Goal: Task Accomplishment & Management: Complete application form

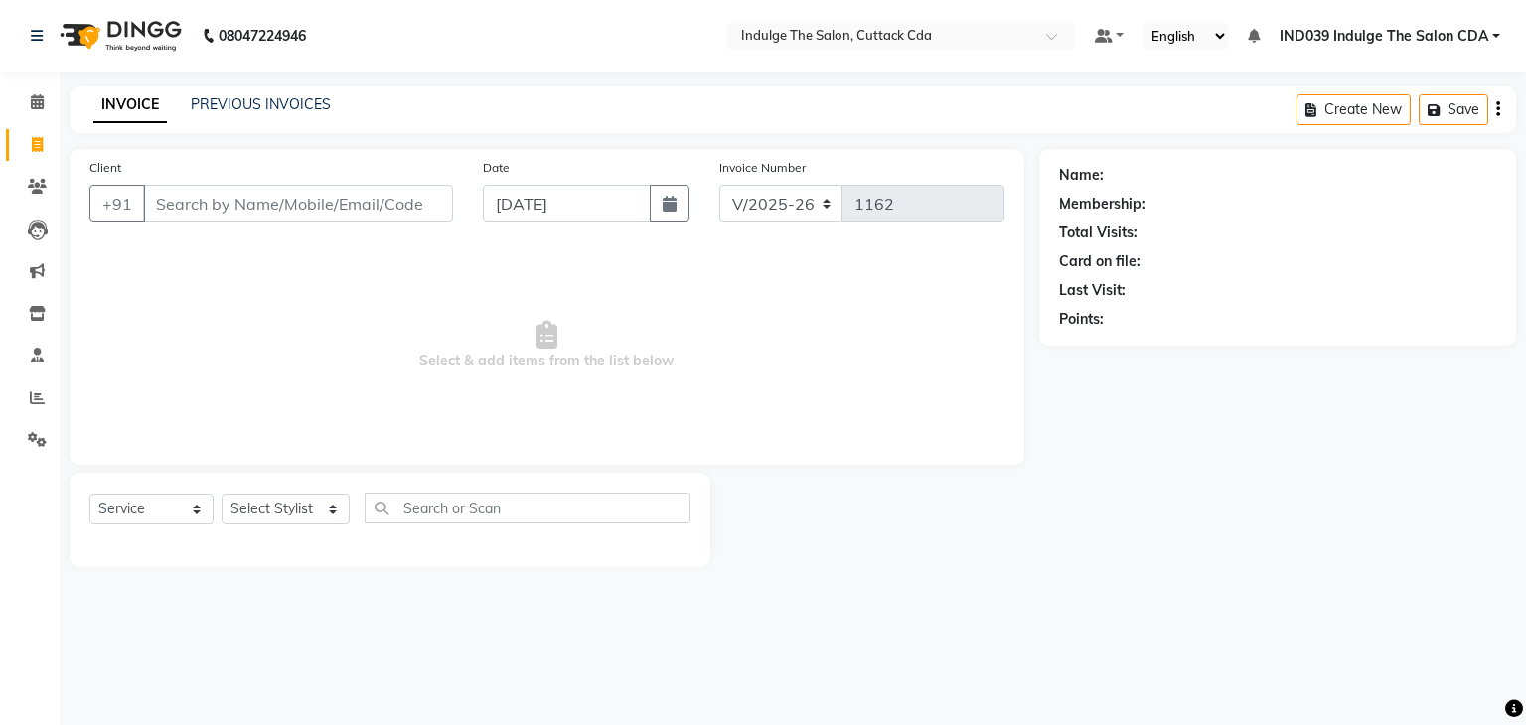
select select "7297"
select select "service"
click at [225, 108] on link "PREVIOUS INVOICES" at bounding box center [261, 104] width 140 height 18
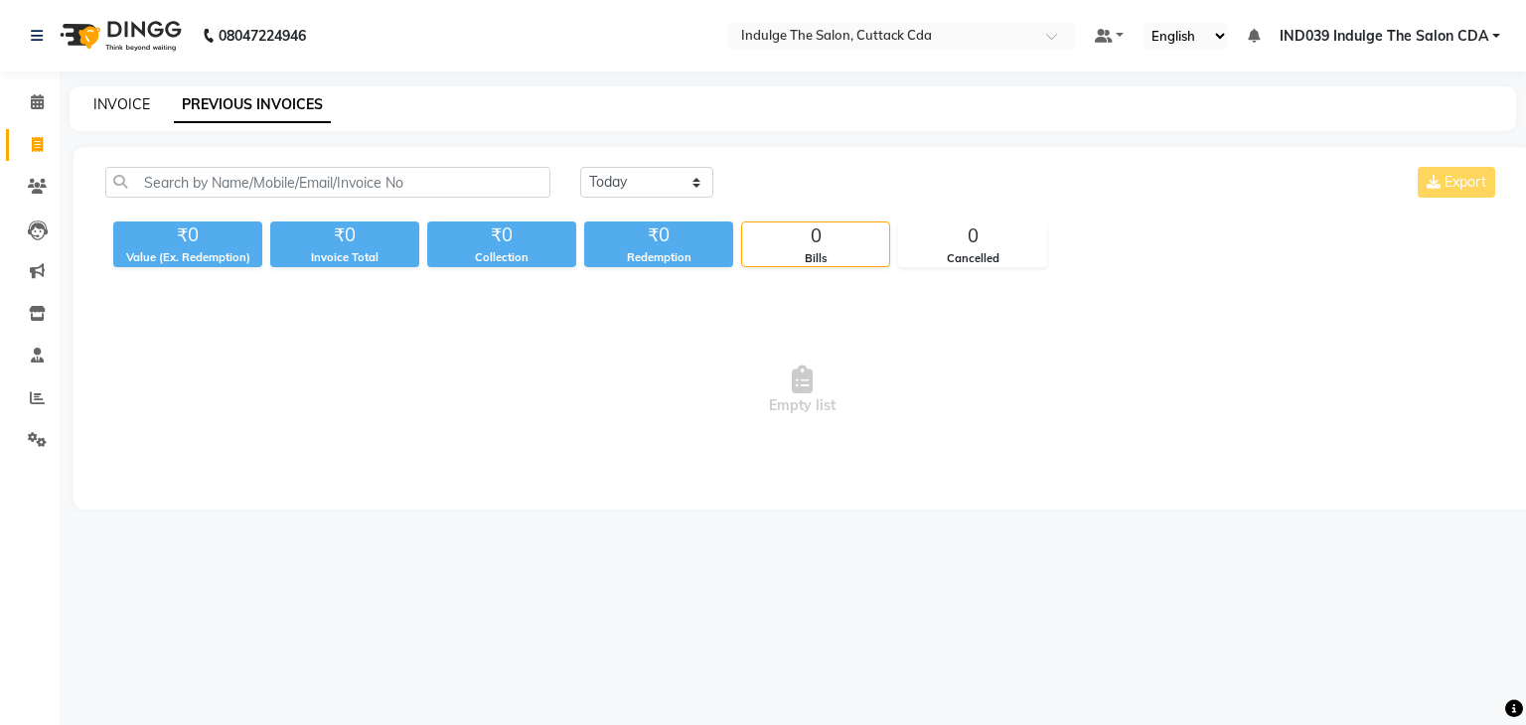
click at [115, 104] on link "INVOICE" at bounding box center [121, 104] width 57 height 18
select select "service"
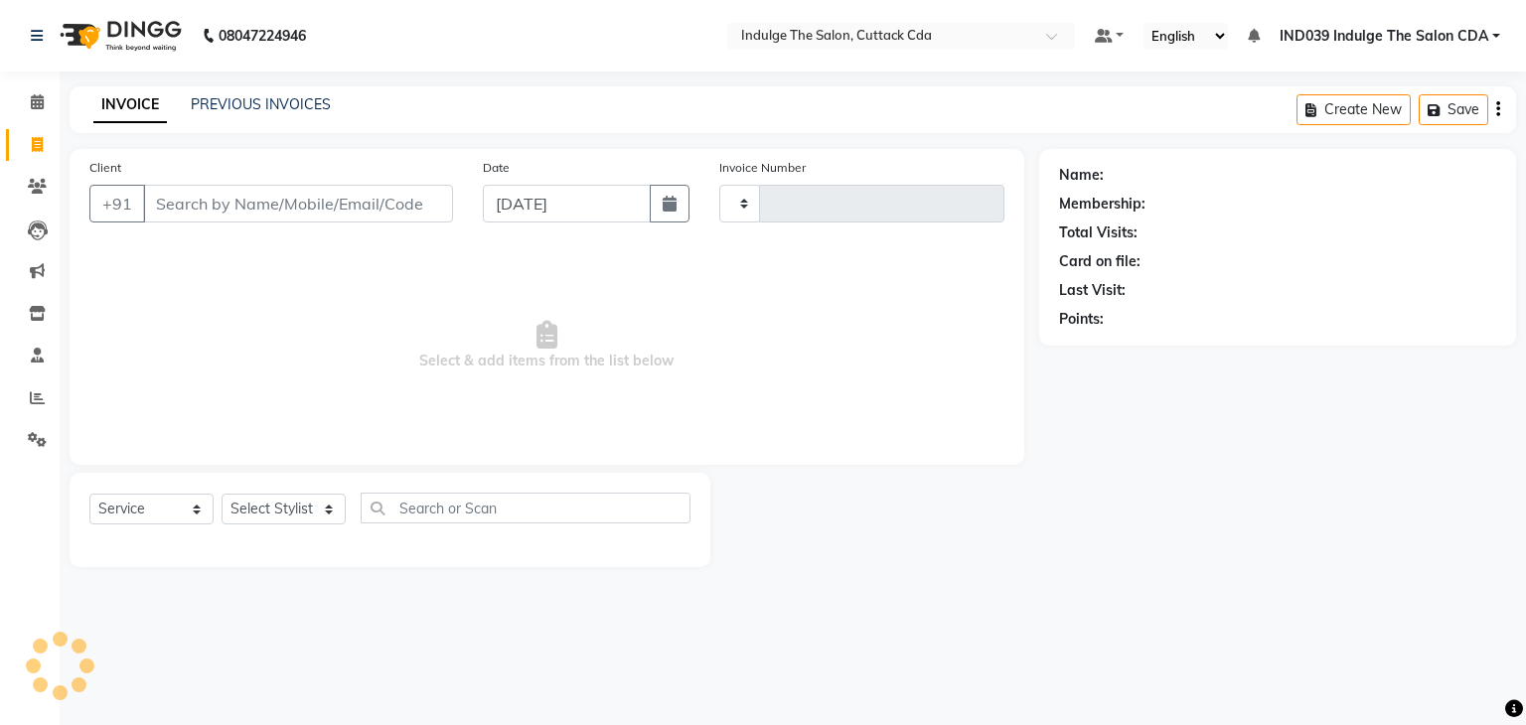
type input "1162"
select select "7297"
click at [302, 101] on link "PREVIOUS INVOICES" at bounding box center [261, 104] width 140 height 18
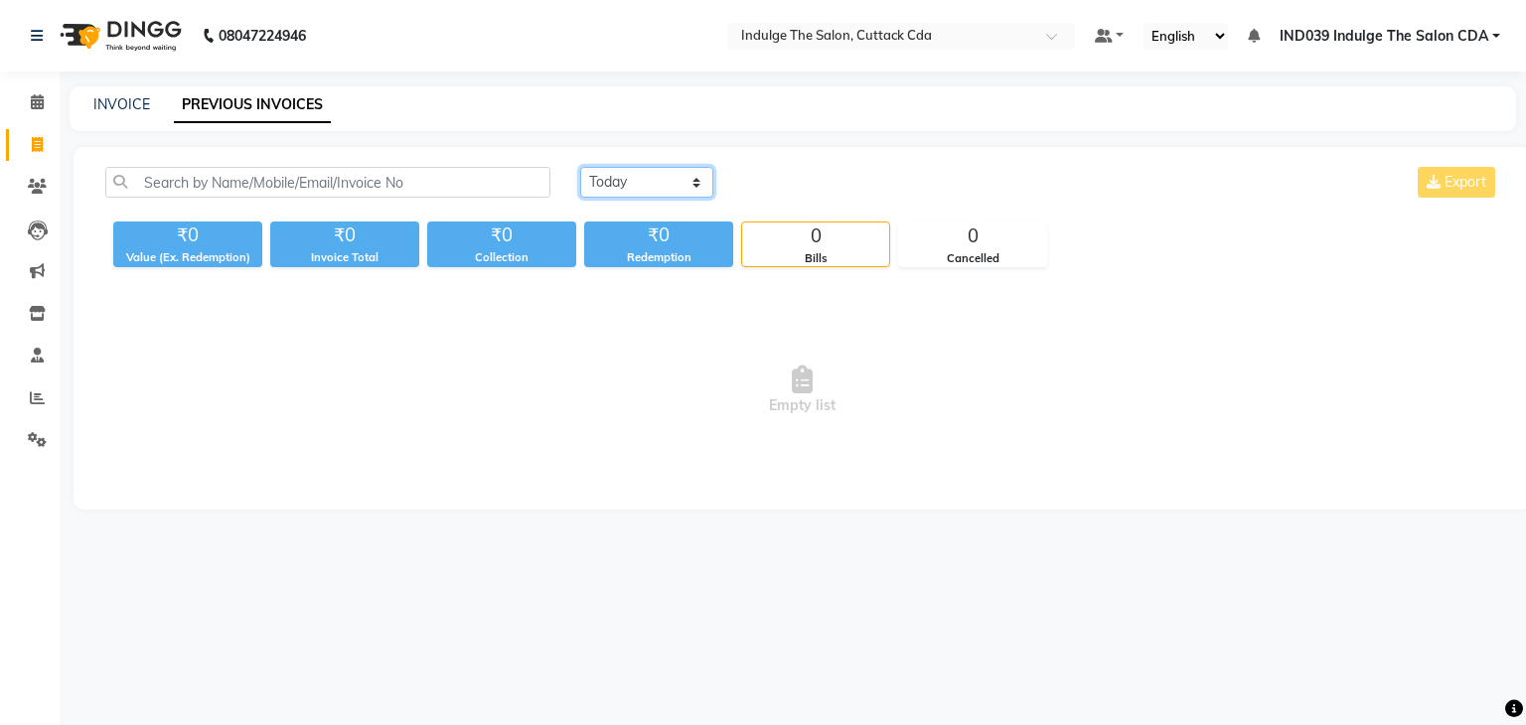
click at [654, 182] on select "Today Yesterday Custom Range" at bounding box center [646, 182] width 133 height 31
select select "range"
click at [580, 167] on select "Today Yesterday Custom Range" at bounding box center [646, 182] width 133 height 31
click at [789, 179] on input "03-09-2025" at bounding box center [808, 183] width 139 height 28
select select "9"
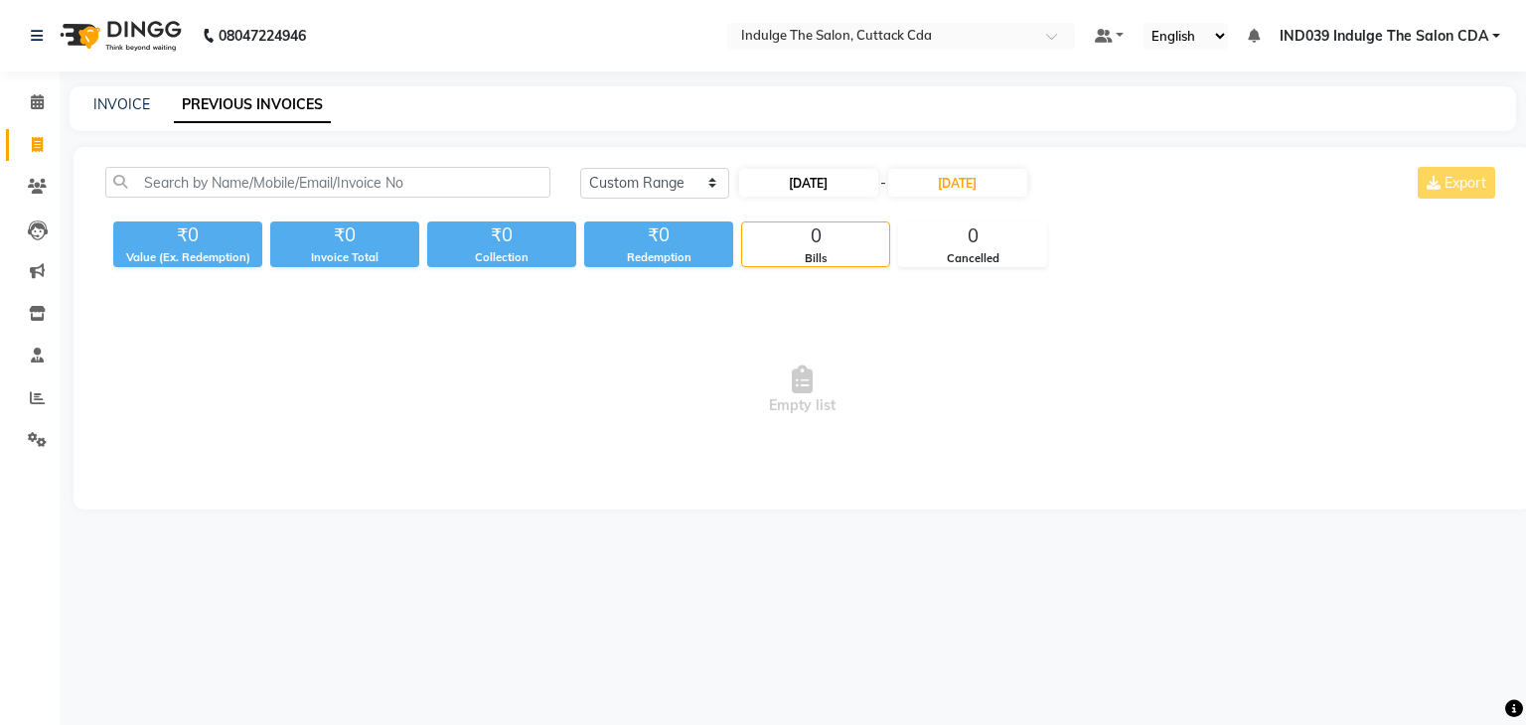
select select "2025"
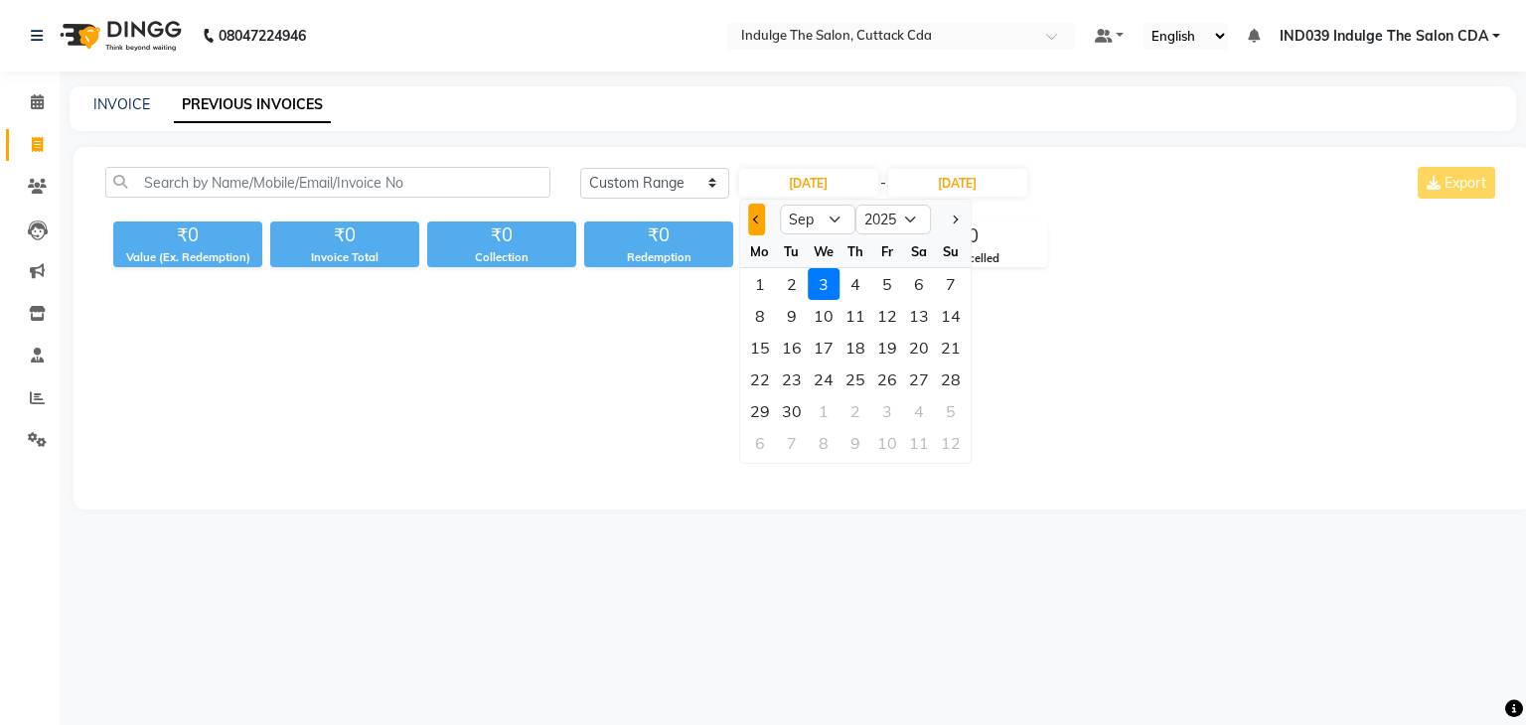
click at [753, 219] on span "Previous month" at bounding box center [757, 220] width 8 height 8
select select "7"
click at [787, 280] on div "1" at bounding box center [792, 284] width 32 height 32
type input "01-07-2025"
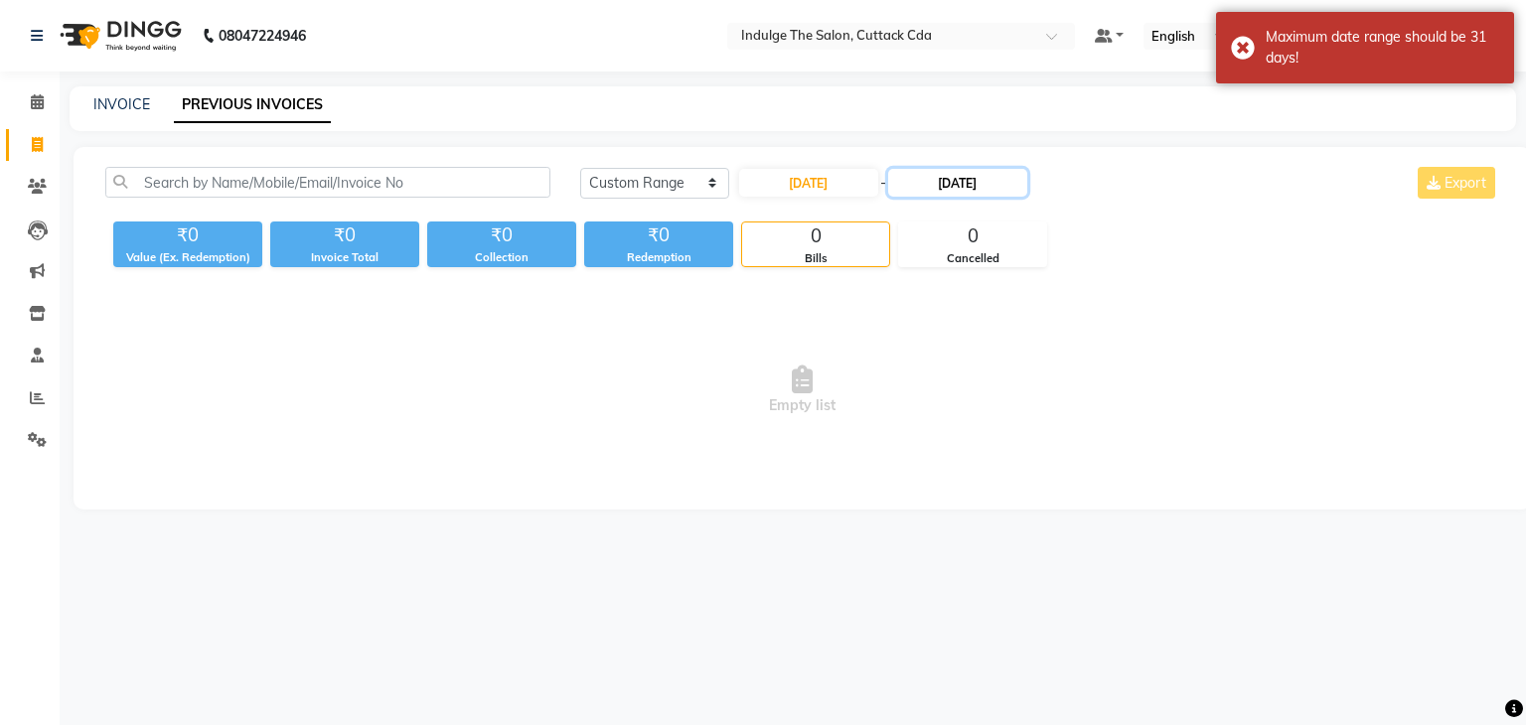
click at [960, 184] on input "03-09-2025" at bounding box center [957, 183] width 139 height 28
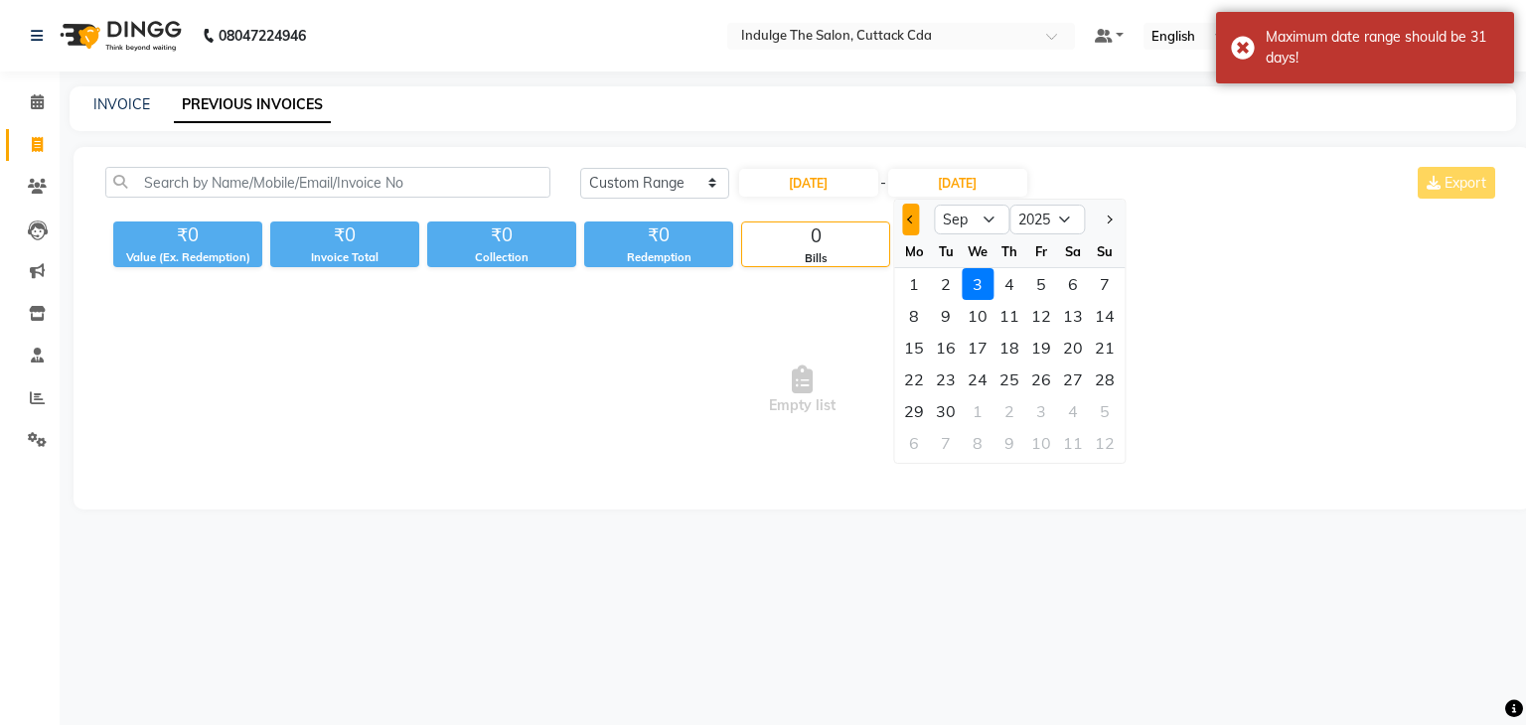
click at [906, 225] on button "Previous month" at bounding box center [910, 220] width 17 height 32
select select "7"
click at [1007, 410] on div "31" at bounding box center [1009, 411] width 32 height 32
type input "31-07-2025"
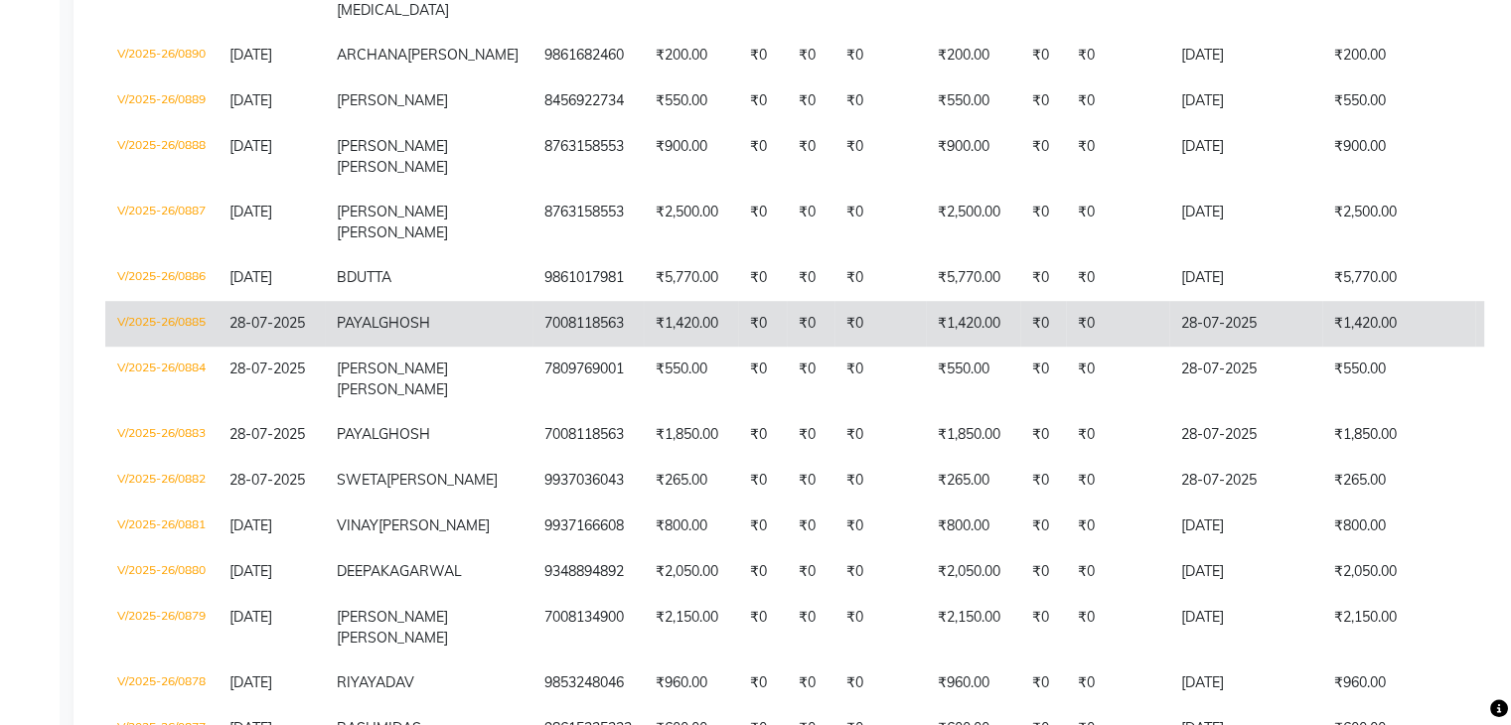
scroll to position [1192, 0]
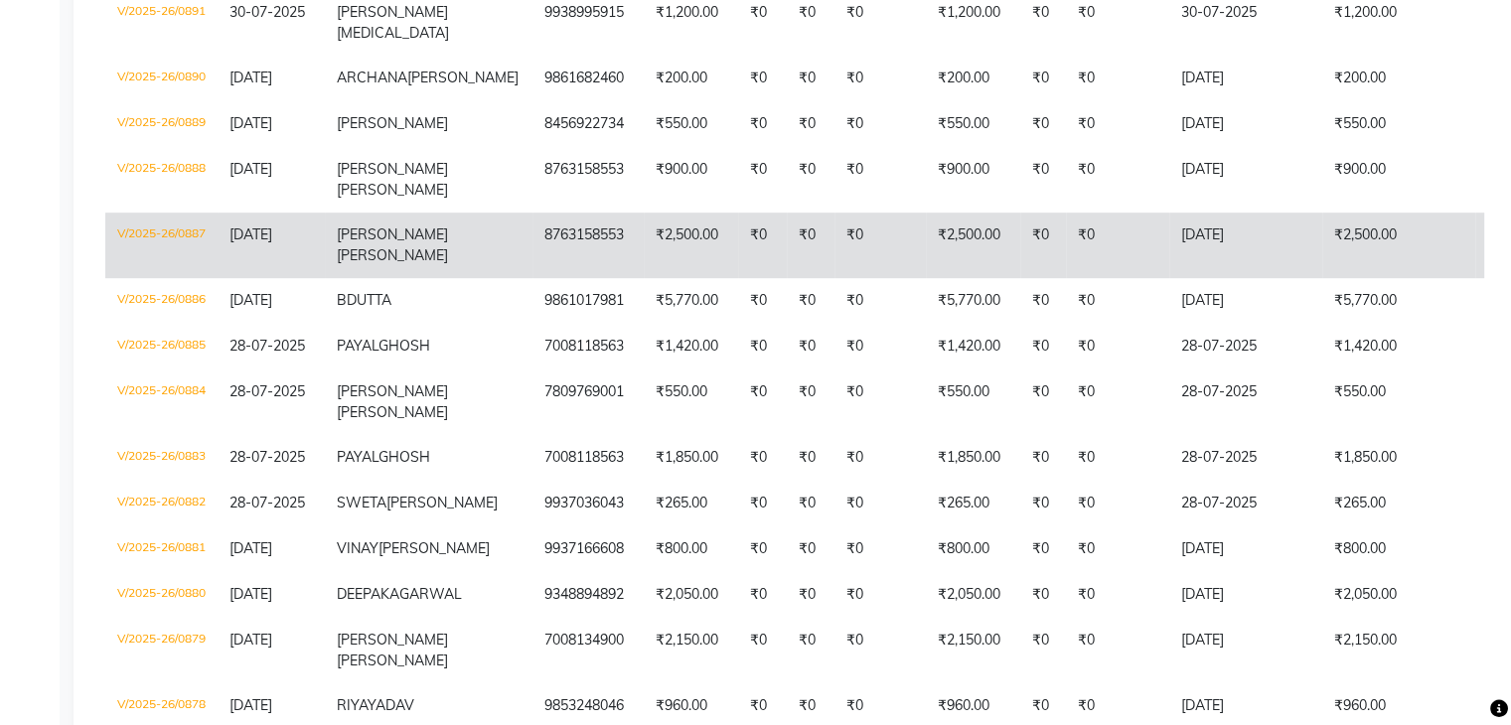
click at [179, 278] on td "V/2025-26/0887" at bounding box center [161, 246] width 112 height 66
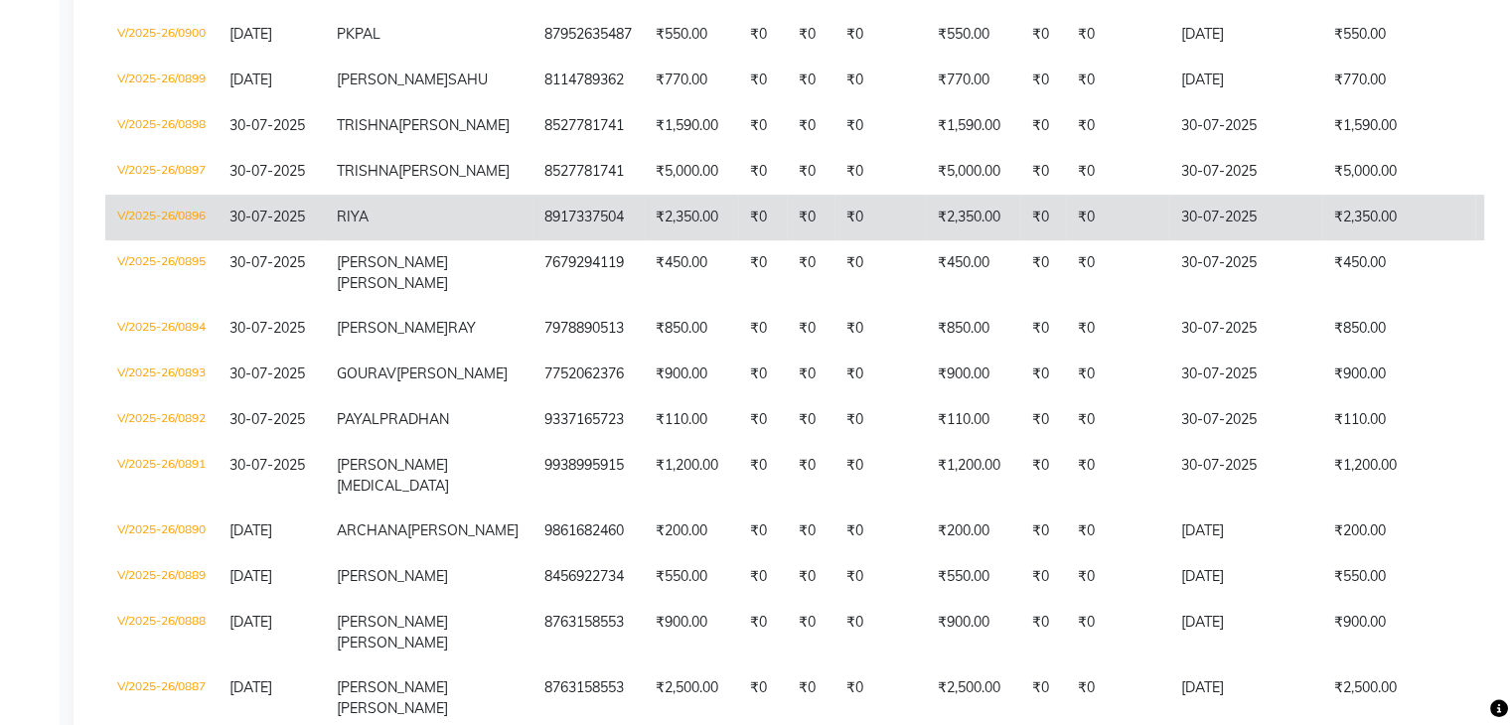
scroll to position [695, 0]
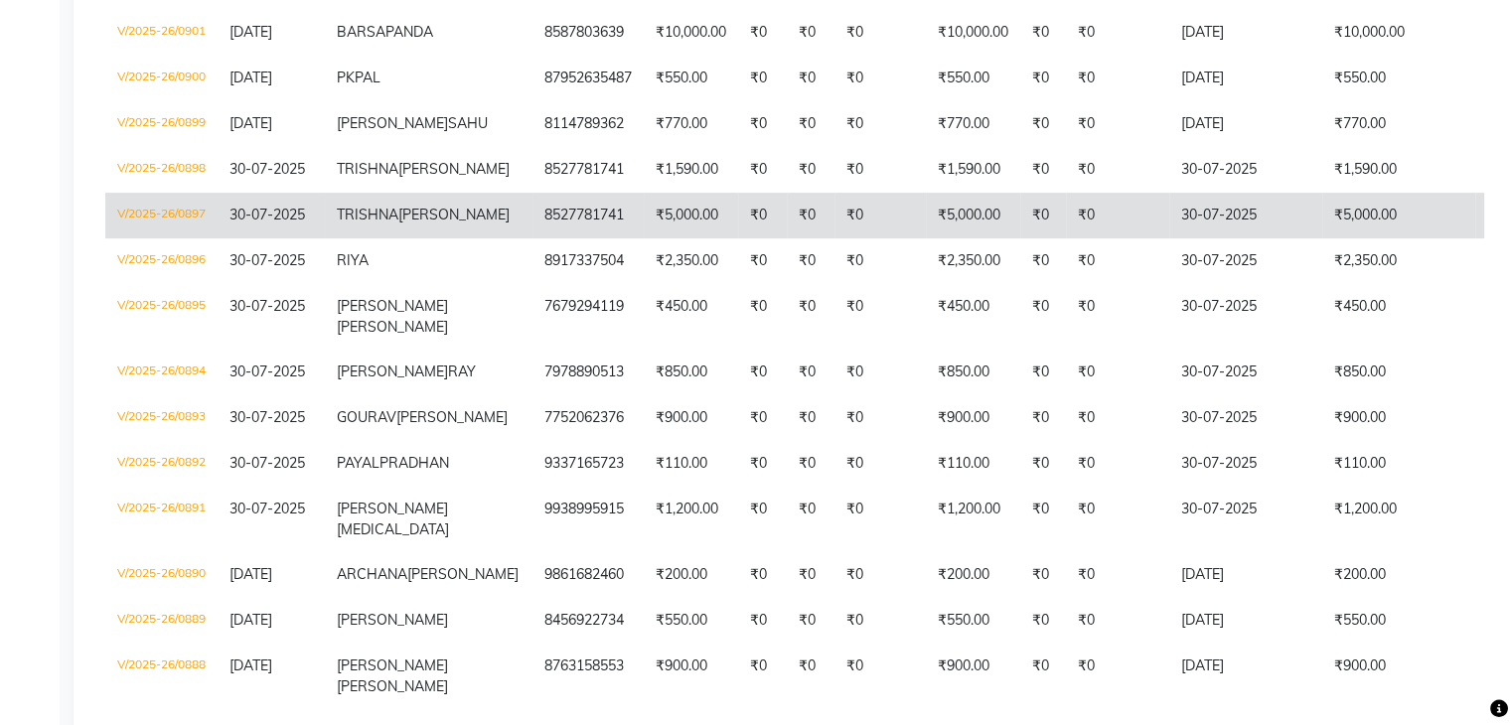
click at [180, 230] on td "V/2025-26/0897" at bounding box center [161, 216] width 112 height 46
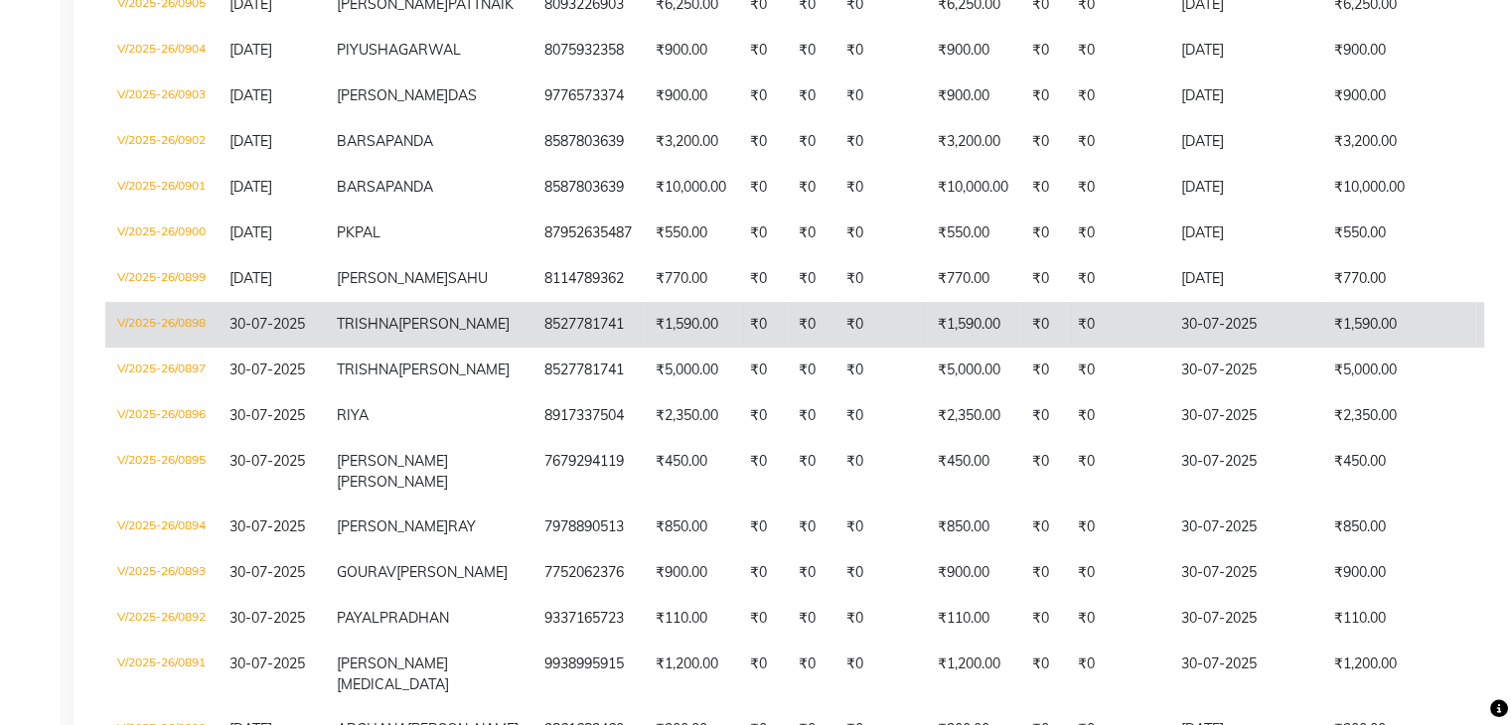
scroll to position [497, 0]
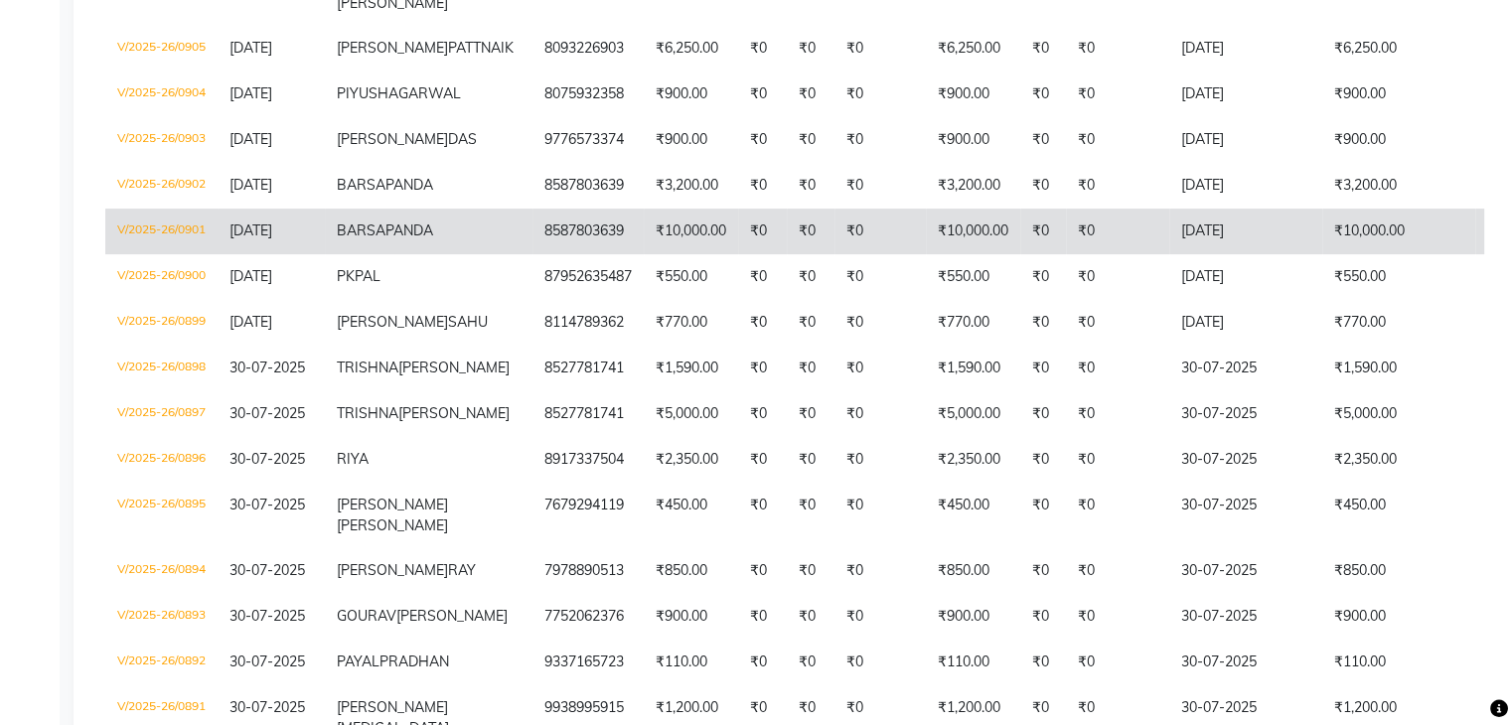
click at [171, 223] on td "V/2025-26/0901" at bounding box center [161, 232] width 112 height 46
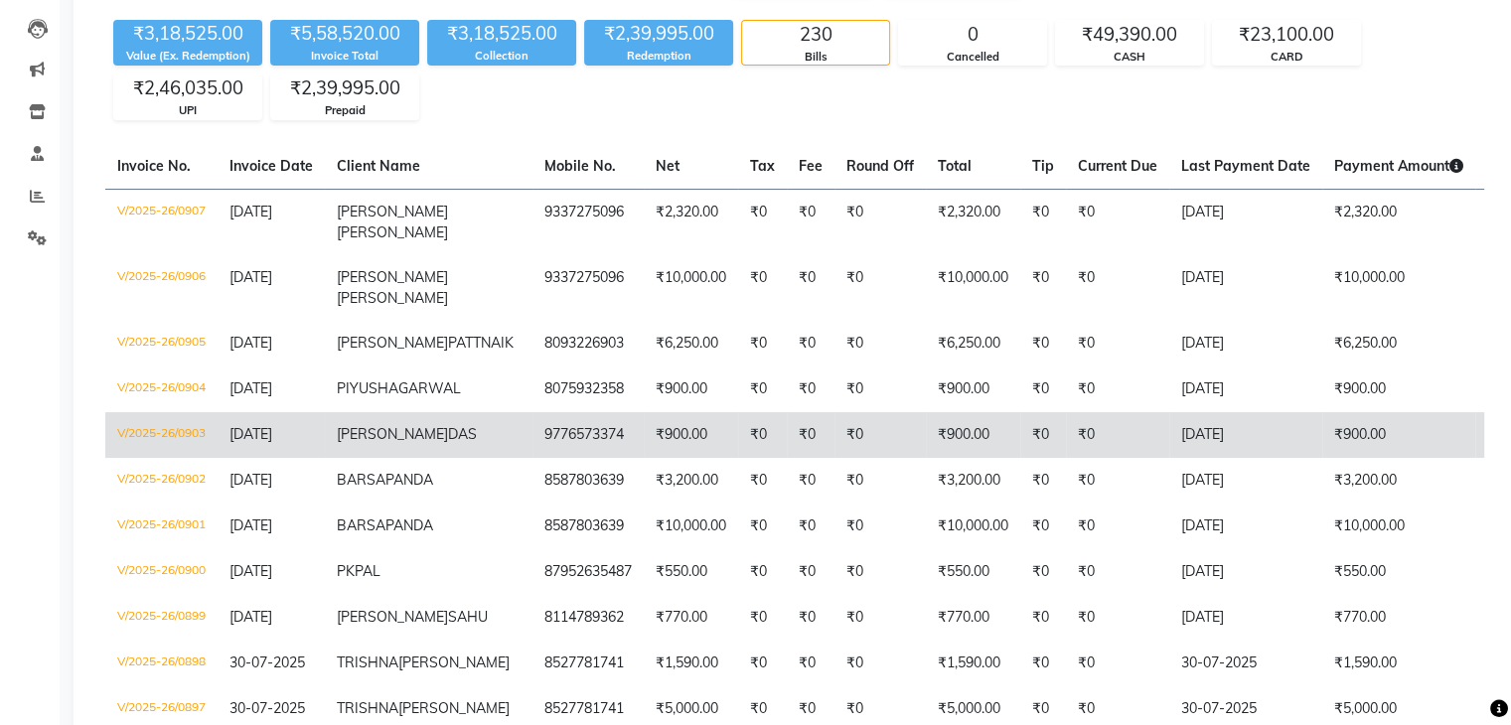
scroll to position [199, 0]
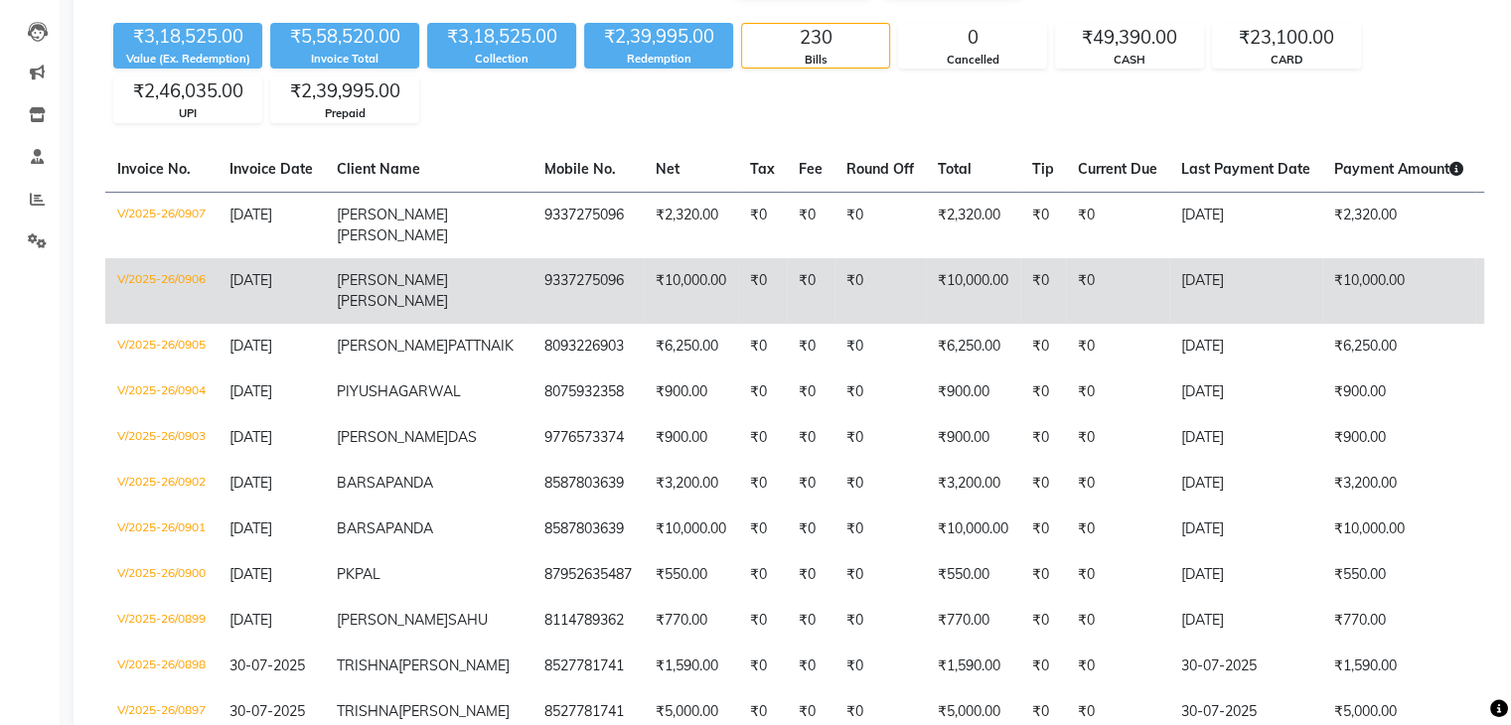
click at [185, 258] on td "V/2025-26/0906" at bounding box center [161, 291] width 112 height 66
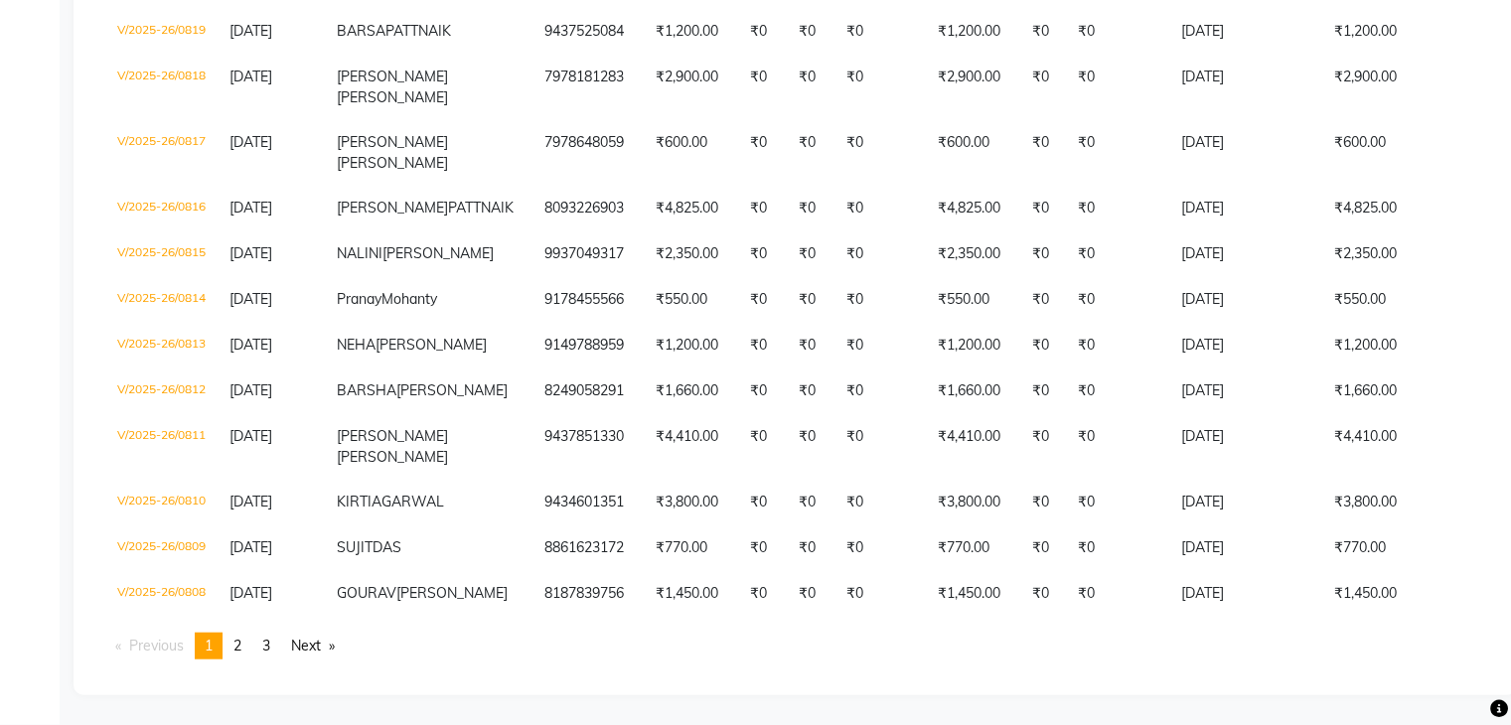
scroll to position [5380, 0]
click at [234, 645] on link "page 2" at bounding box center [237, 646] width 28 height 27
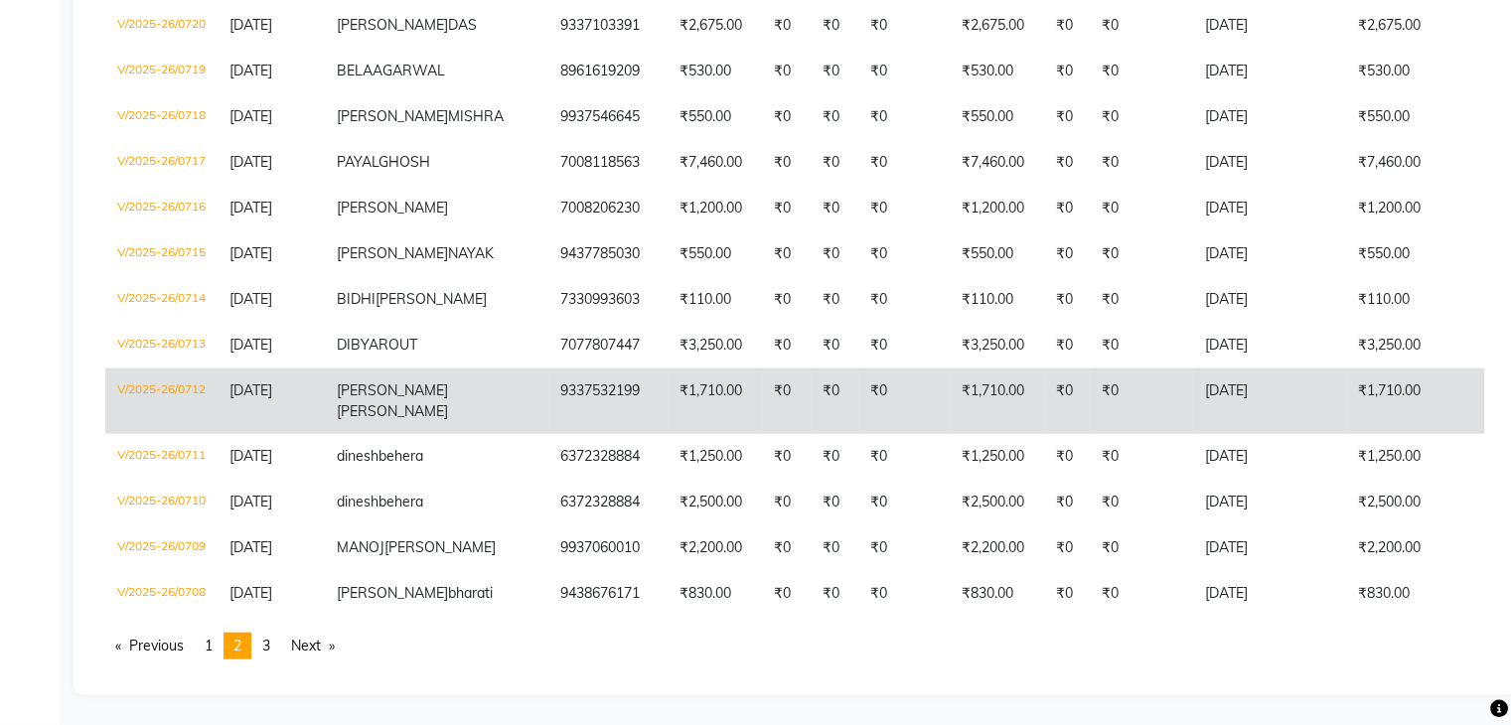
scroll to position [5756, 0]
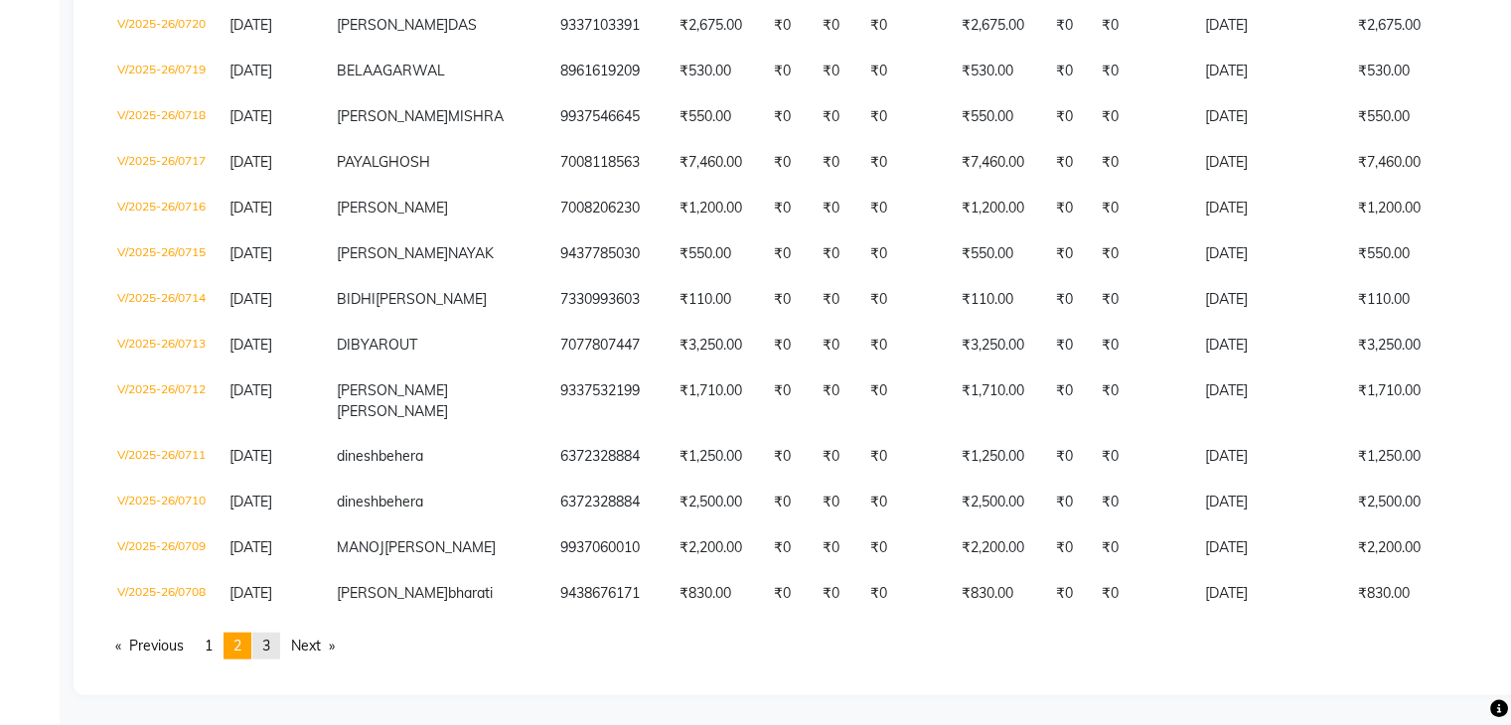
click at [270, 641] on span "3" at bounding box center [266, 646] width 8 height 18
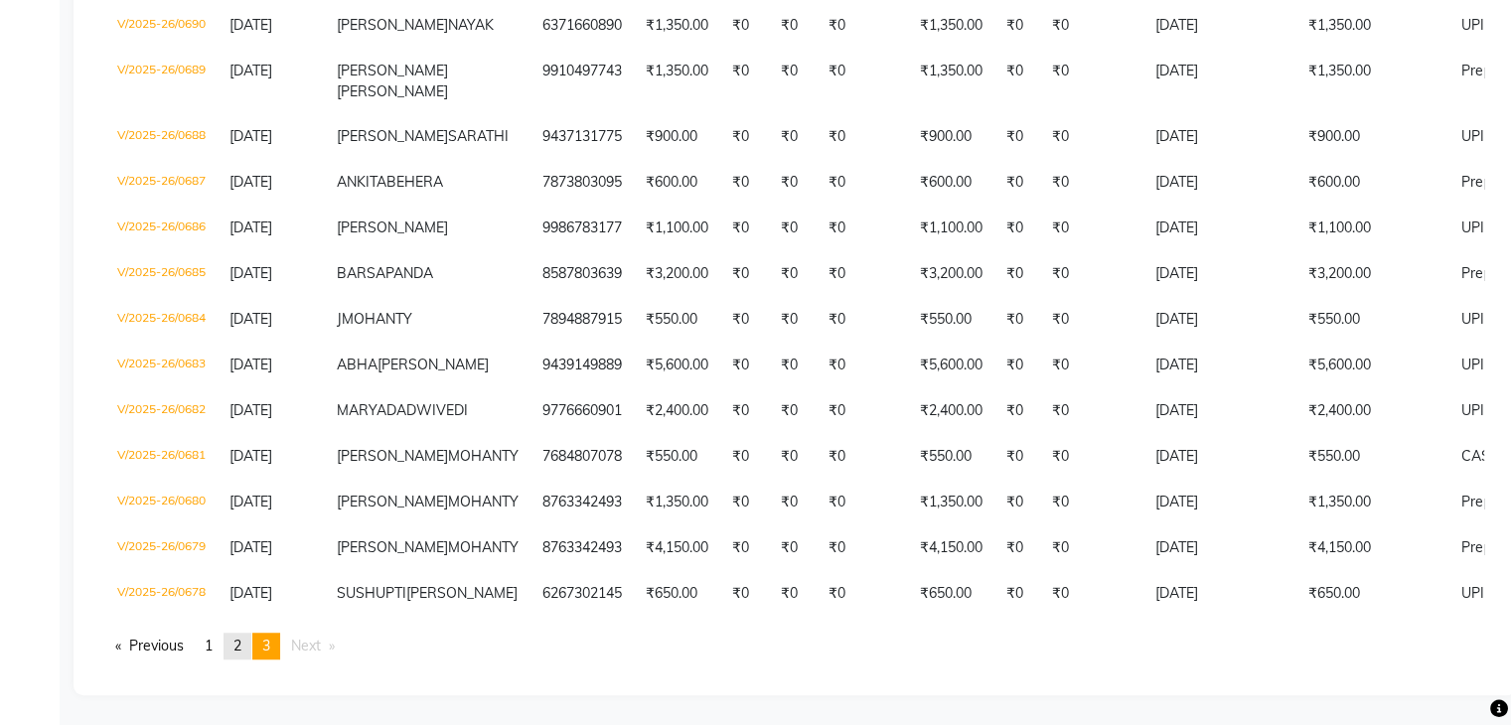
click at [241, 638] on span "2" at bounding box center [237, 646] width 8 height 18
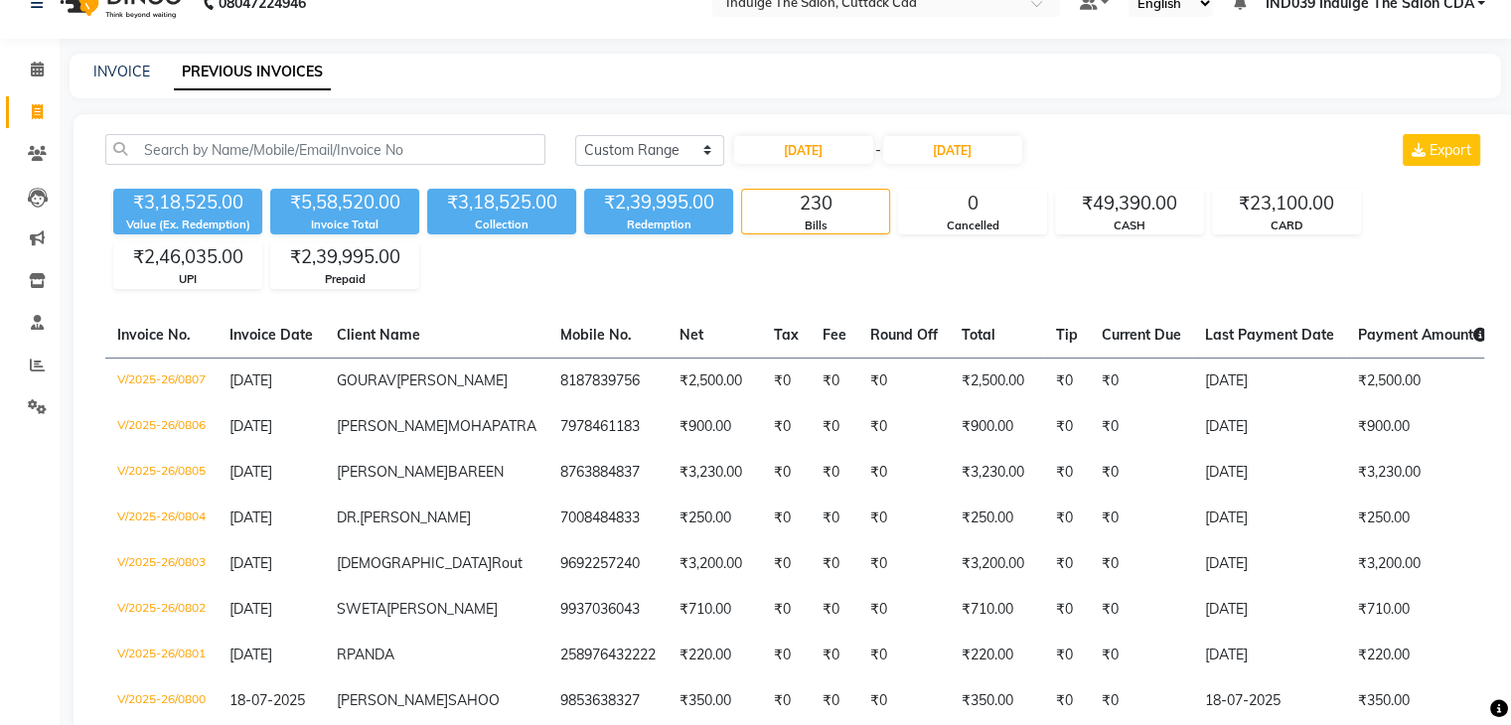
scroll to position [0, 0]
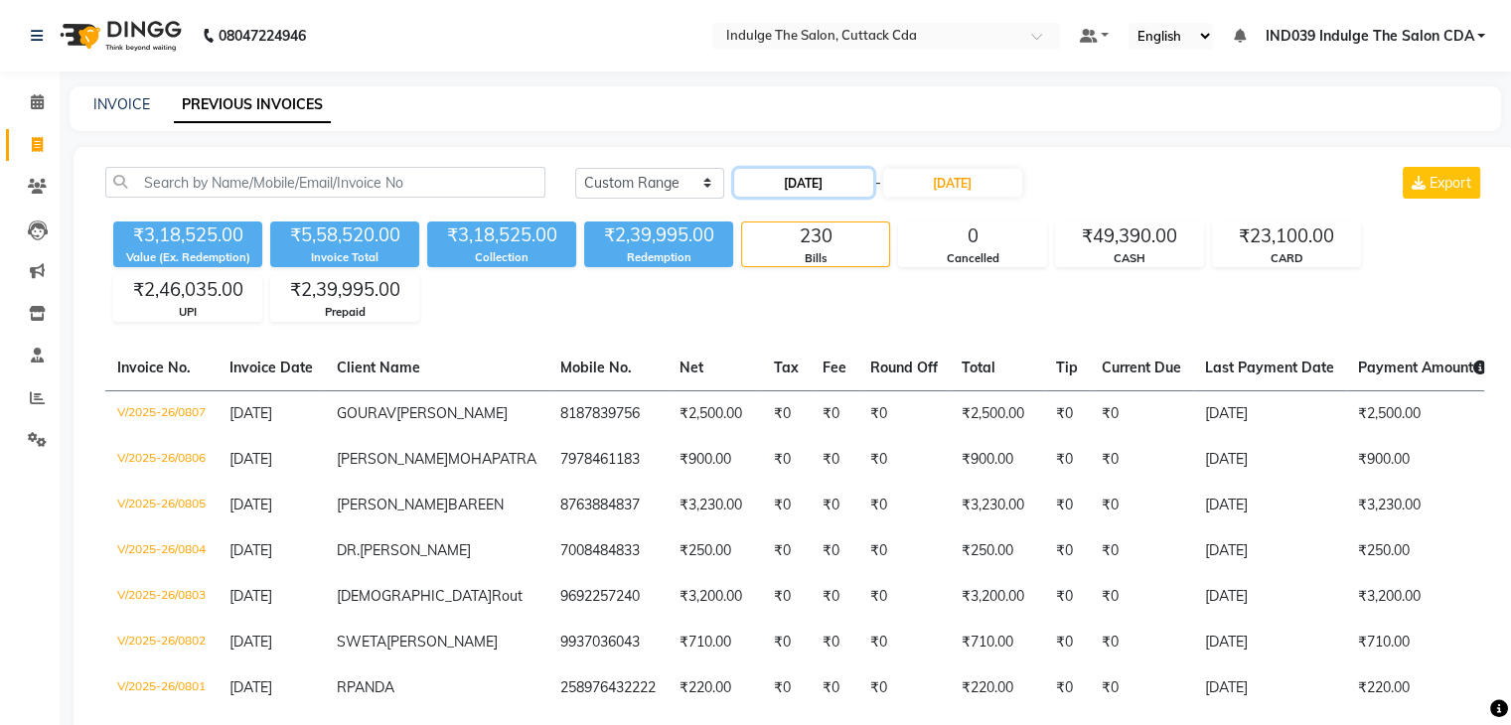
click at [783, 182] on input "01-07-2025" at bounding box center [803, 183] width 139 height 28
select select "7"
select select "2025"
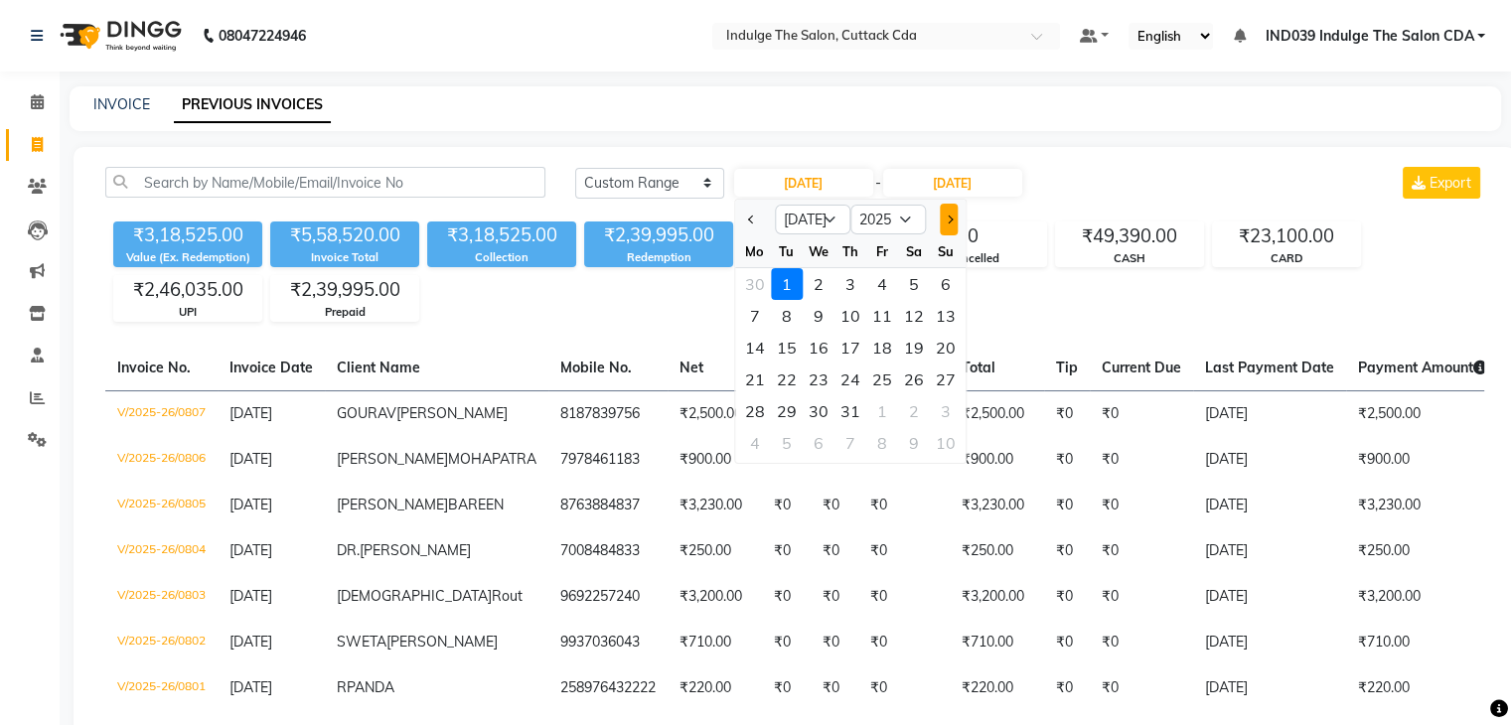
click at [943, 216] on button "Next month" at bounding box center [949, 220] width 17 height 32
select select "8"
click at [880, 281] on div "1" at bounding box center [882, 284] width 32 height 32
type input "01-08-2025"
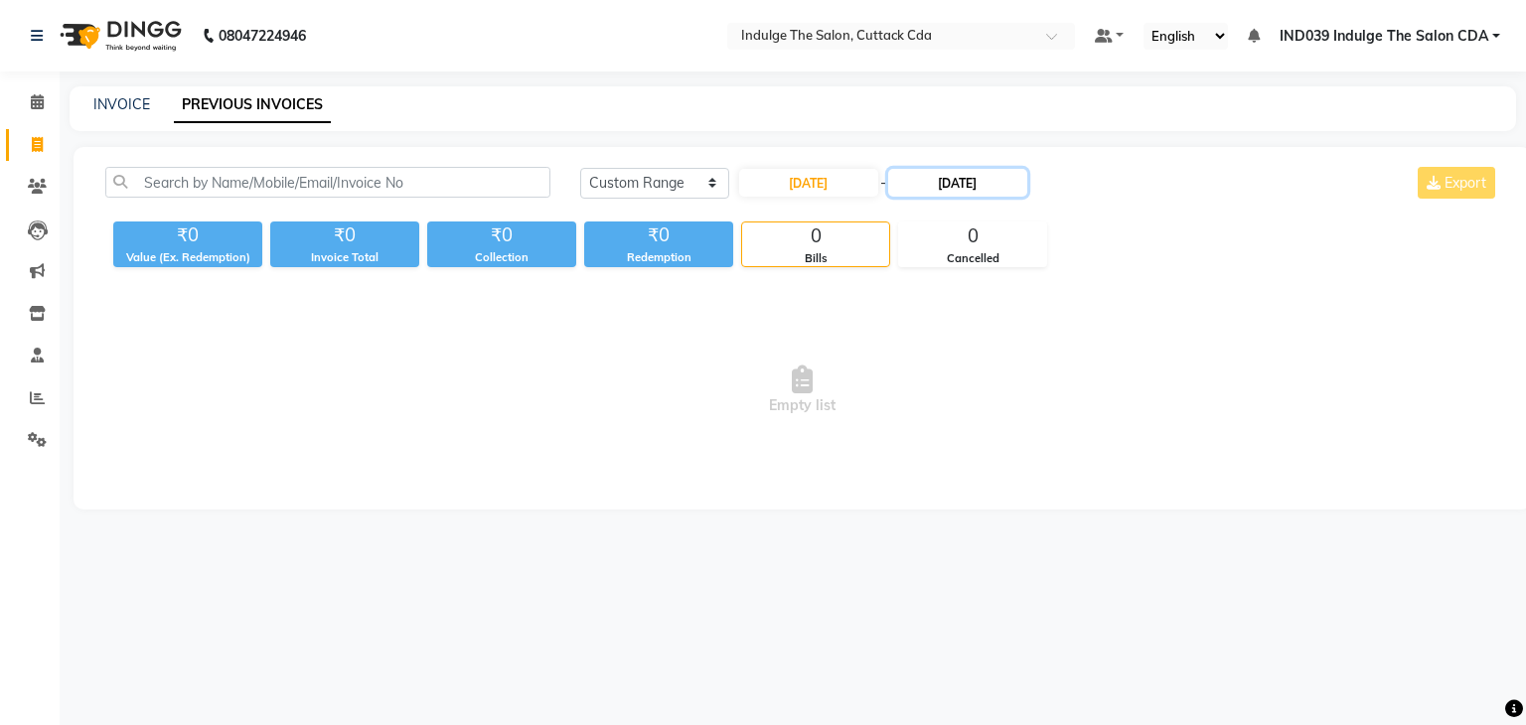
click at [956, 175] on input "31-07-2025" at bounding box center [957, 183] width 139 height 28
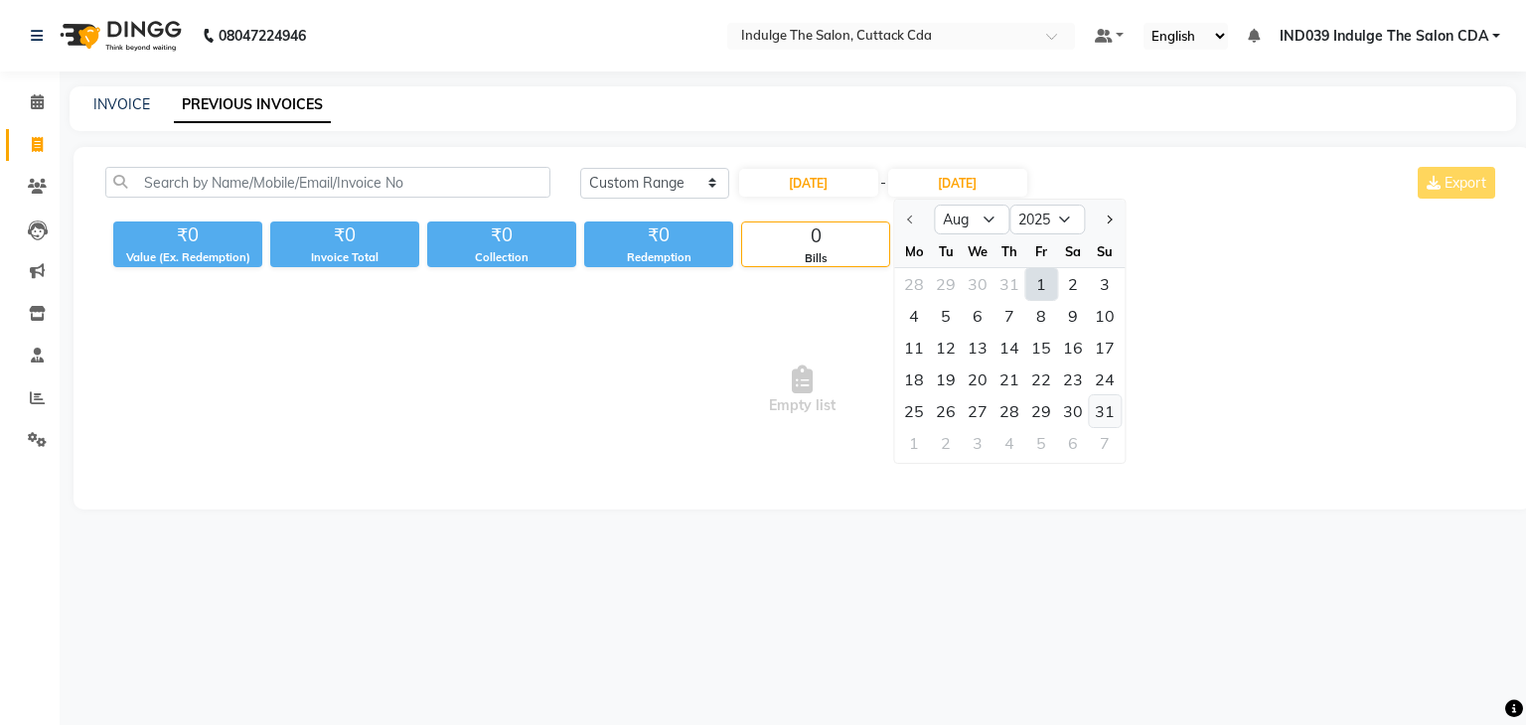
click at [1107, 411] on div "31" at bounding box center [1105, 411] width 32 height 32
type input "31-08-2025"
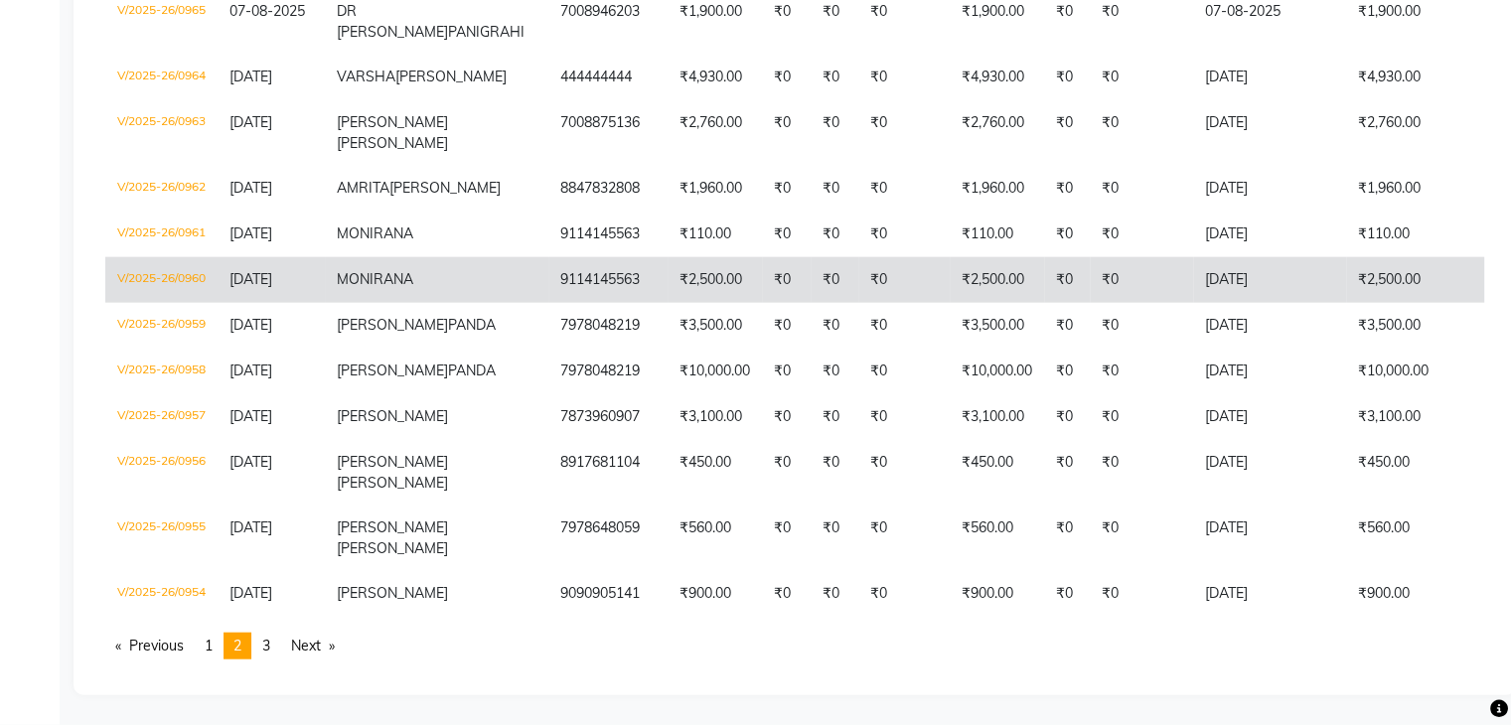
scroll to position [4927, 0]
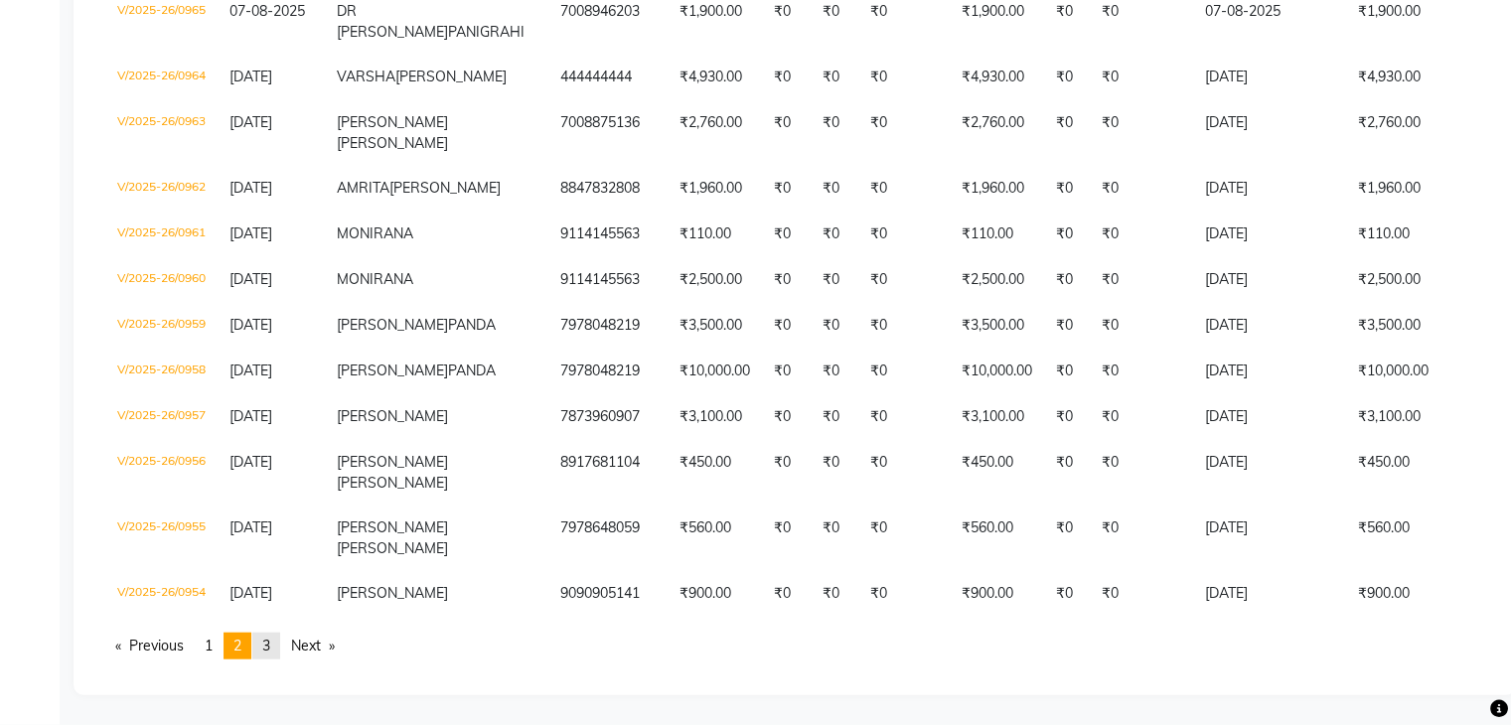
click at [270, 652] on span "3" at bounding box center [266, 646] width 8 height 18
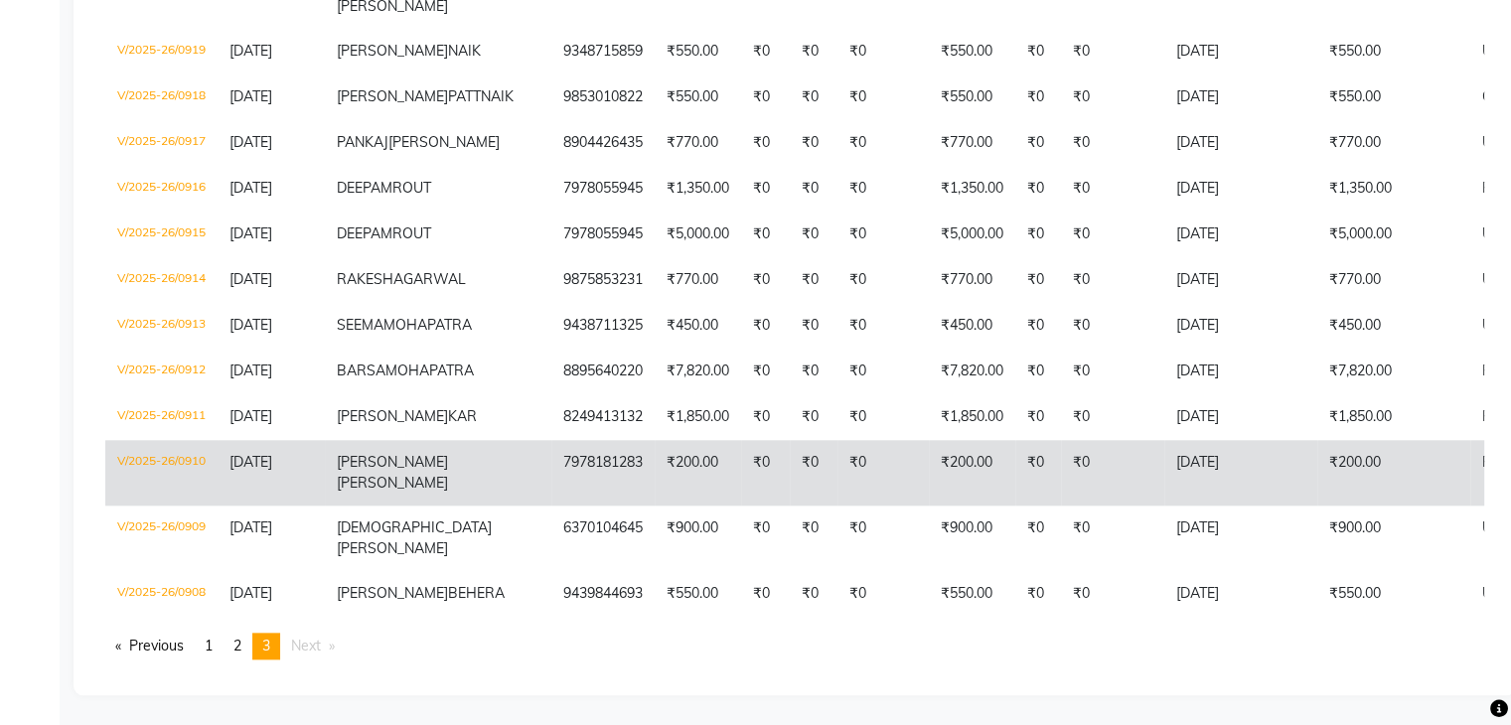
scroll to position [2053, 0]
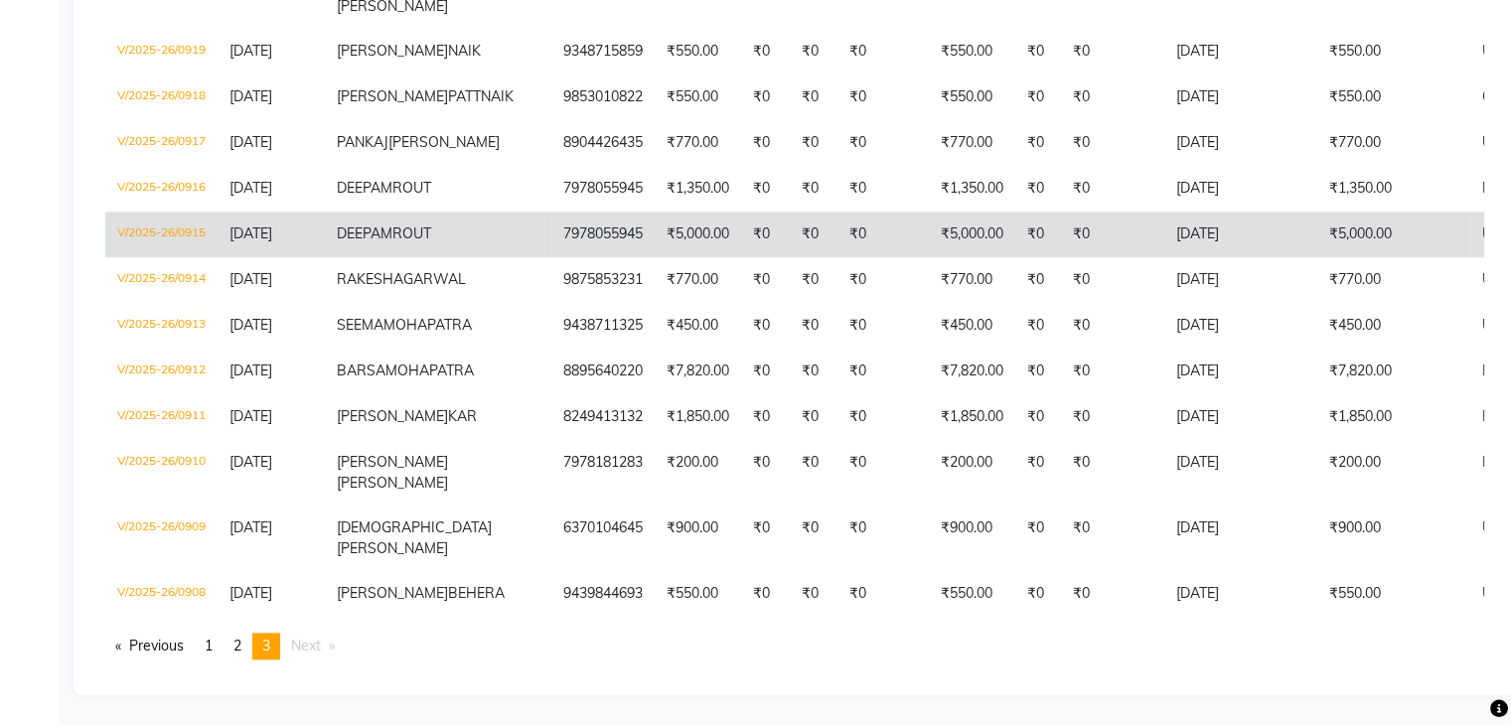
click at [194, 257] on td "V/2025-26/0915" at bounding box center [161, 235] width 112 height 46
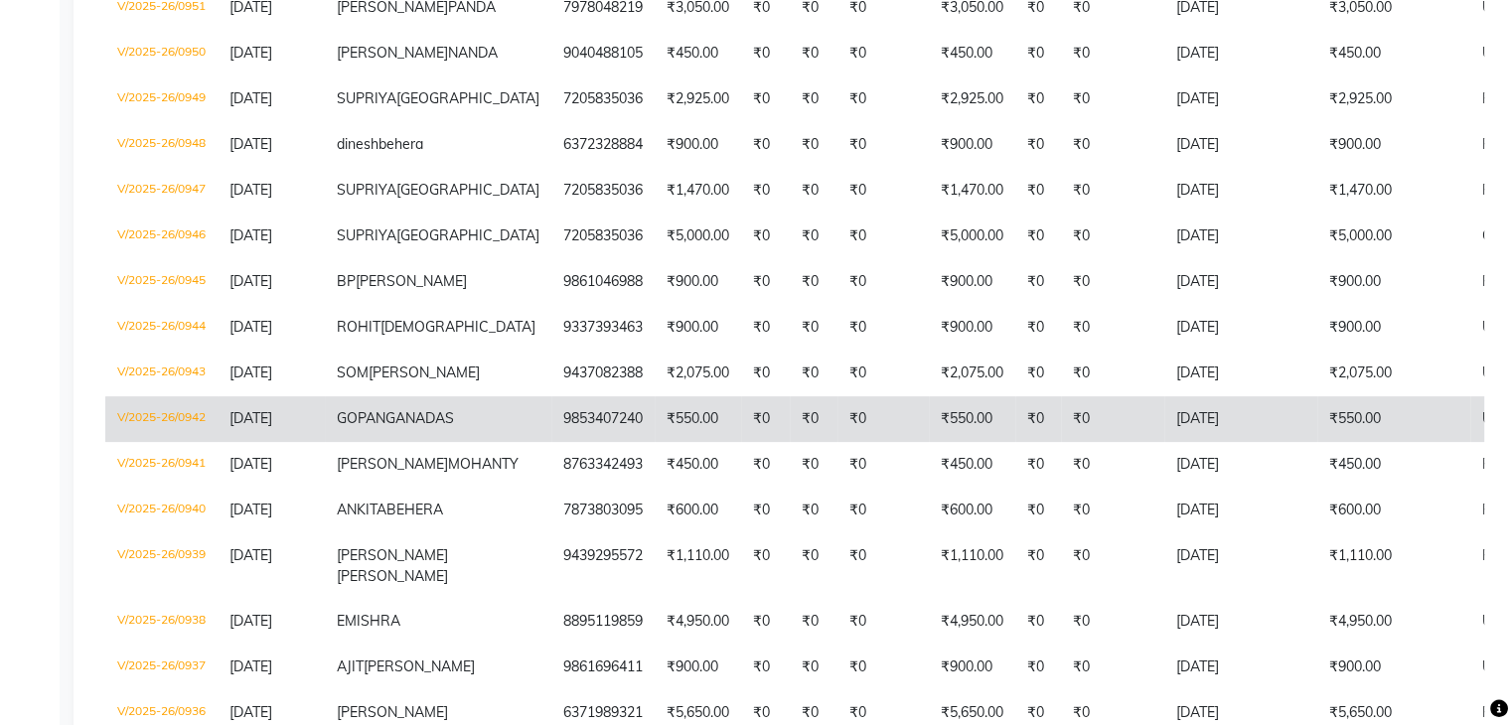
scroll to position [464, 0]
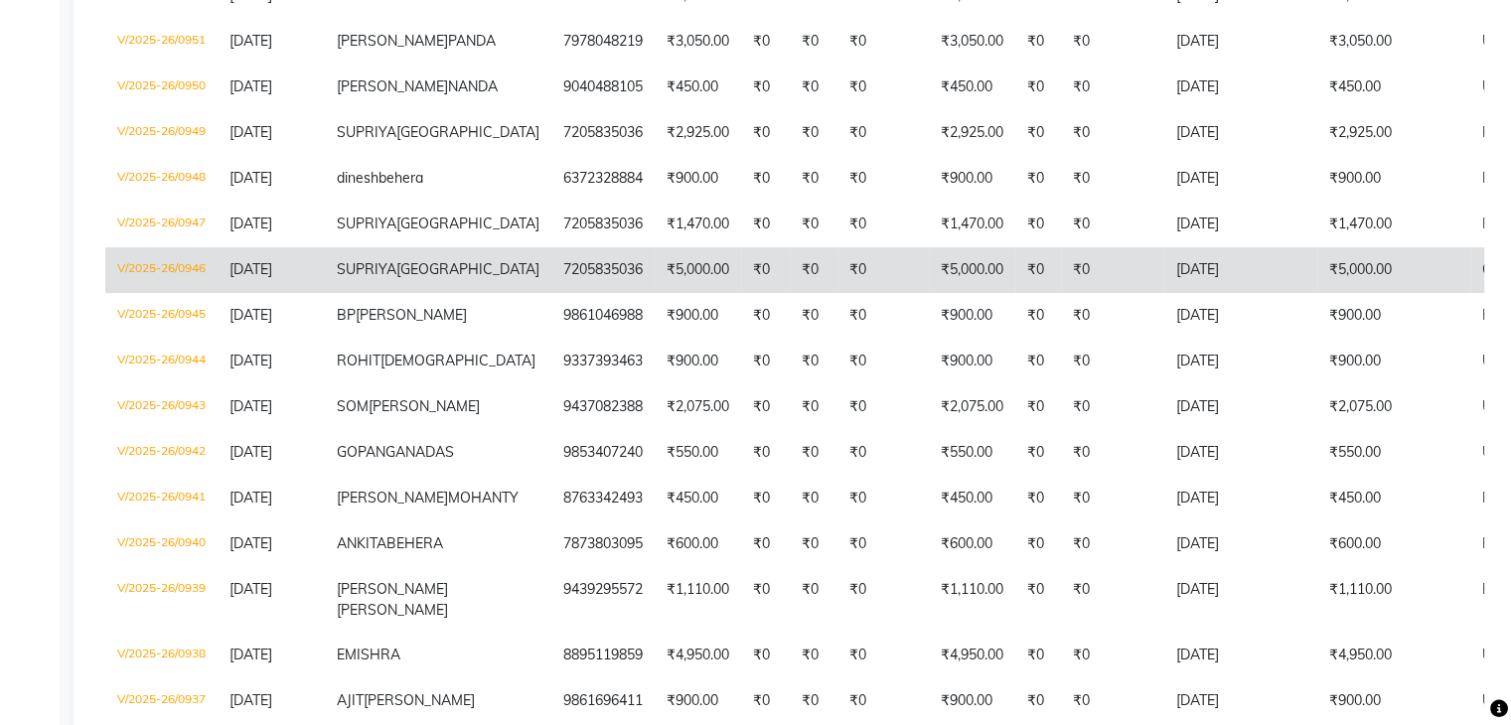
click at [172, 293] on td "V/2025-26/0946" at bounding box center [161, 270] width 112 height 46
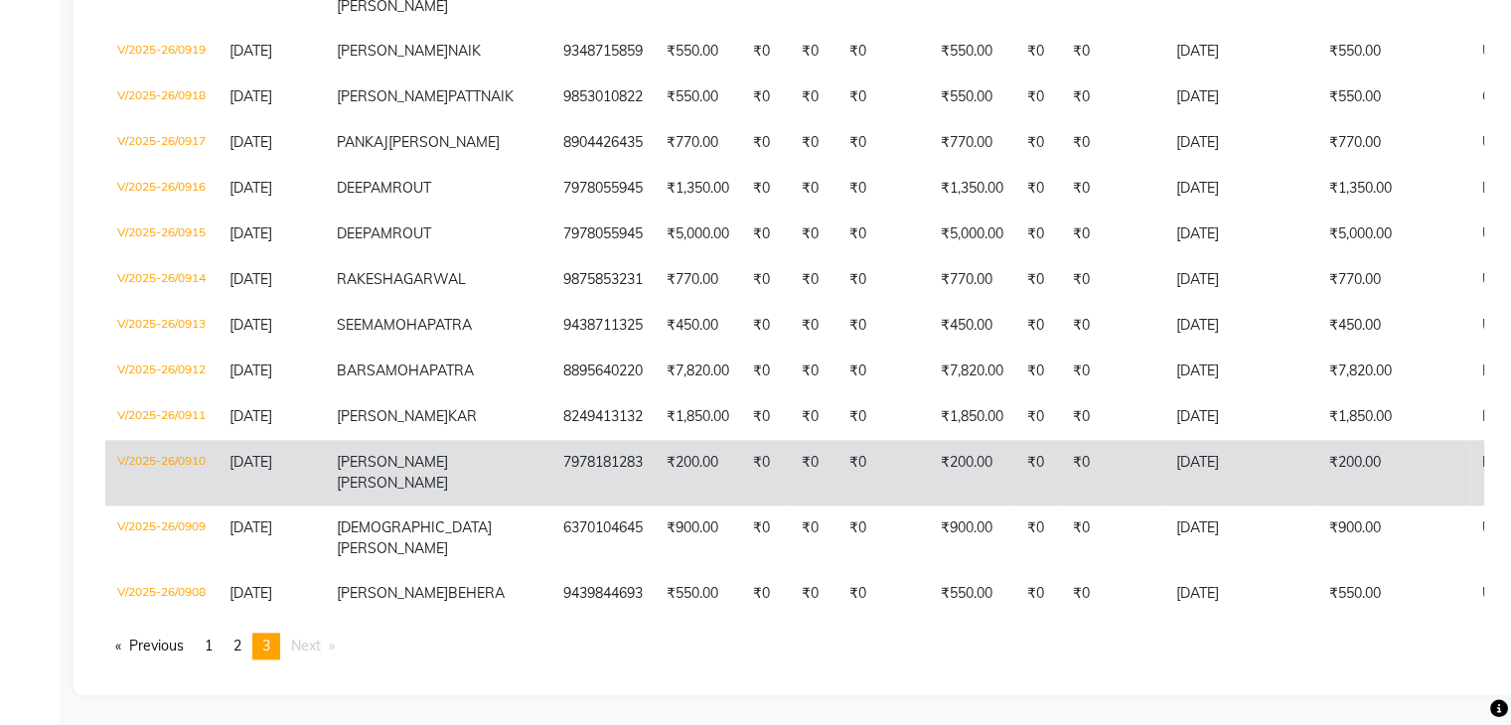
scroll to position [2450, 0]
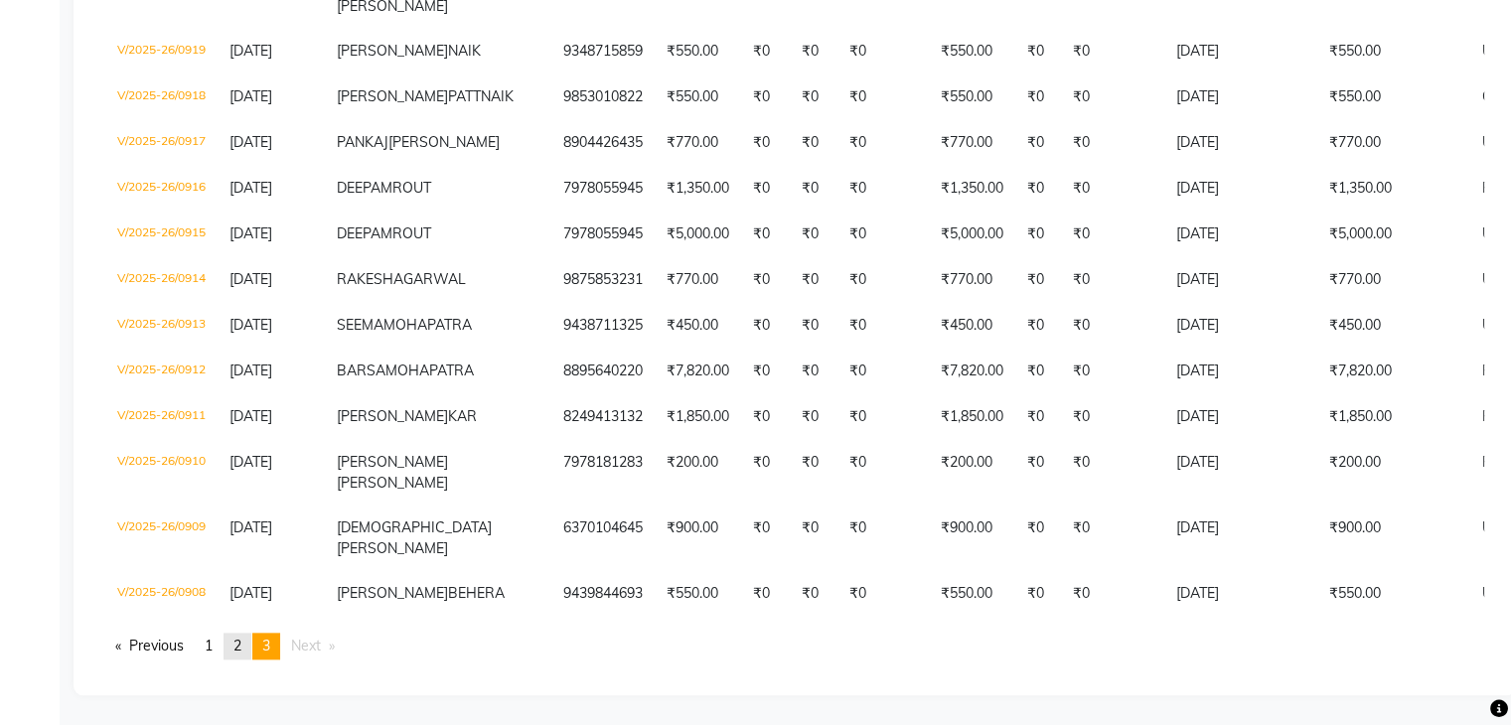
click at [241, 645] on span "2" at bounding box center [237, 646] width 8 height 18
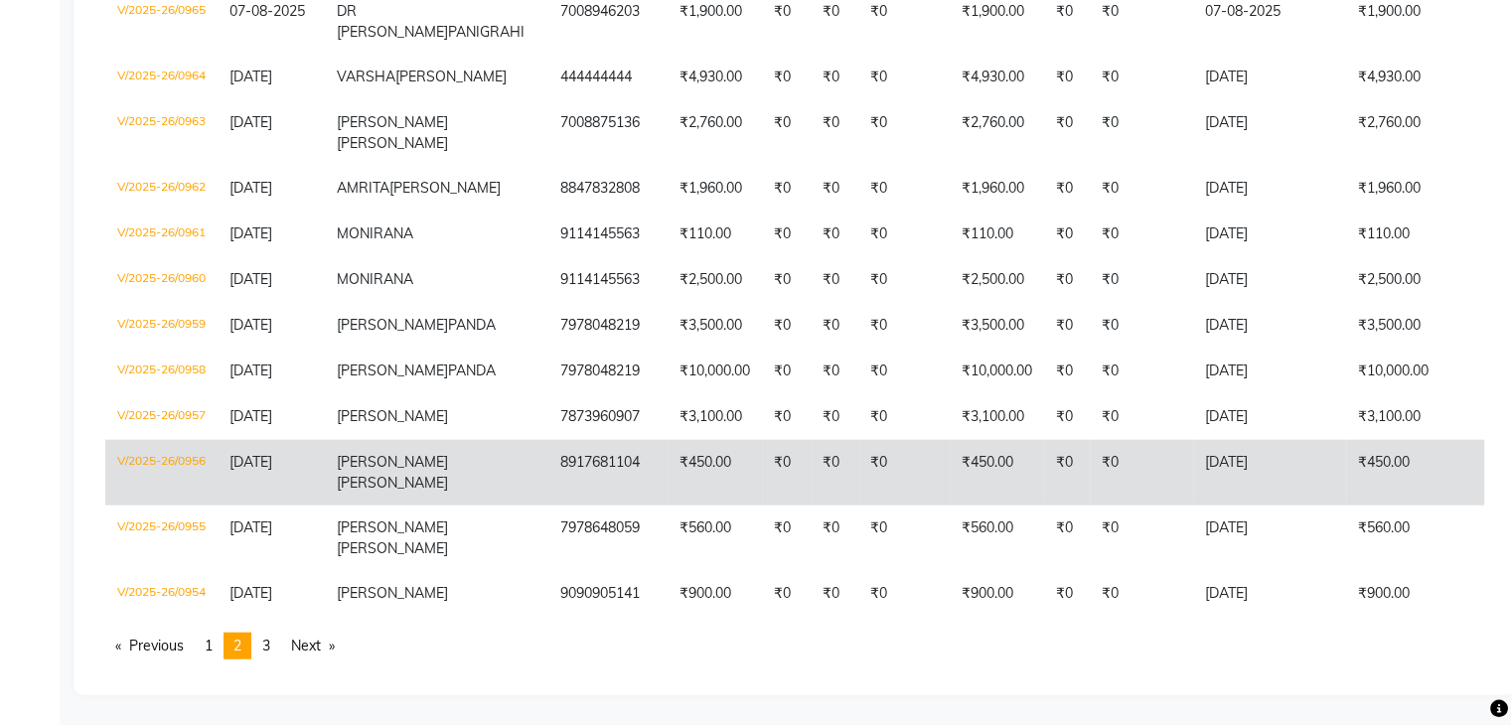
scroll to position [4729, 0]
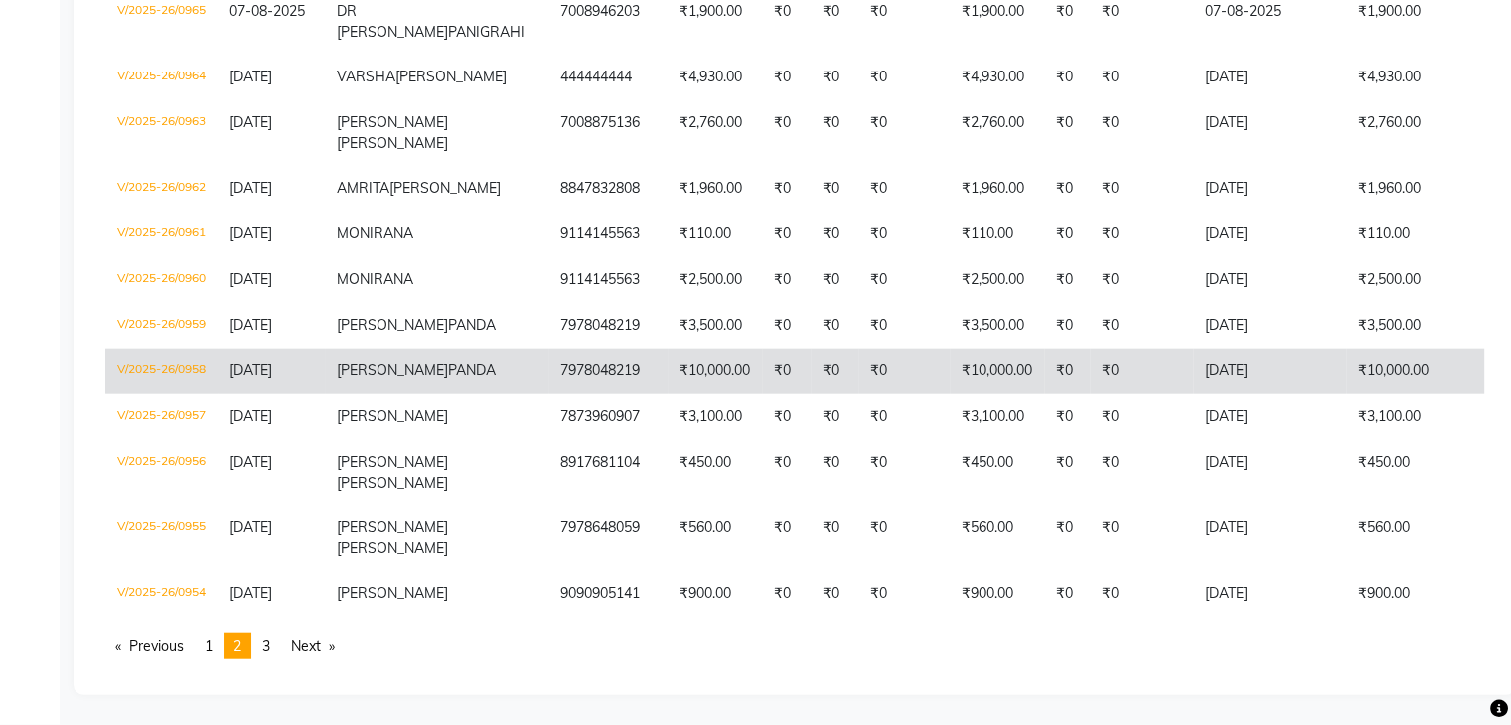
click at [190, 394] on td "V/2025-26/0958" at bounding box center [161, 372] width 112 height 46
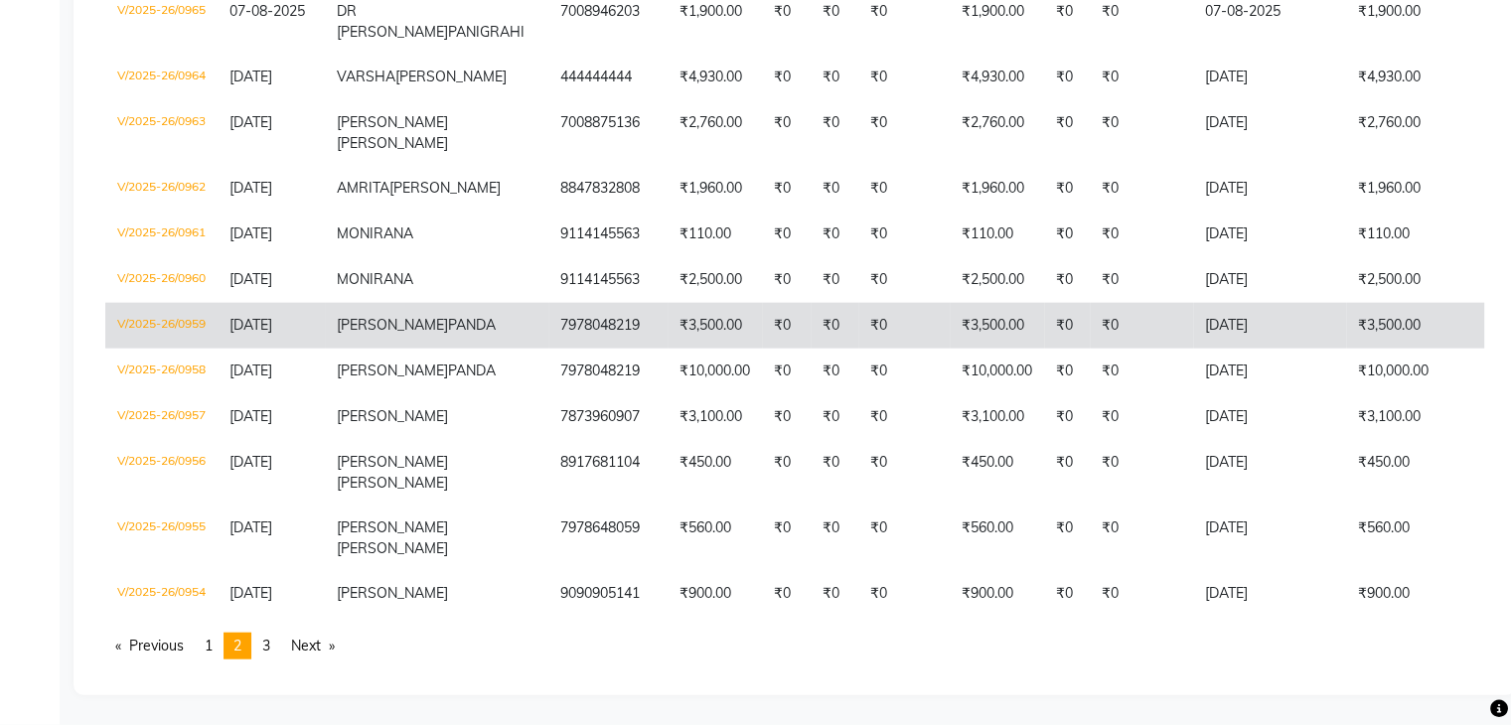
scroll to position [4828, 0]
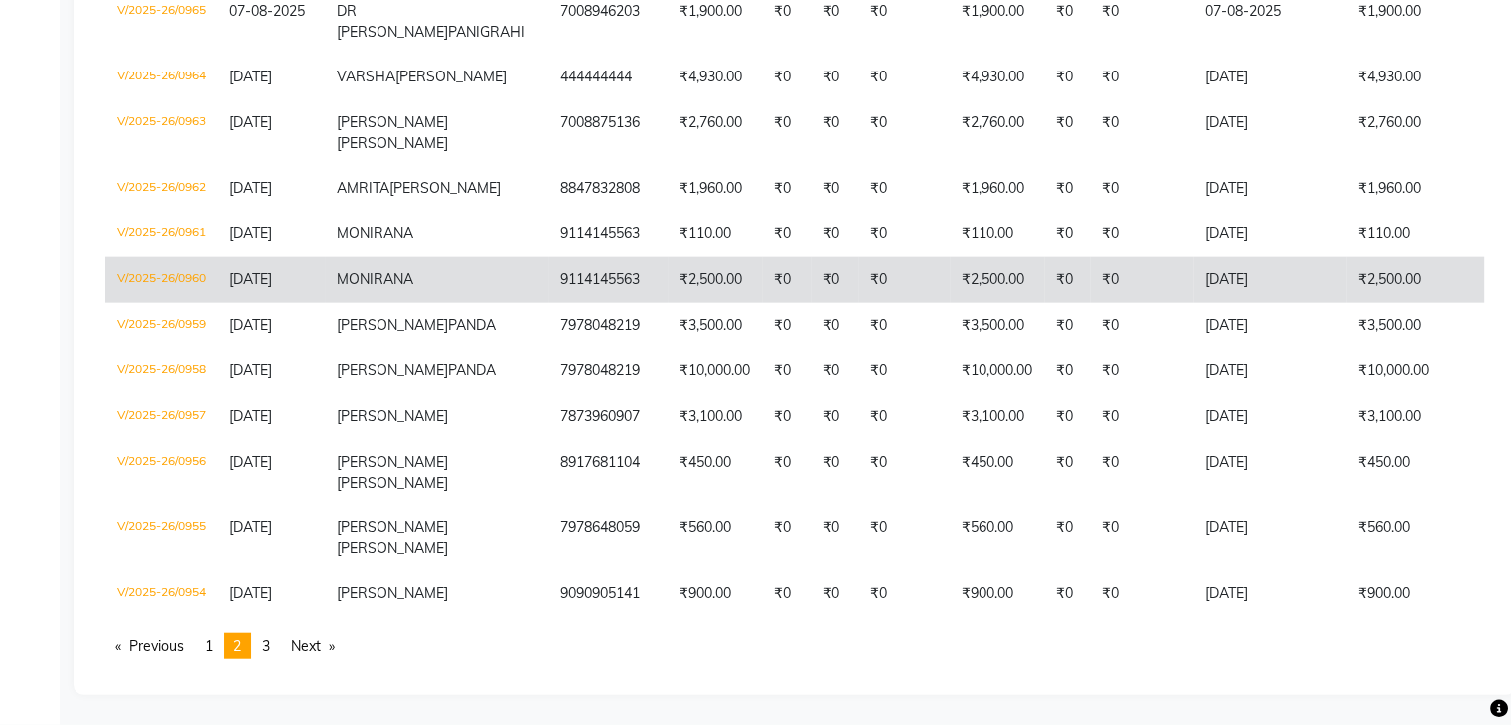
click at [184, 303] on td "V/2025-26/0960" at bounding box center [161, 280] width 112 height 46
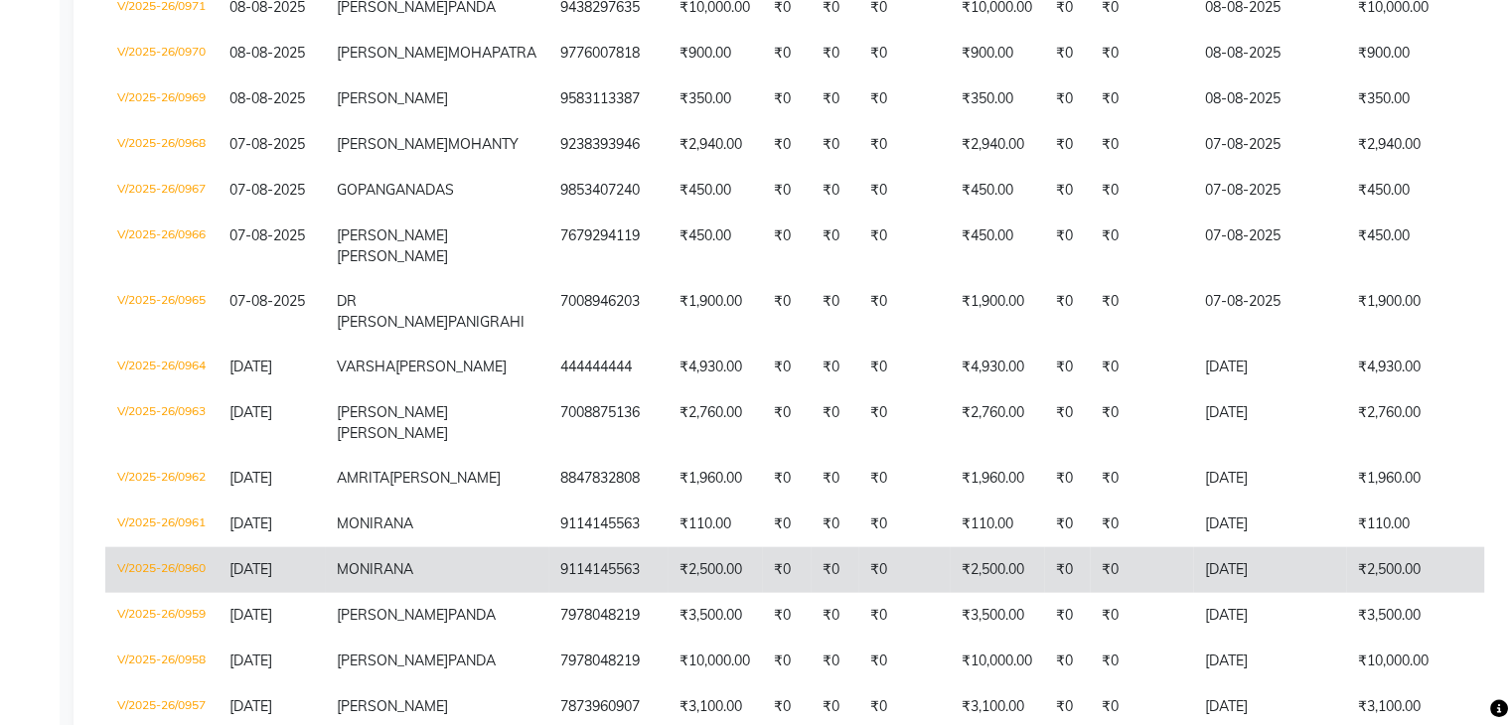
scroll to position [4232, 0]
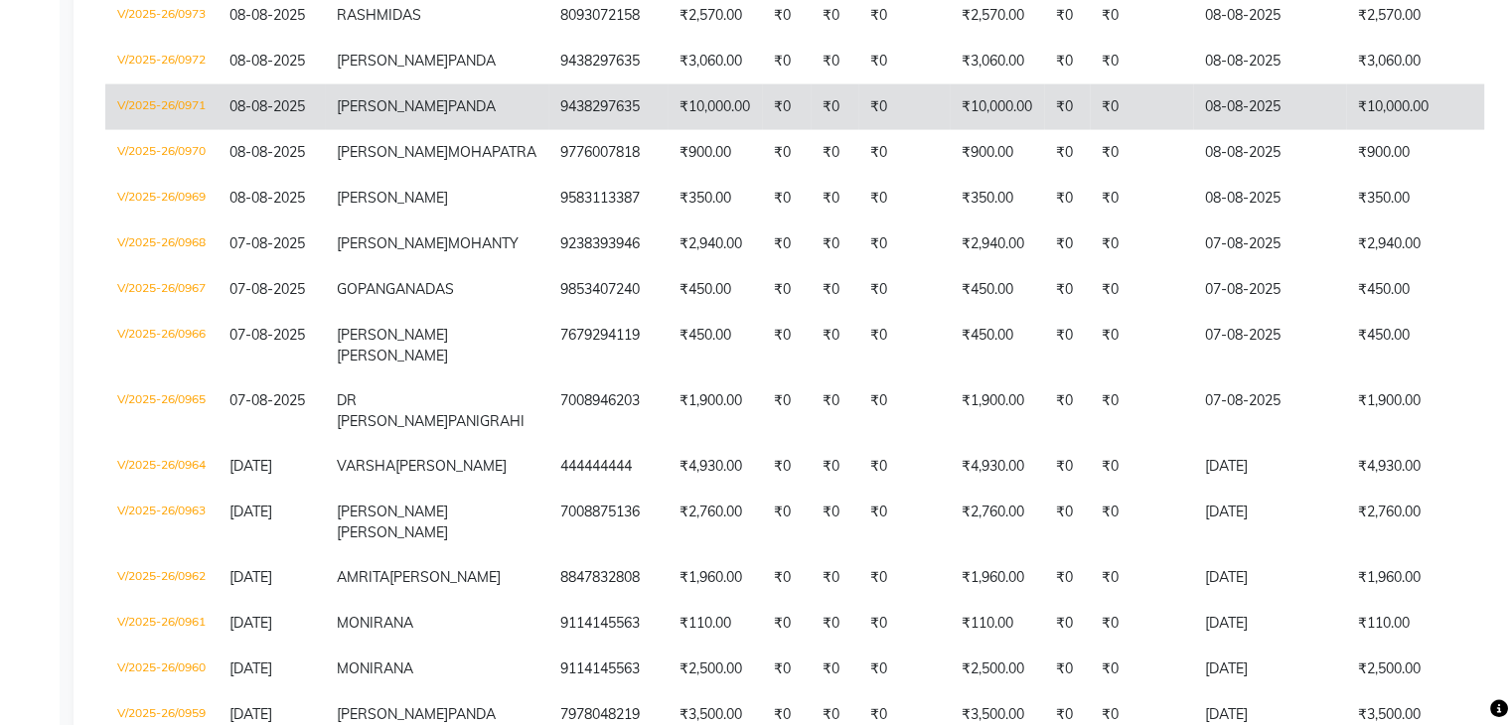
click at [175, 130] on td "V/2025-26/0971" at bounding box center [161, 107] width 112 height 46
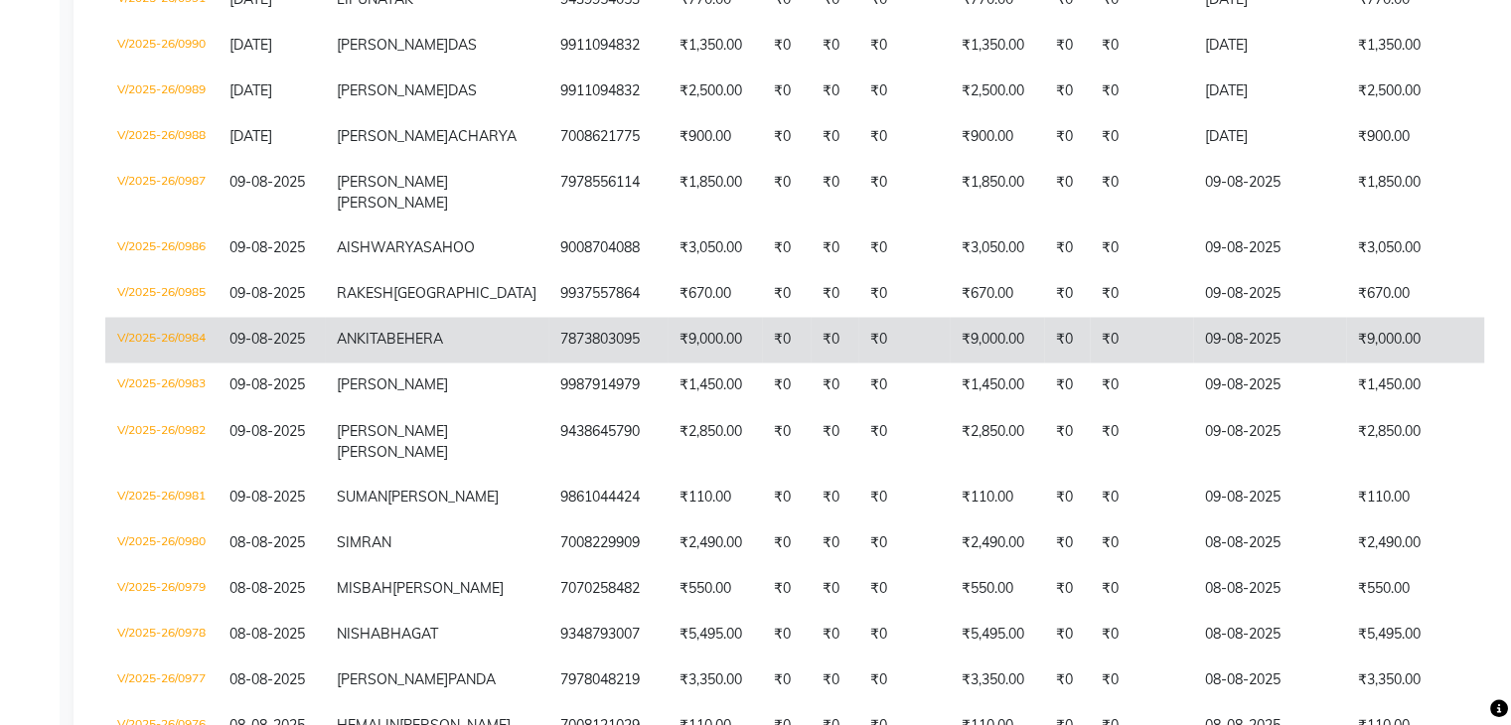
scroll to position [3338, 0]
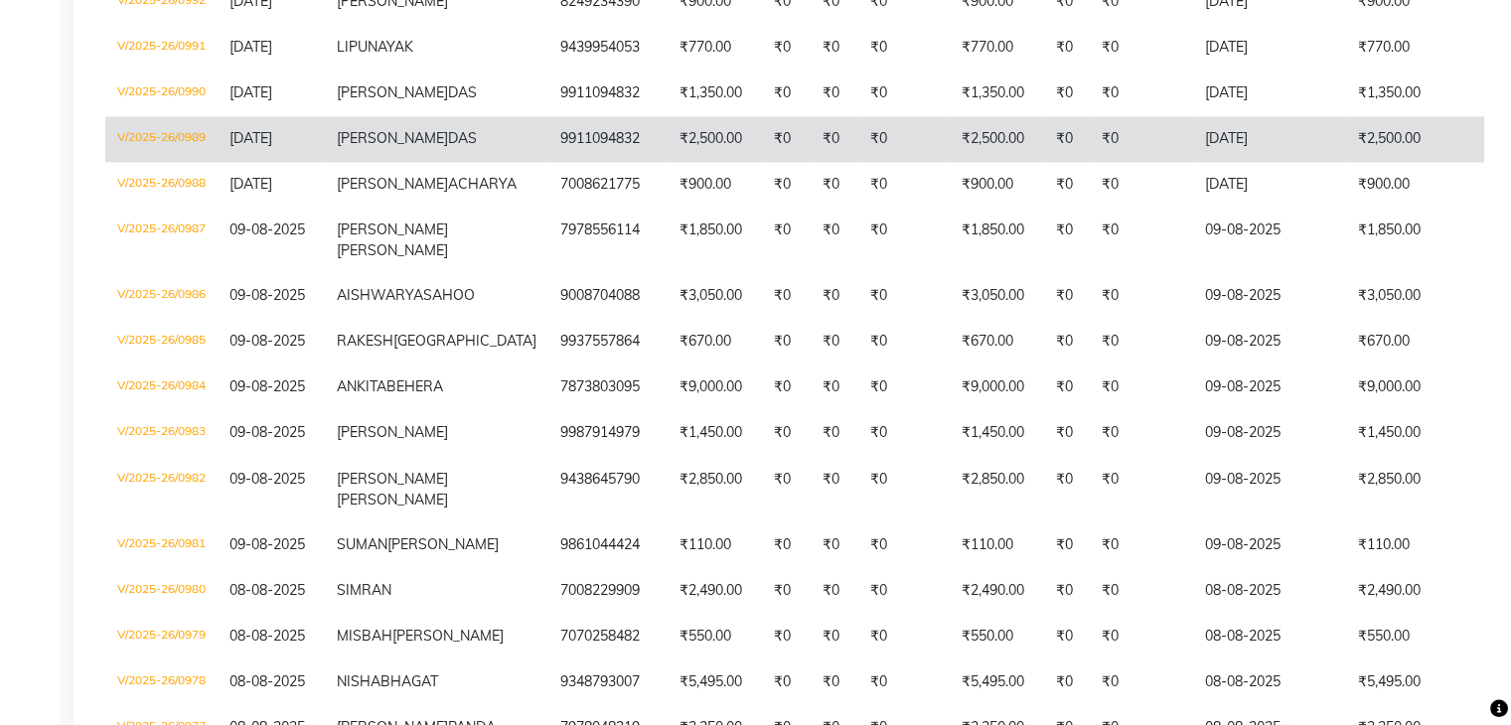
click at [193, 162] on td "V/2025-26/0989" at bounding box center [161, 139] width 112 height 46
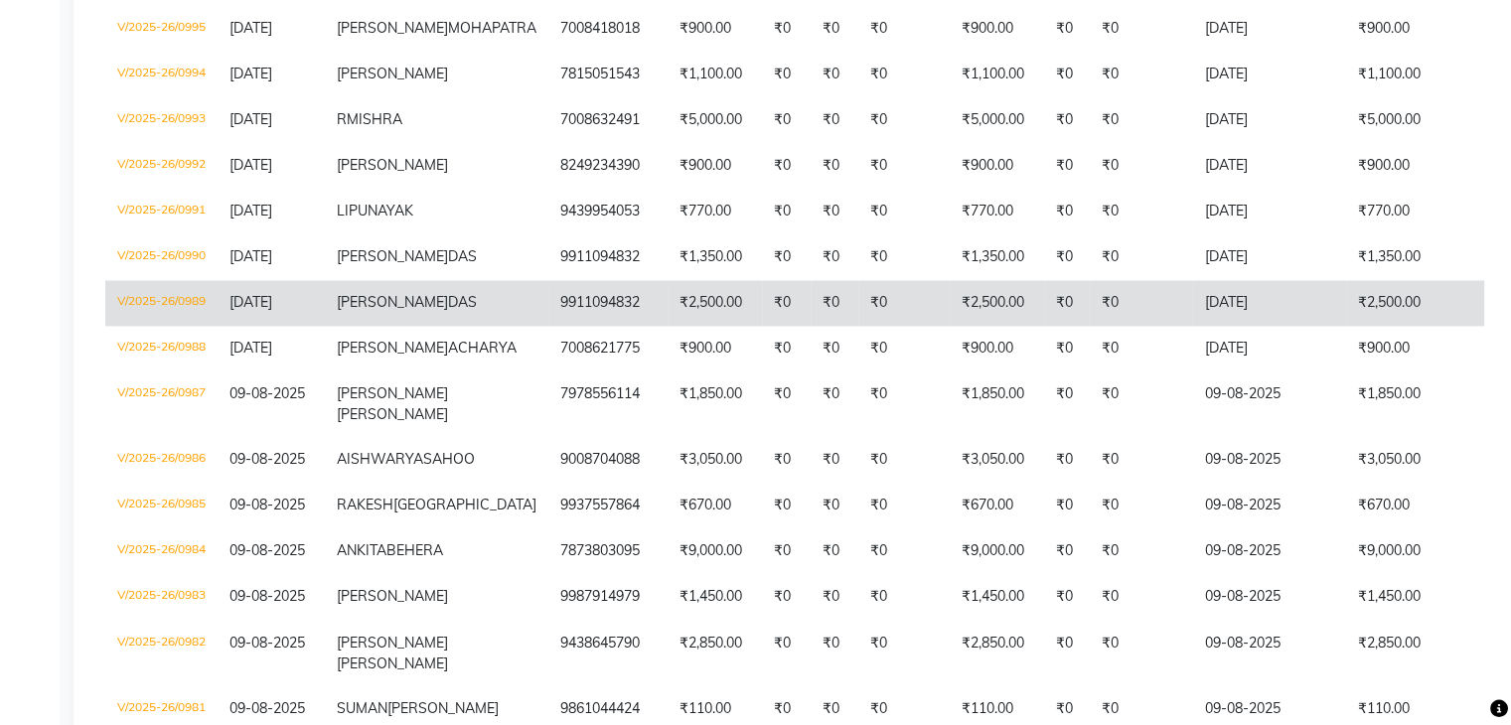
scroll to position [3139, 0]
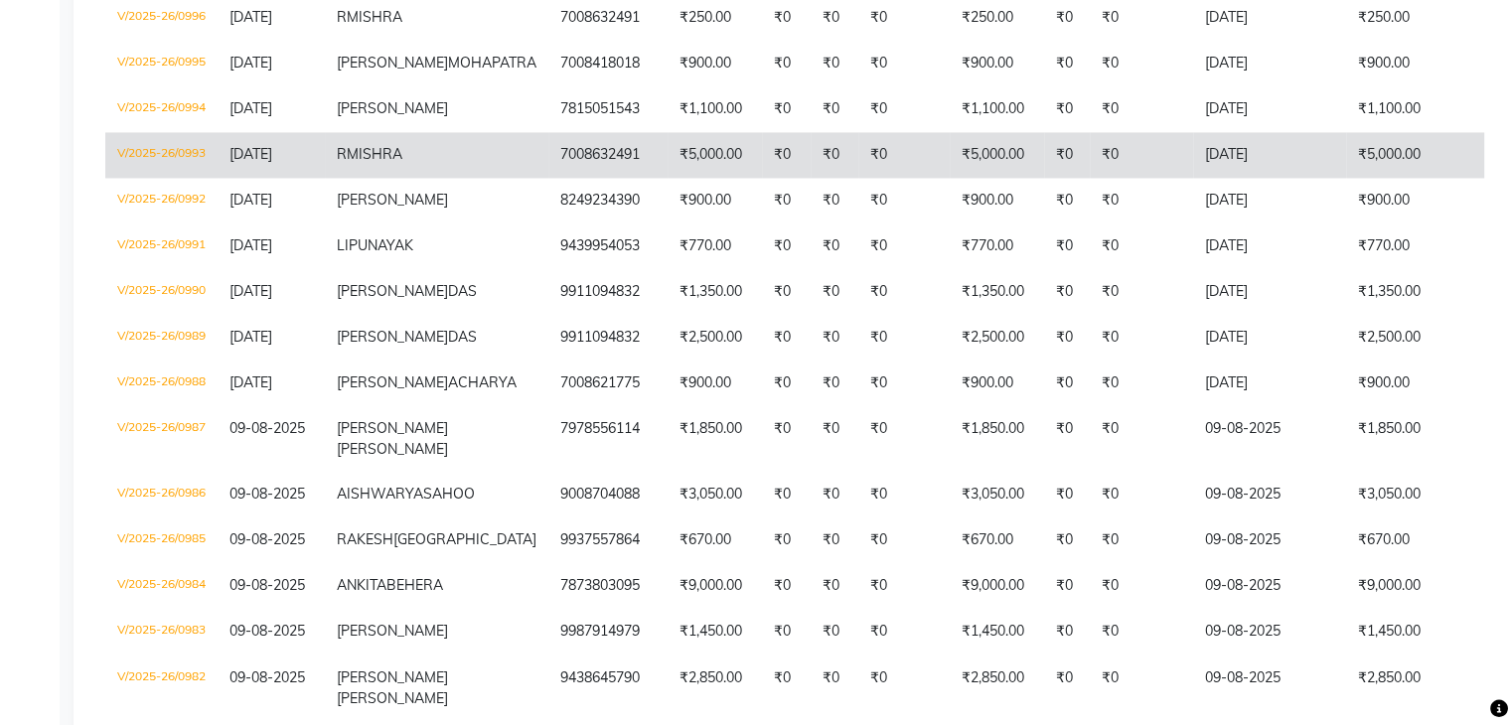
click at [193, 178] on td "V/2025-26/0993" at bounding box center [161, 155] width 112 height 46
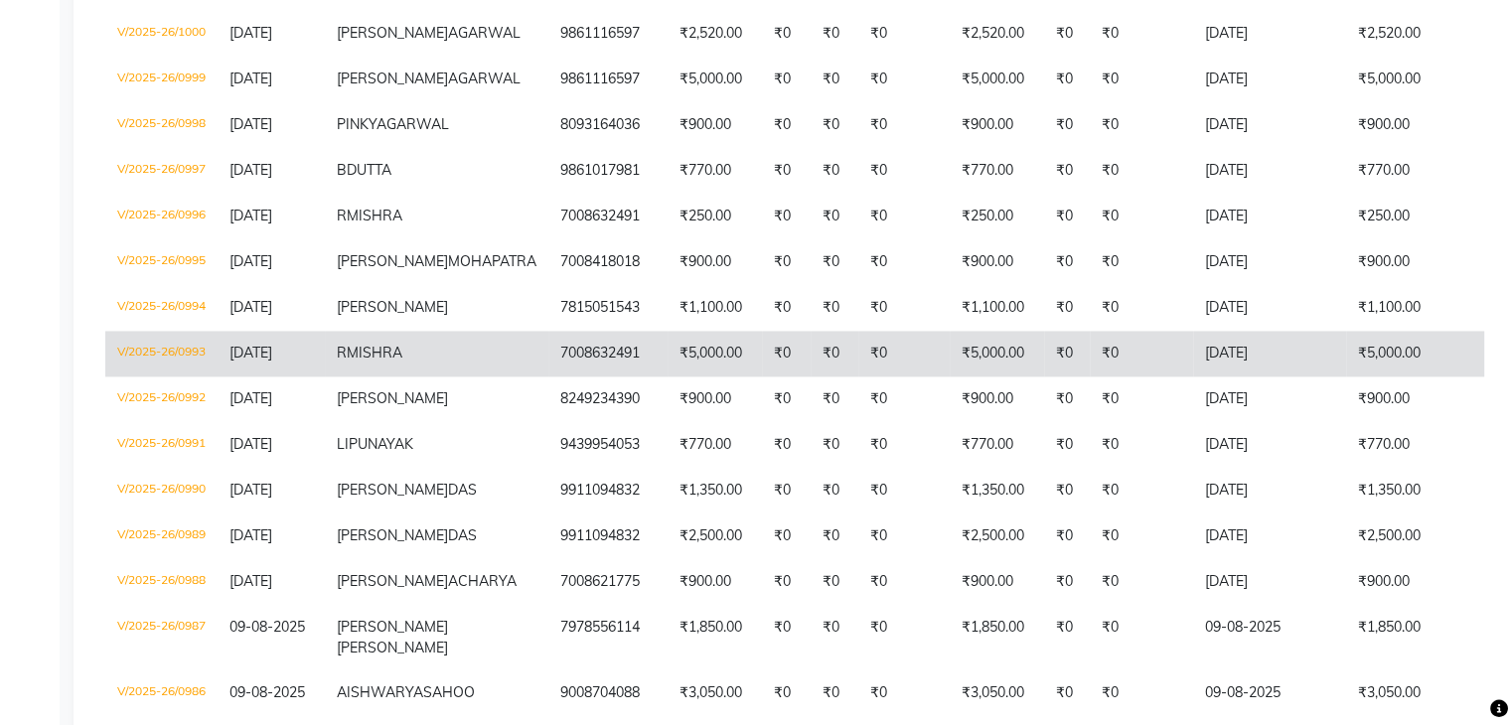
scroll to position [2841, 0]
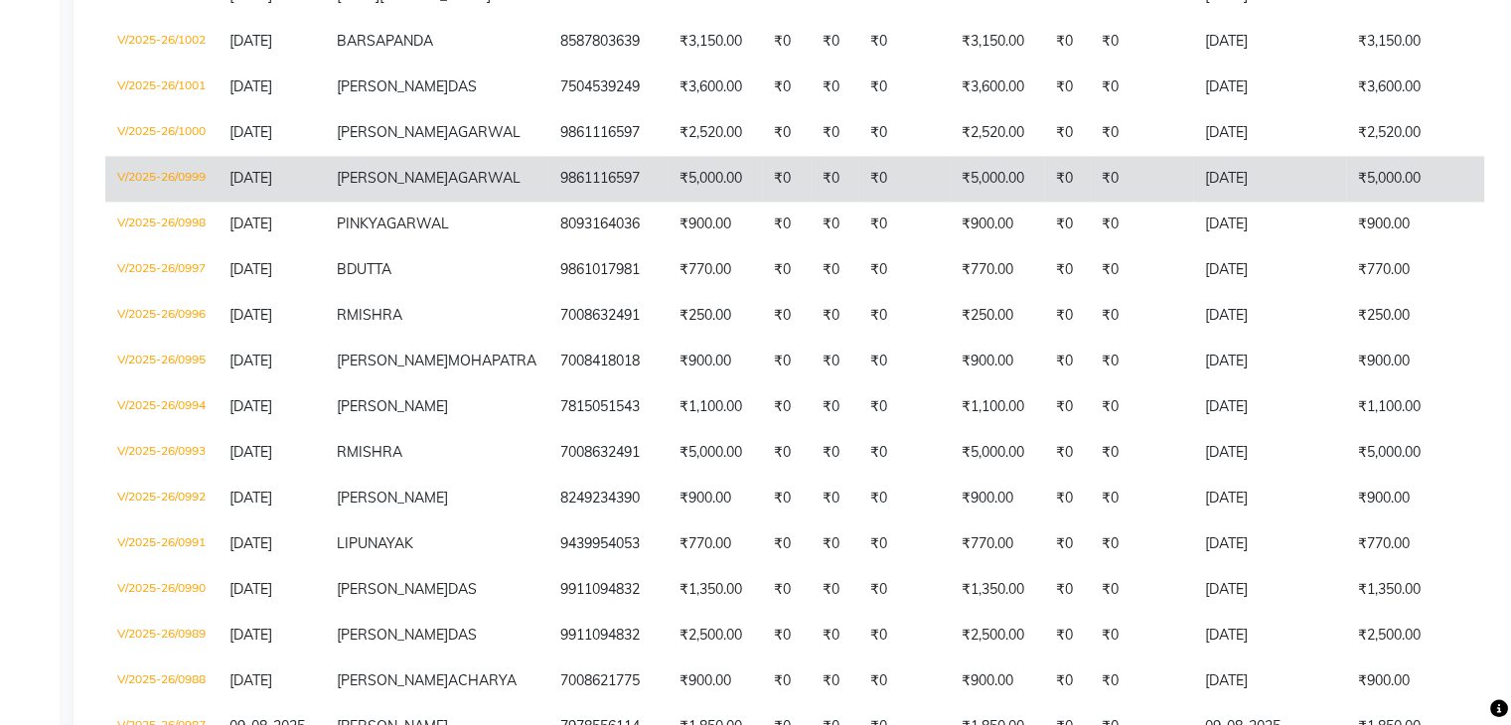
click at [167, 202] on td "V/2025-26/0999" at bounding box center [161, 179] width 112 height 46
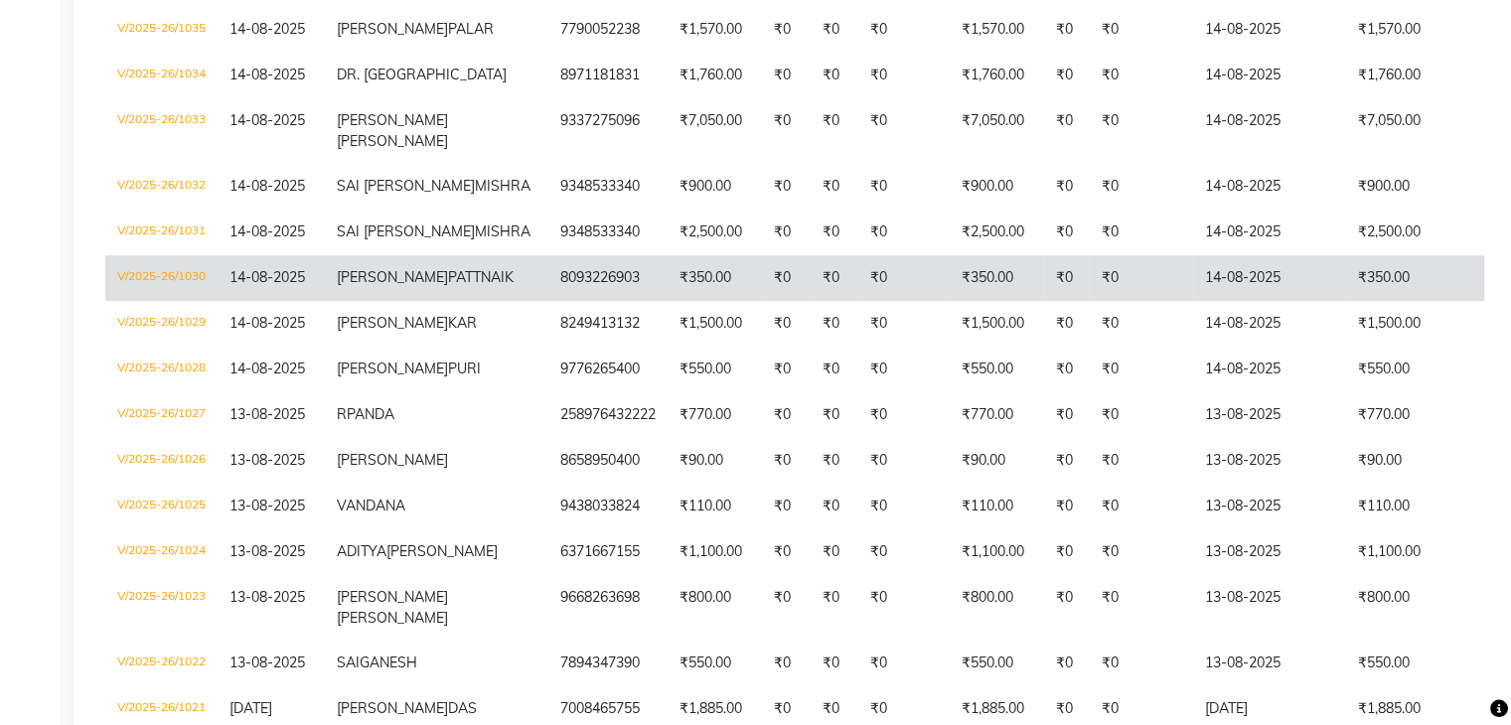
scroll to position [1252, 0]
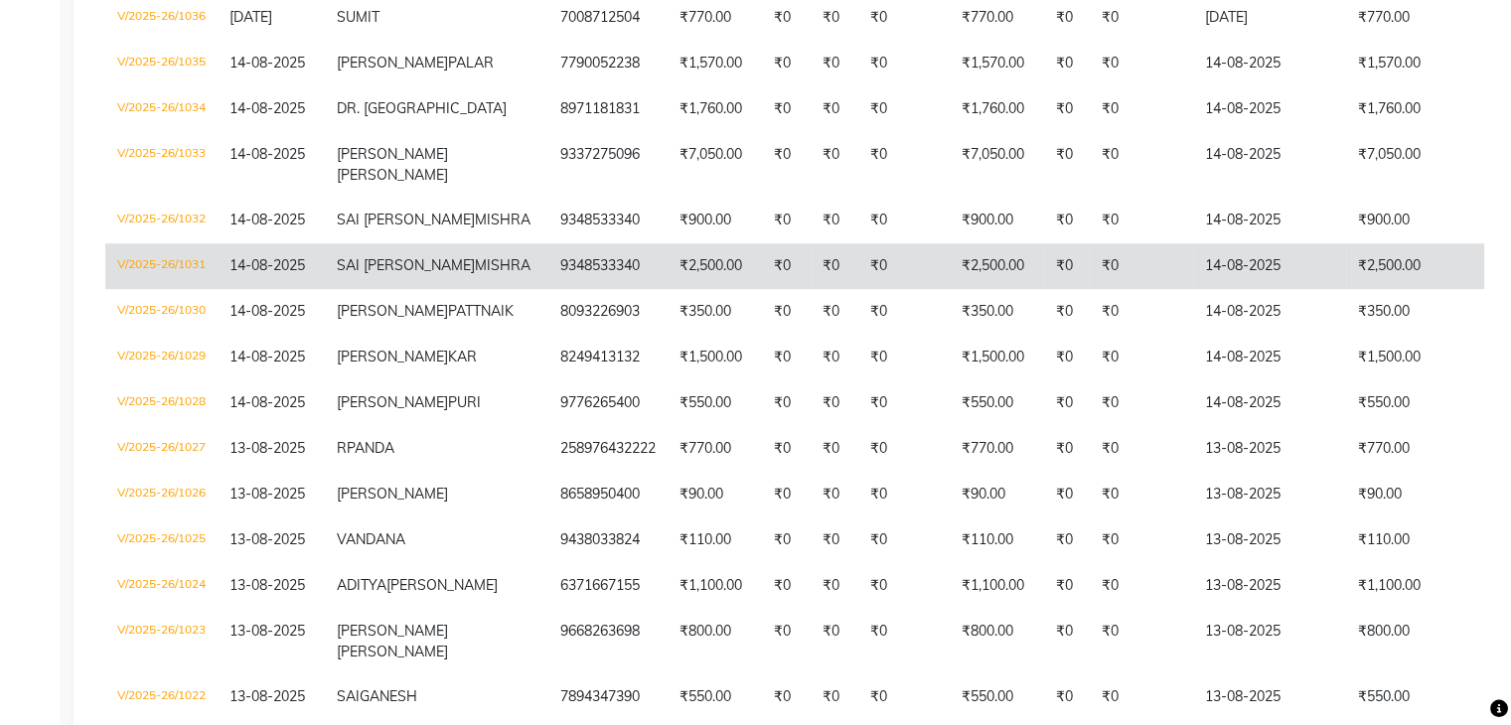
click at [151, 283] on td "V/2025-26/1031" at bounding box center [161, 266] width 112 height 46
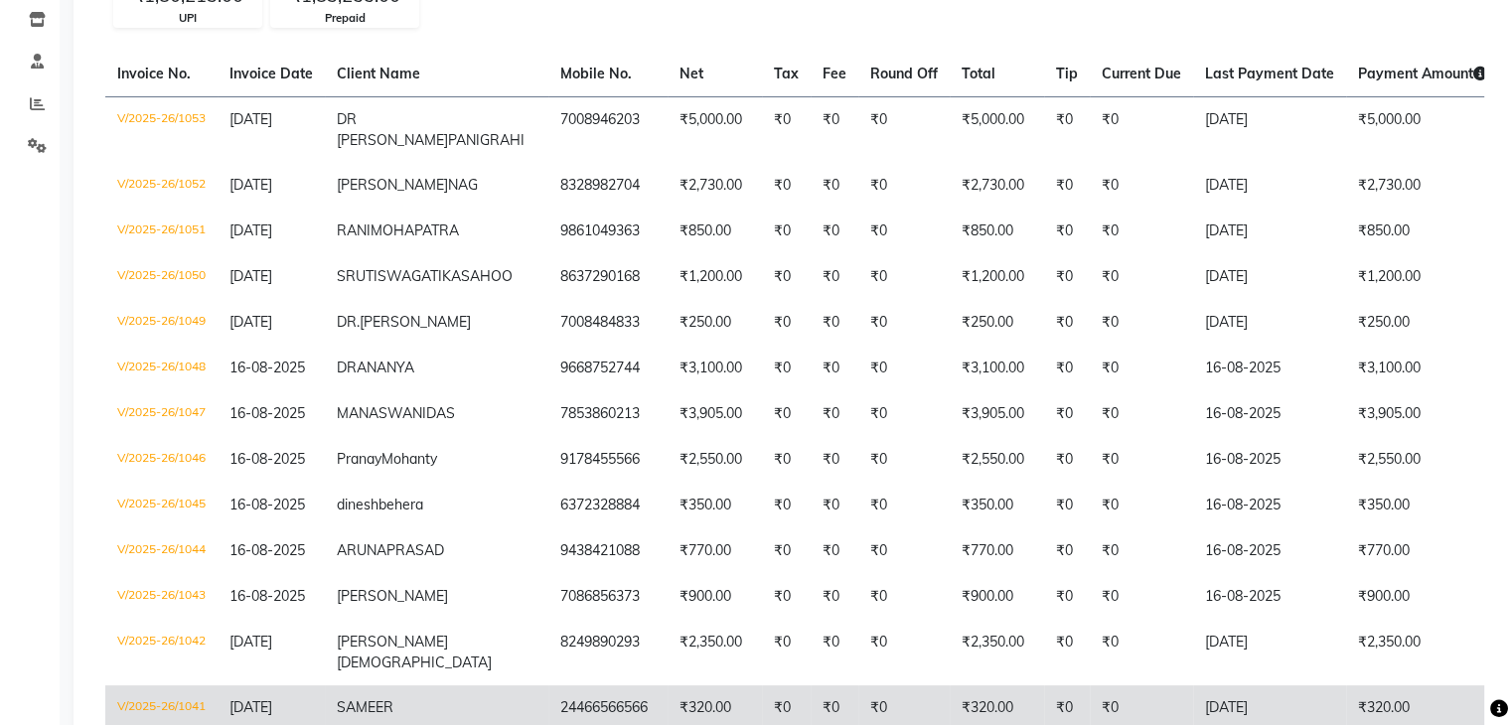
scroll to position [259, 0]
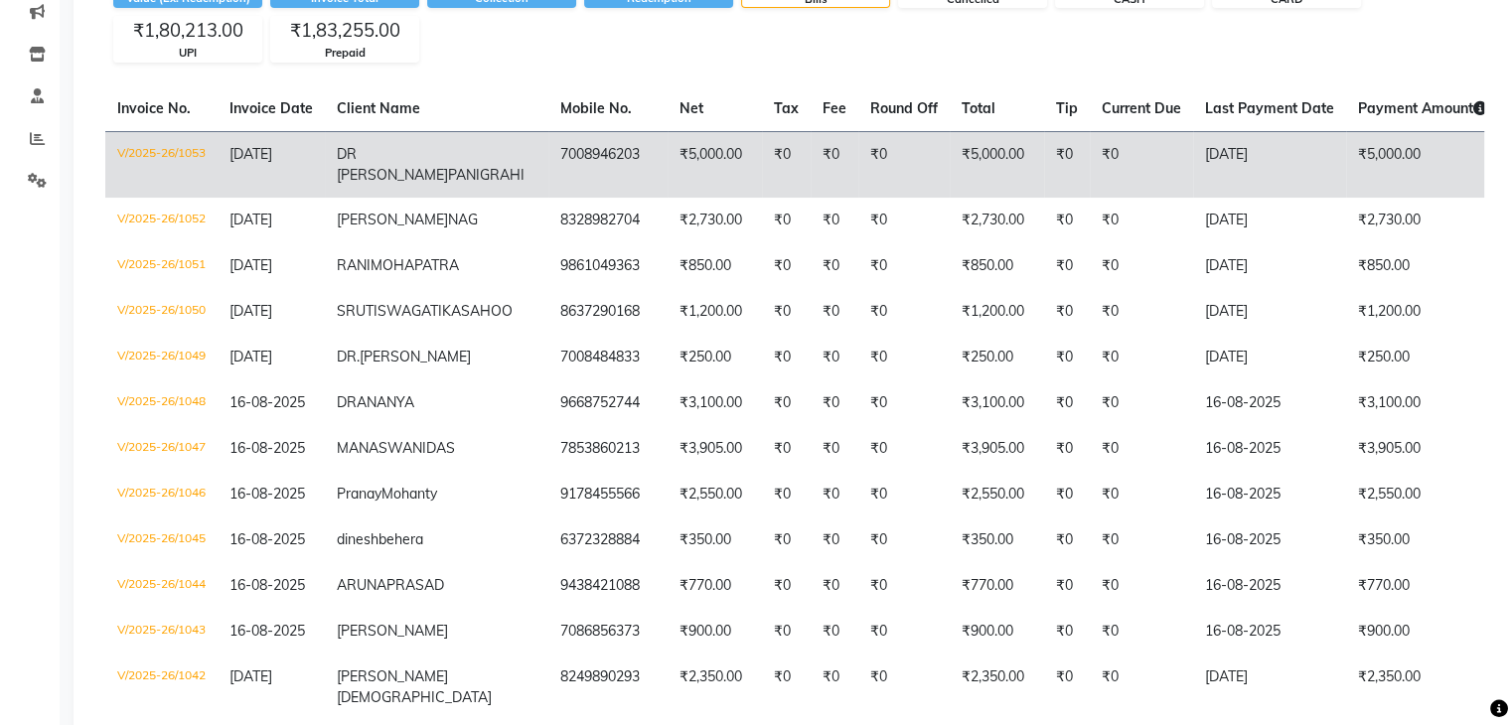
click at [194, 147] on td "V/2025-26/1053" at bounding box center [161, 164] width 112 height 67
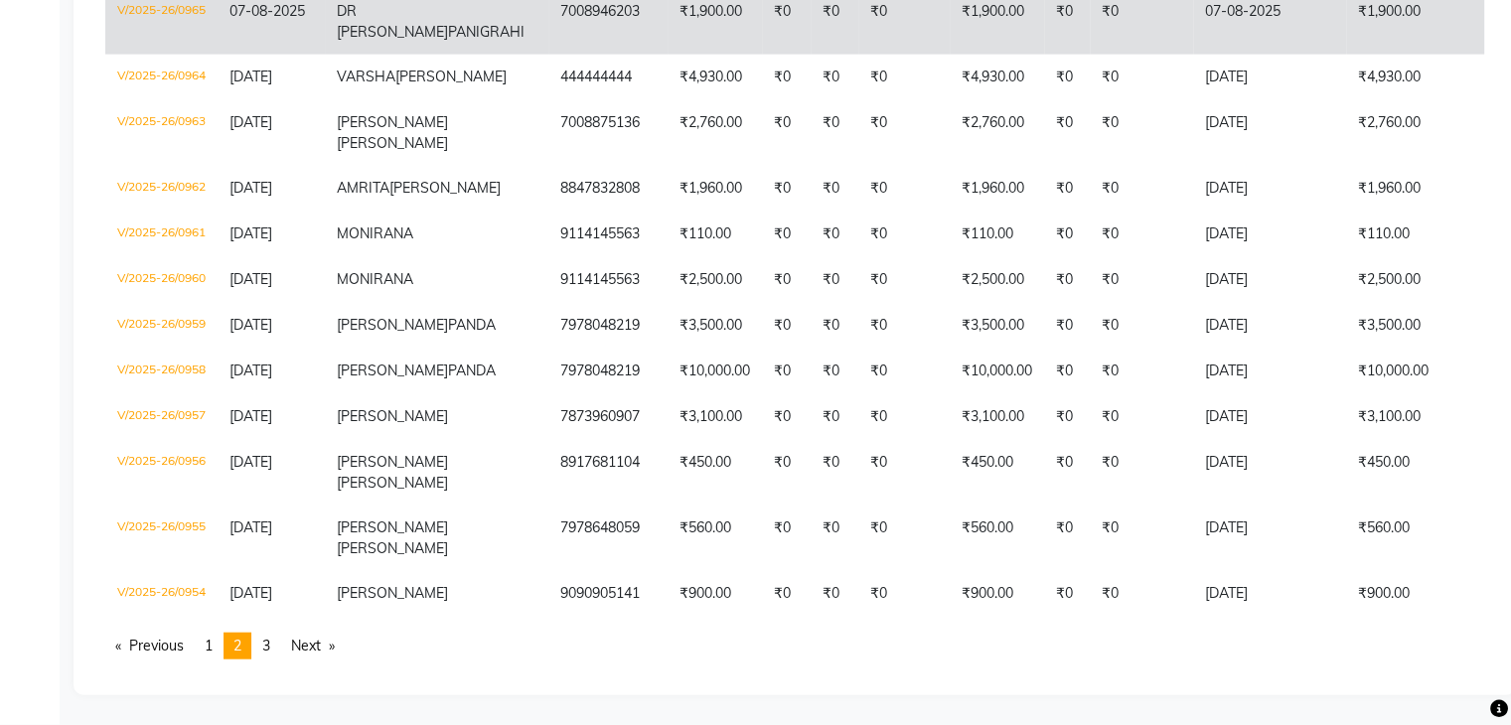
scroll to position [4927, 0]
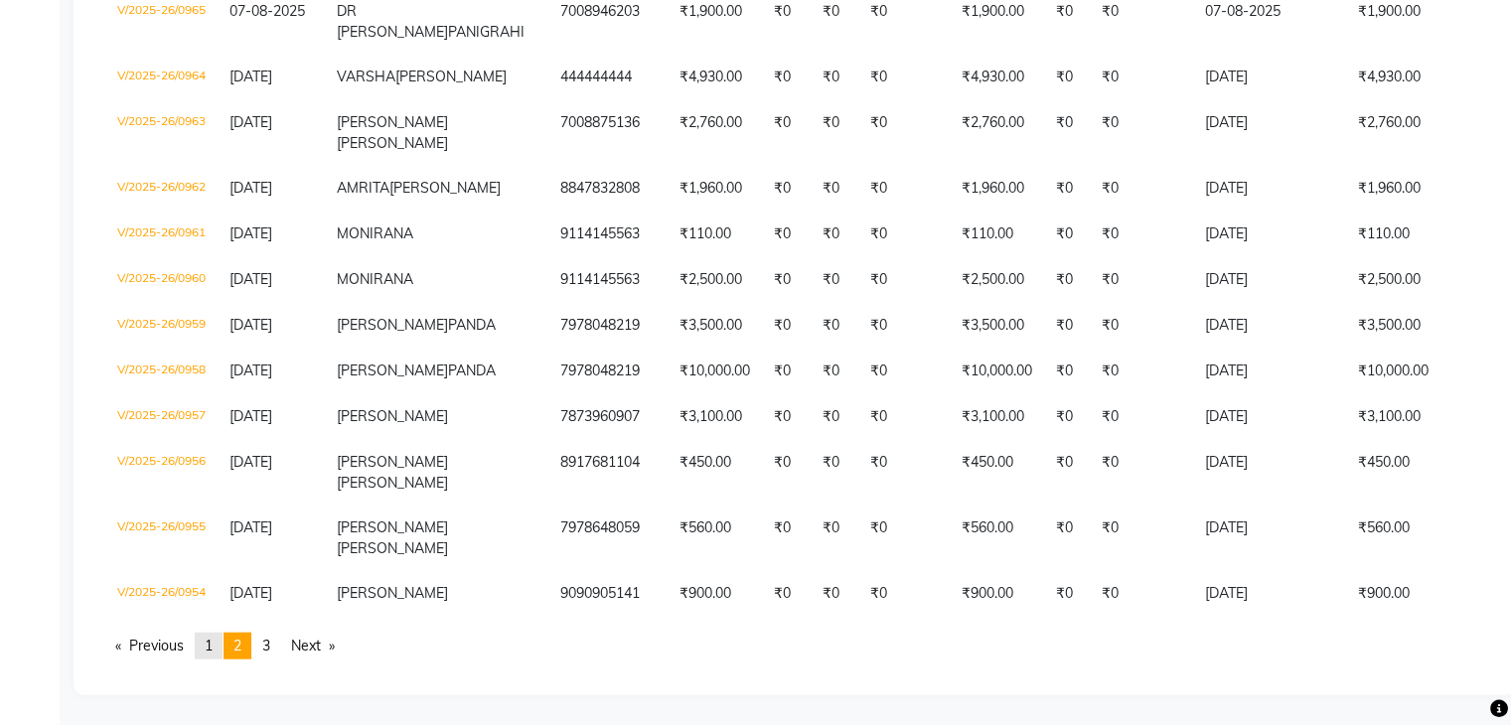
click at [211, 645] on span "1" at bounding box center [209, 646] width 8 height 18
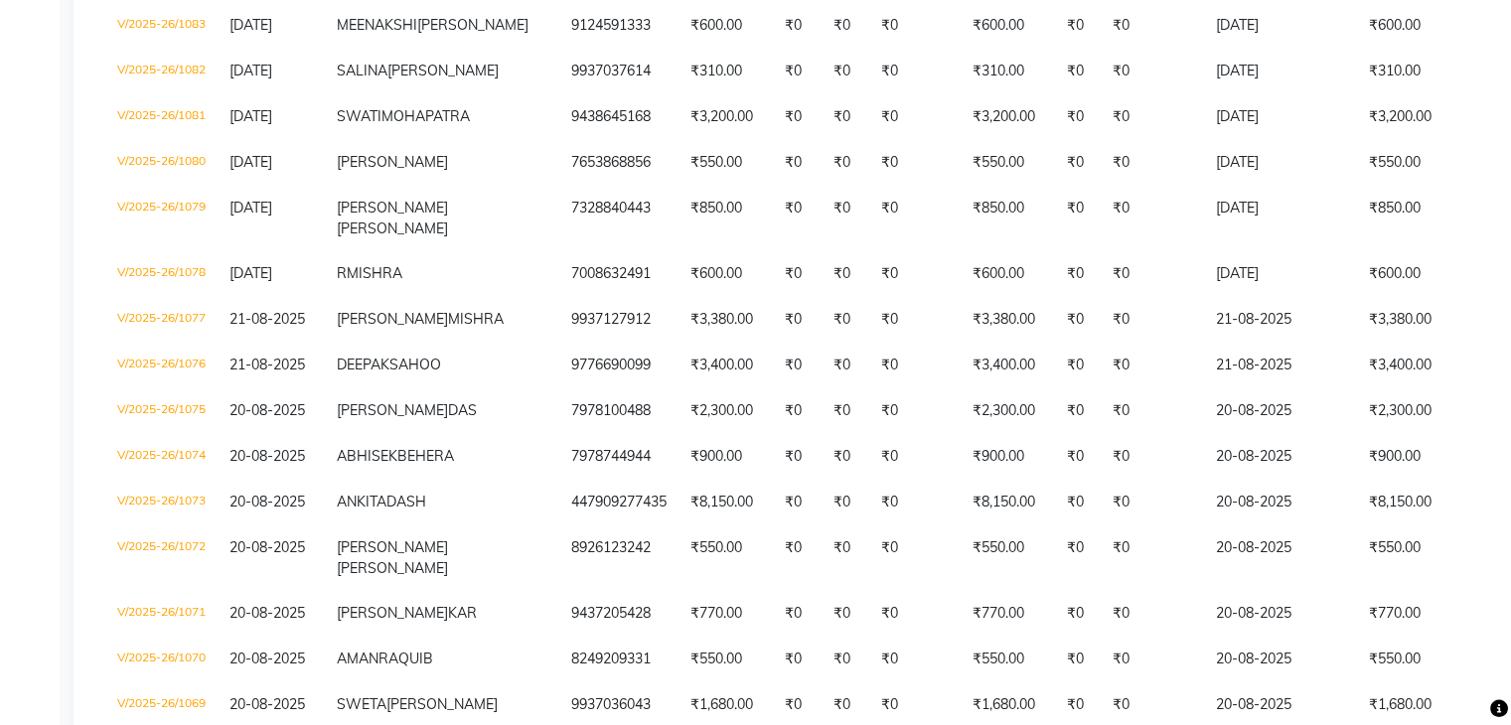
scroll to position [3733, 0]
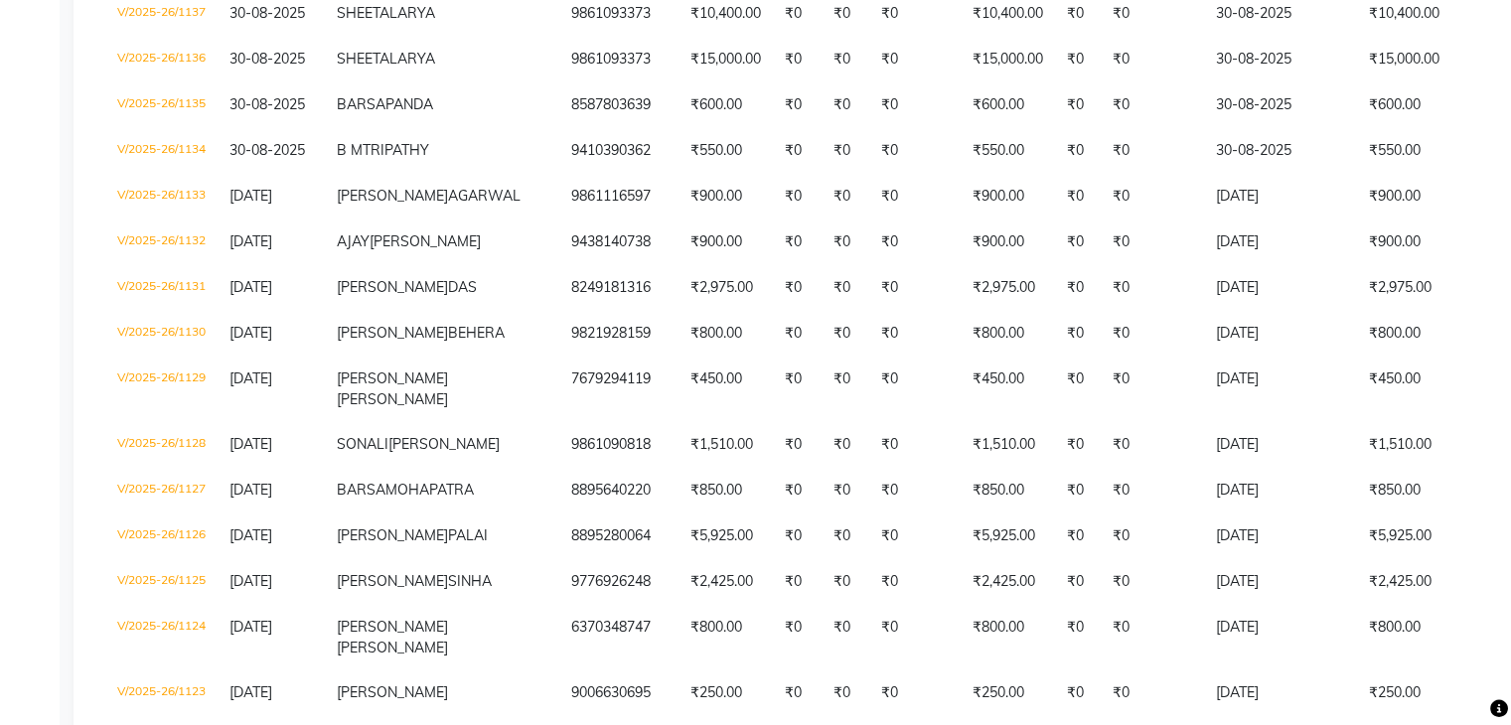
scroll to position [1052, 0]
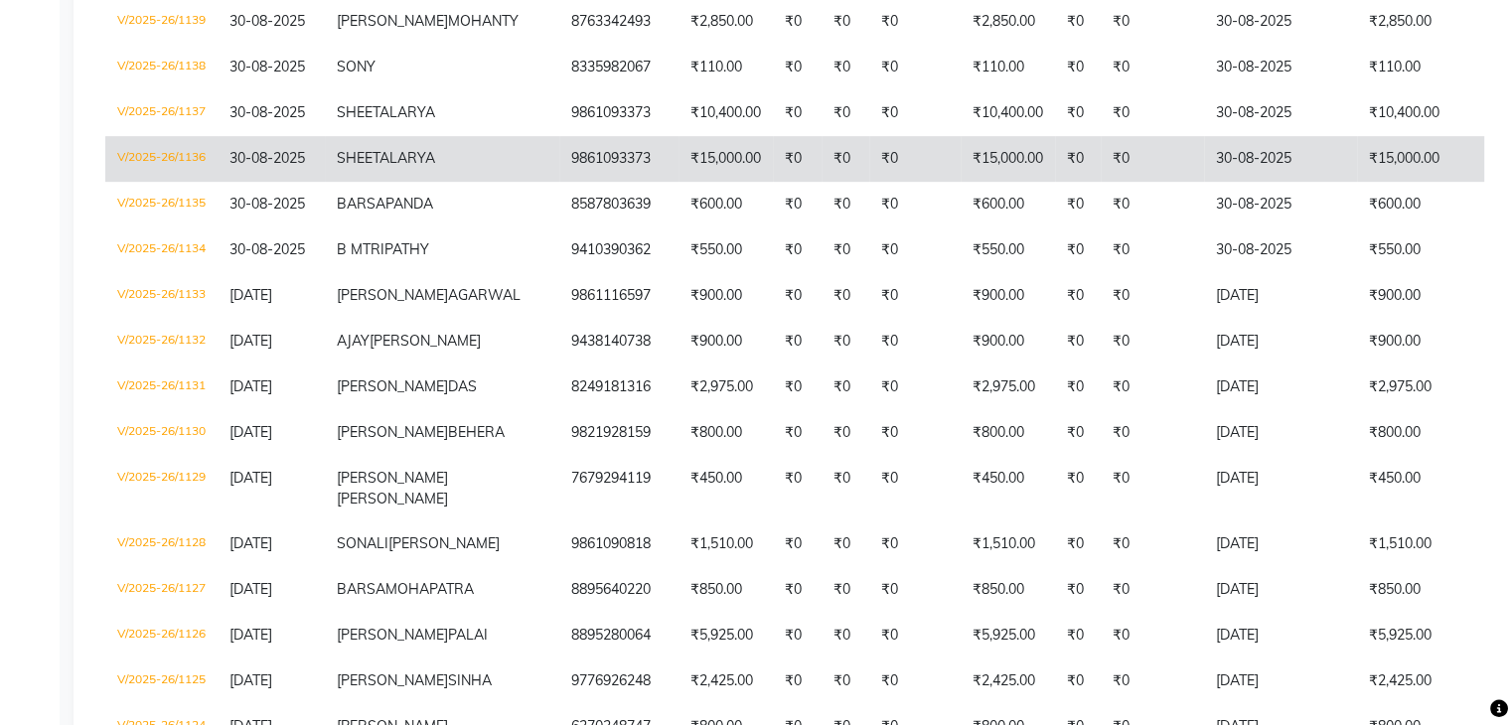
click at [182, 182] on td "V/2025-26/1136" at bounding box center [161, 159] width 112 height 46
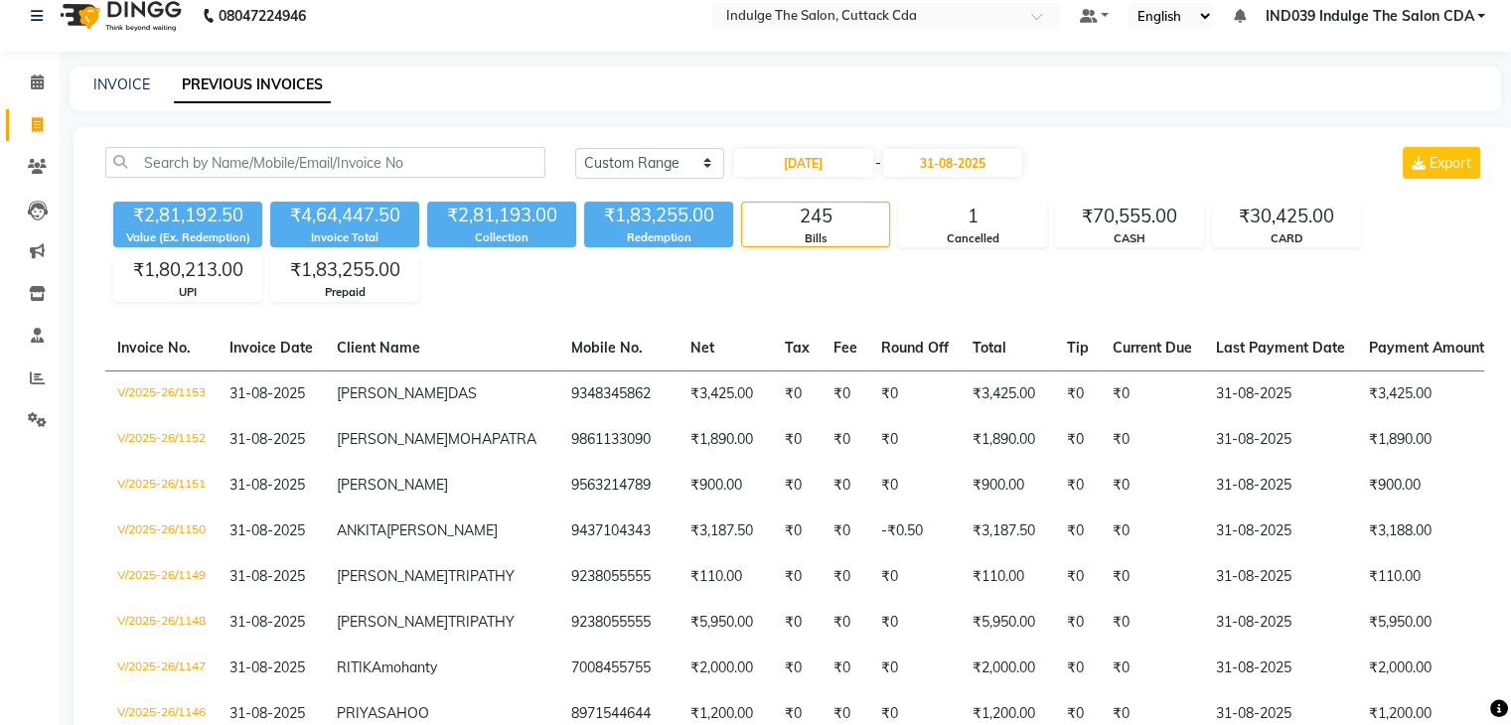
scroll to position [0, 0]
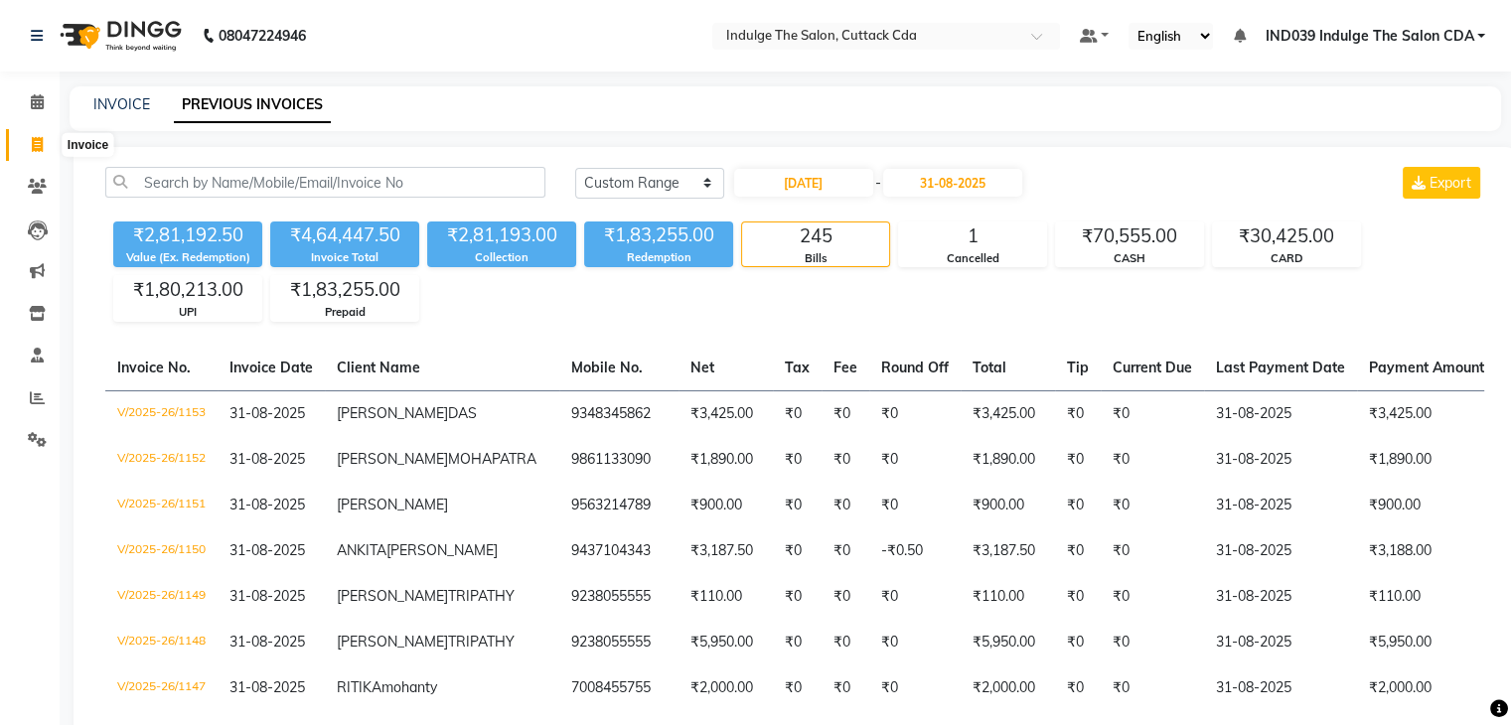
click at [32, 150] on icon at bounding box center [37, 144] width 11 height 15
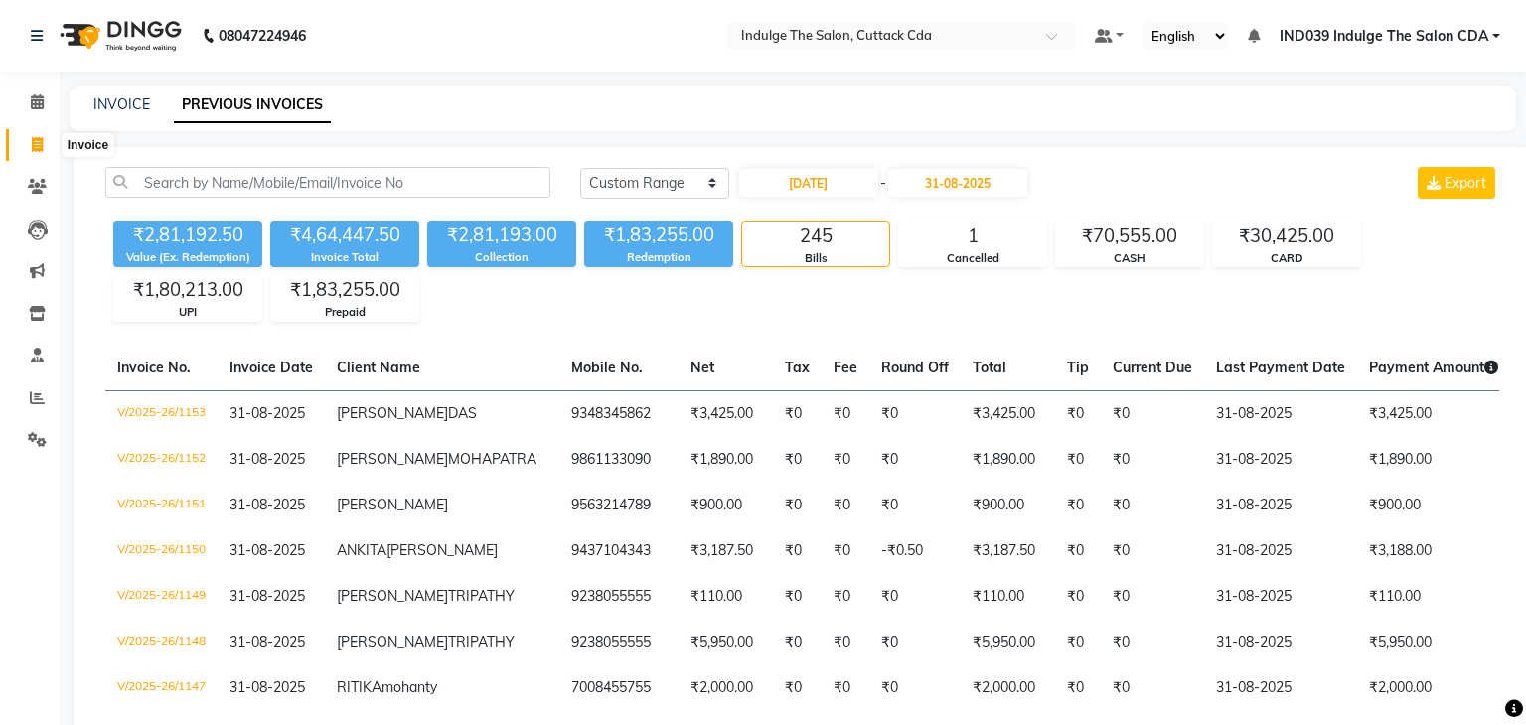
select select "service"
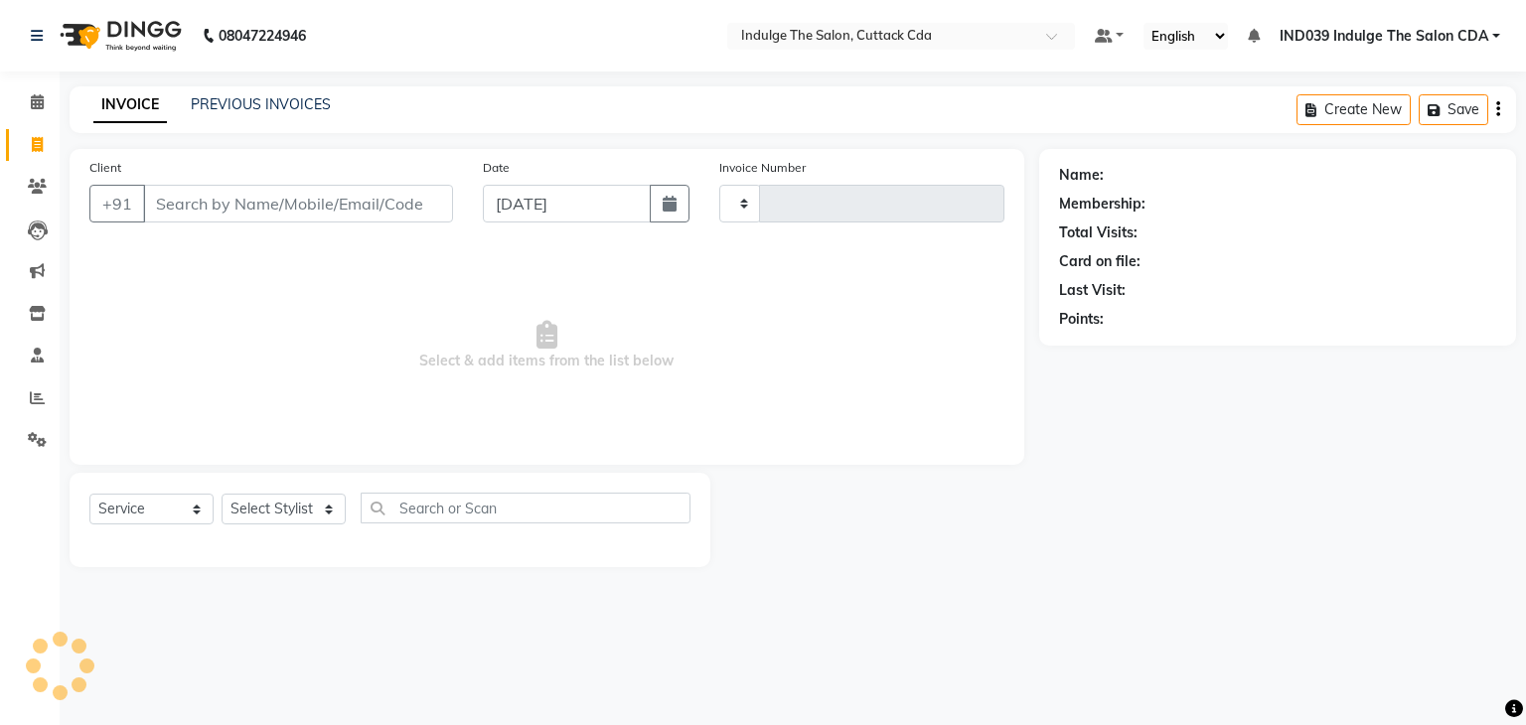
type input "1162"
select select "7297"
click at [274, 514] on select "Select Stylist" at bounding box center [283, 509] width 124 height 31
select select "63737"
click at [221, 495] on select "Select Stylist Ajay Sethy( Therapist ) GOURAHARI BARIK IND039 Indulge The Salon…" at bounding box center [285, 509] width 128 height 31
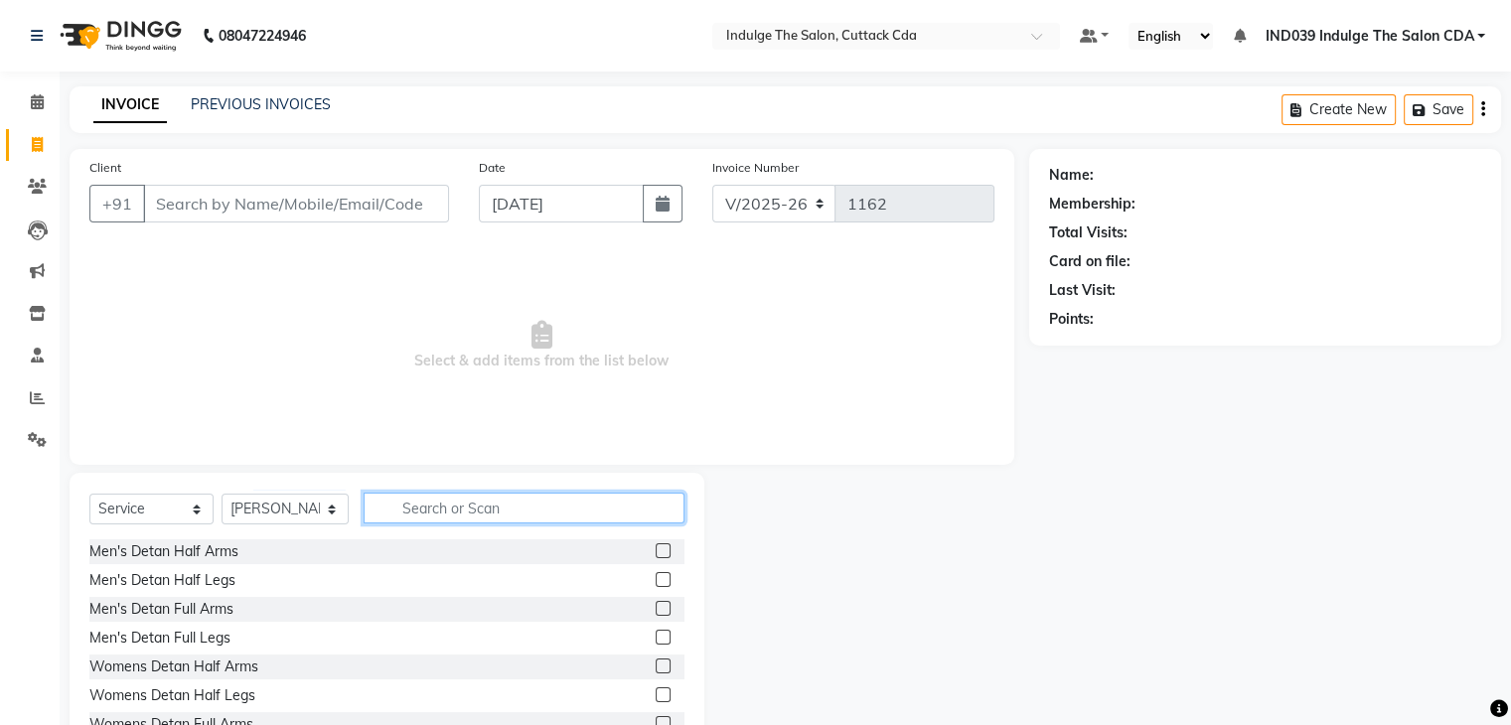
click at [521, 510] on input "text" at bounding box center [524, 508] width 320 height 31
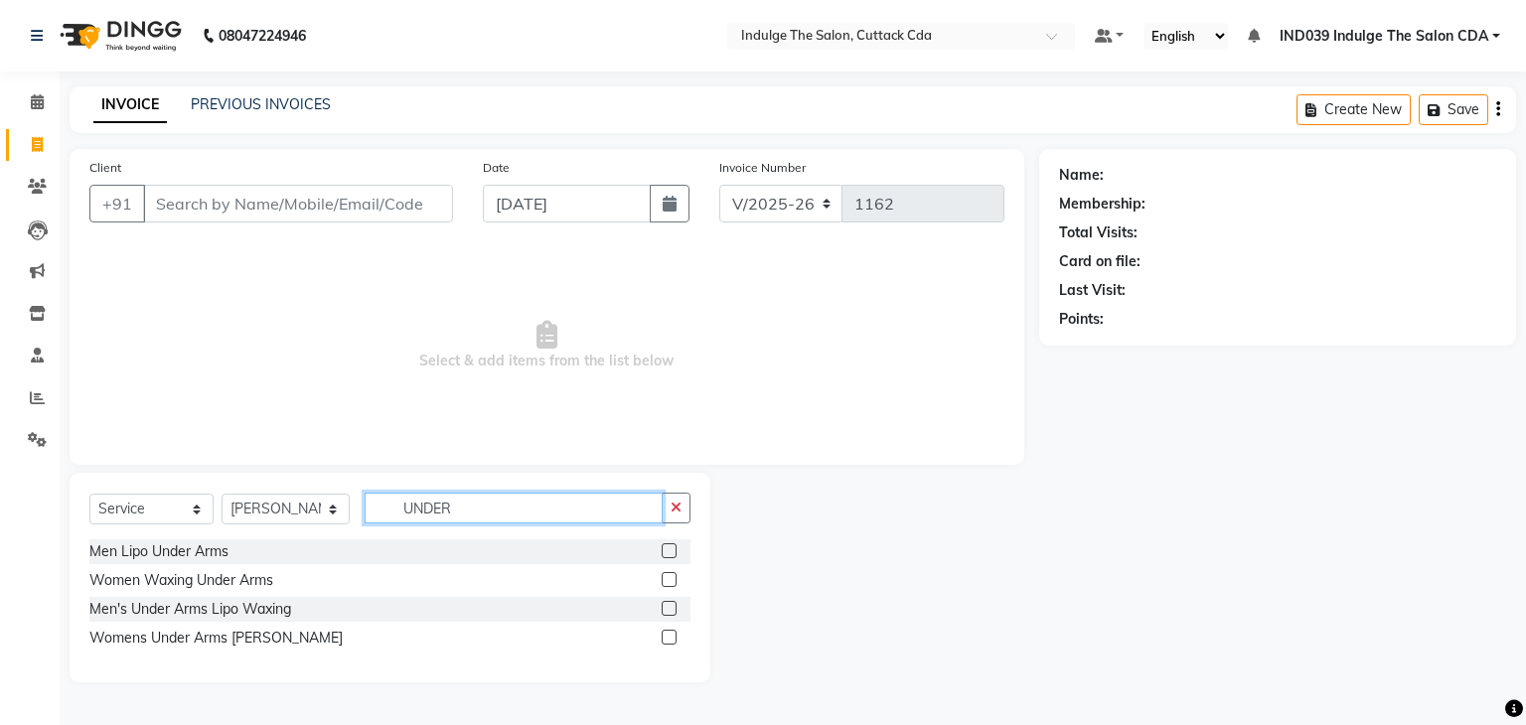
type input "UNDER"
drag, startPoint x: 663, startPoint y: 636, endPoint x: 687, endPoint y: 549, distance: 89.6
click at [663, 637] on label at bounding box center [668, 637] width 15 height 15
click at [663, 637] on input "checkbox" at bounding box center [667, 638] width 13 height 13
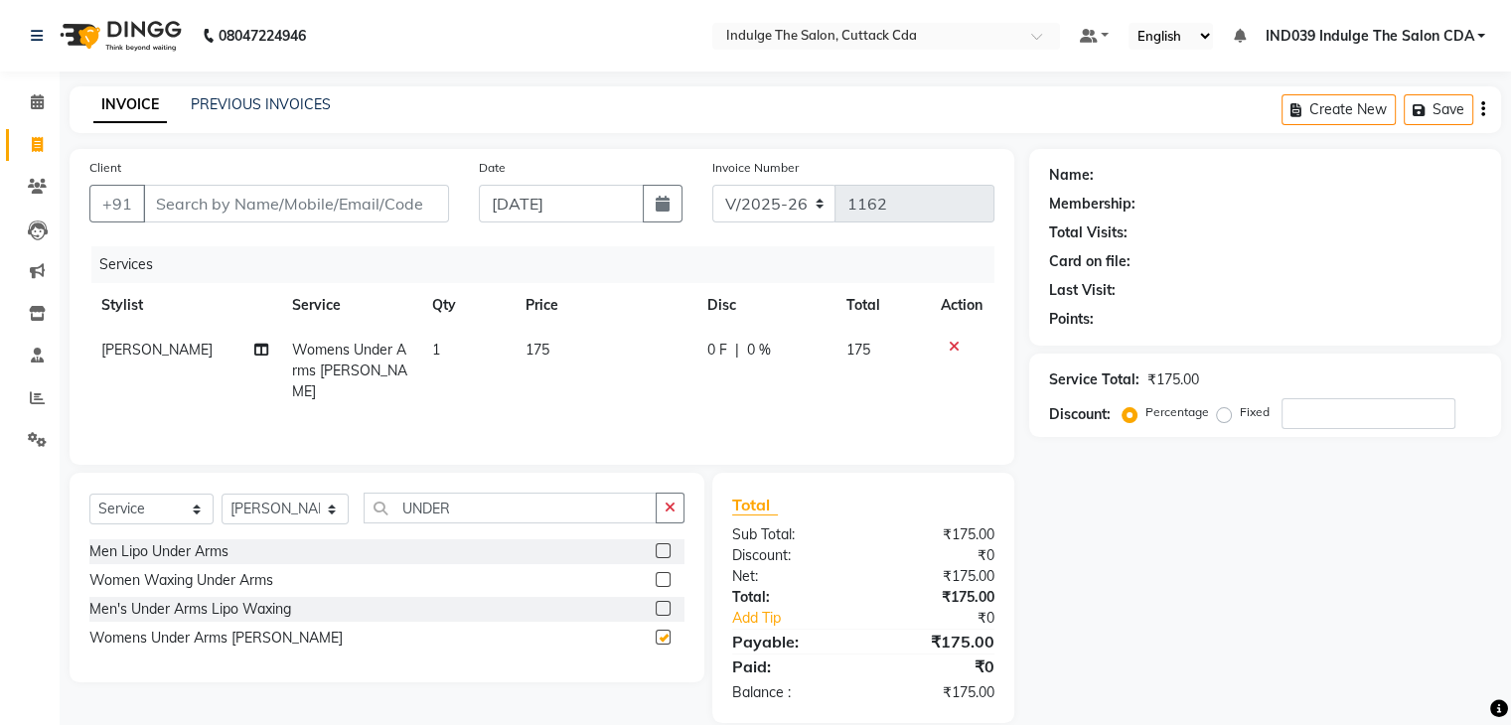
checkbox input "false"
click at [657, 510] on button "button" at bounding box center [669, 508] width 29 height 31
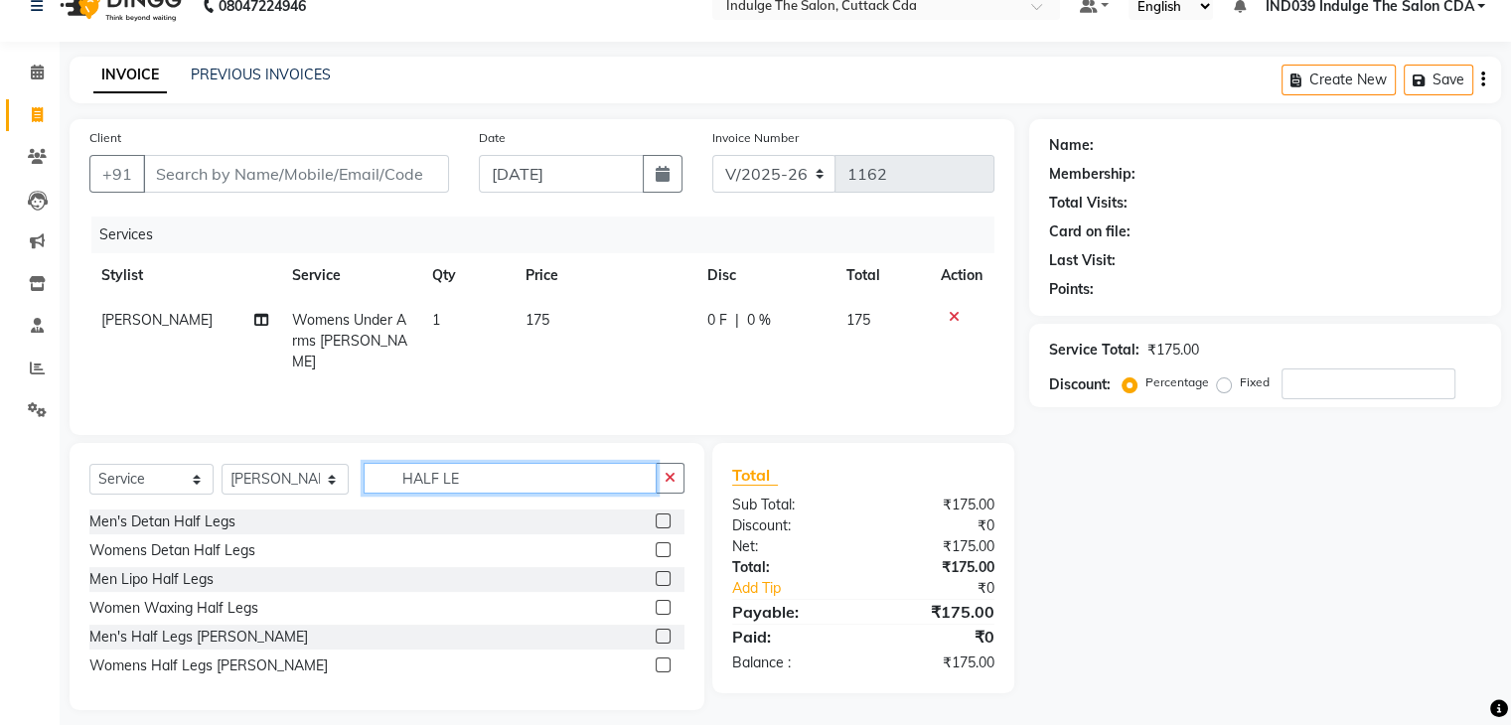
scroll to position [46, 0]
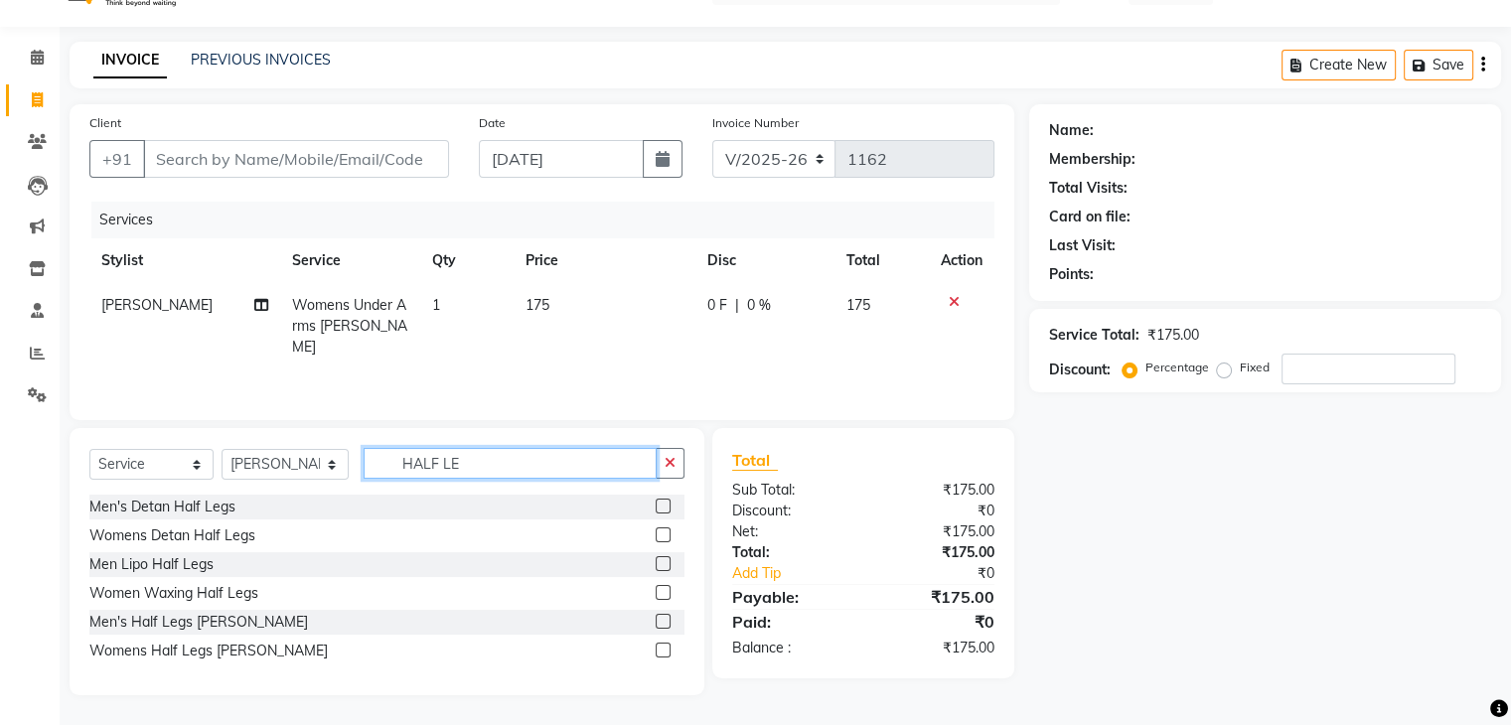
type input "HALF LE"
click at [660, 647] on label at bounding box center [662, 650] width 15 height 15
click at [660, 647] on input "checkbox" at bounding box center [661, 651] width 13 height 13
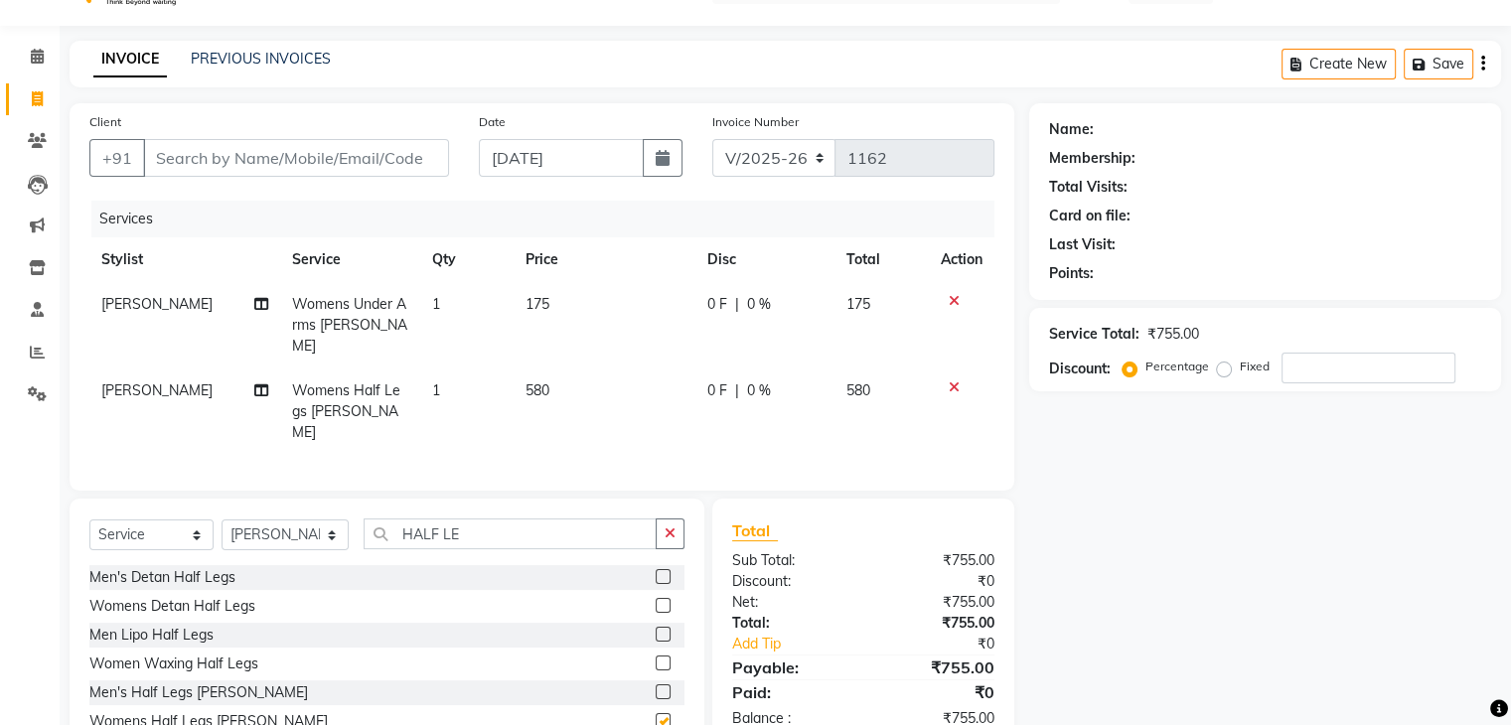
checkbox input "false"
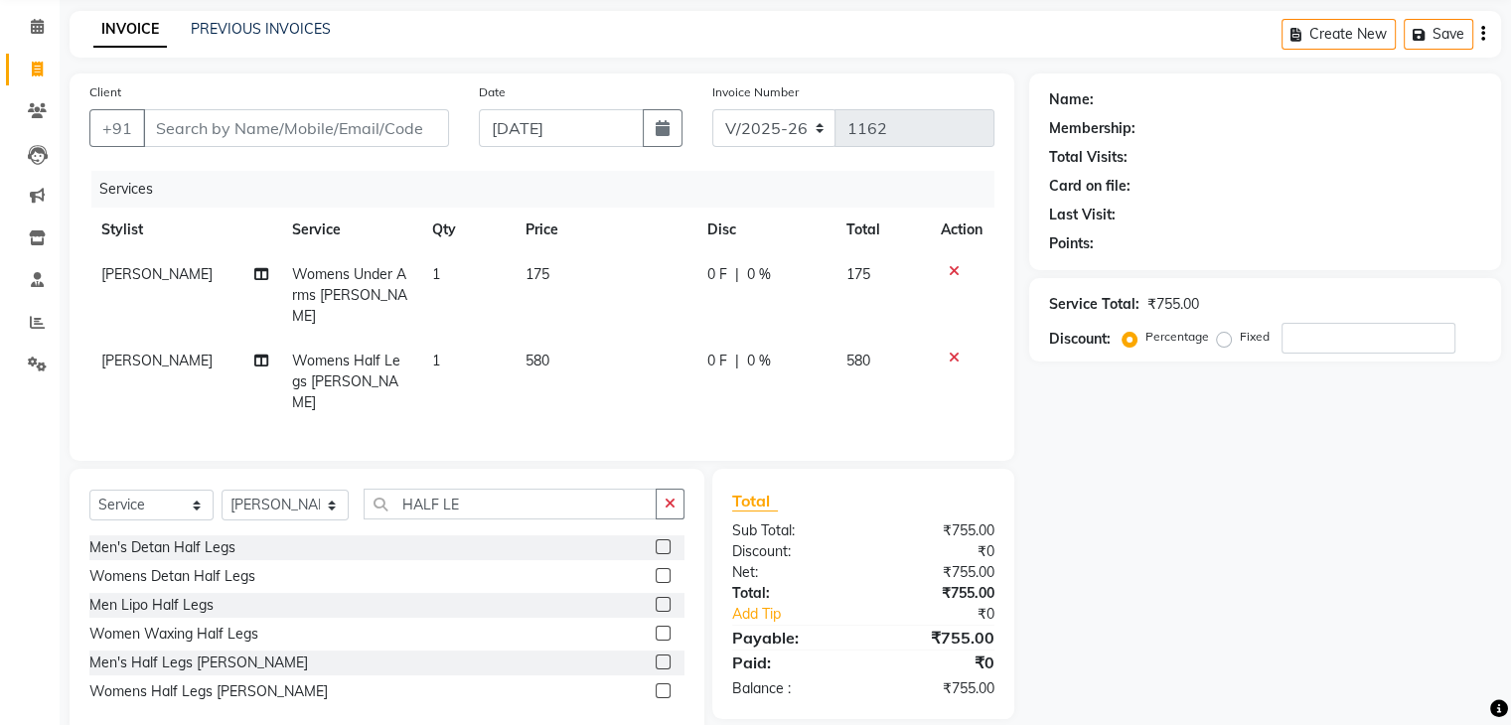
scroll to position [90, 0]
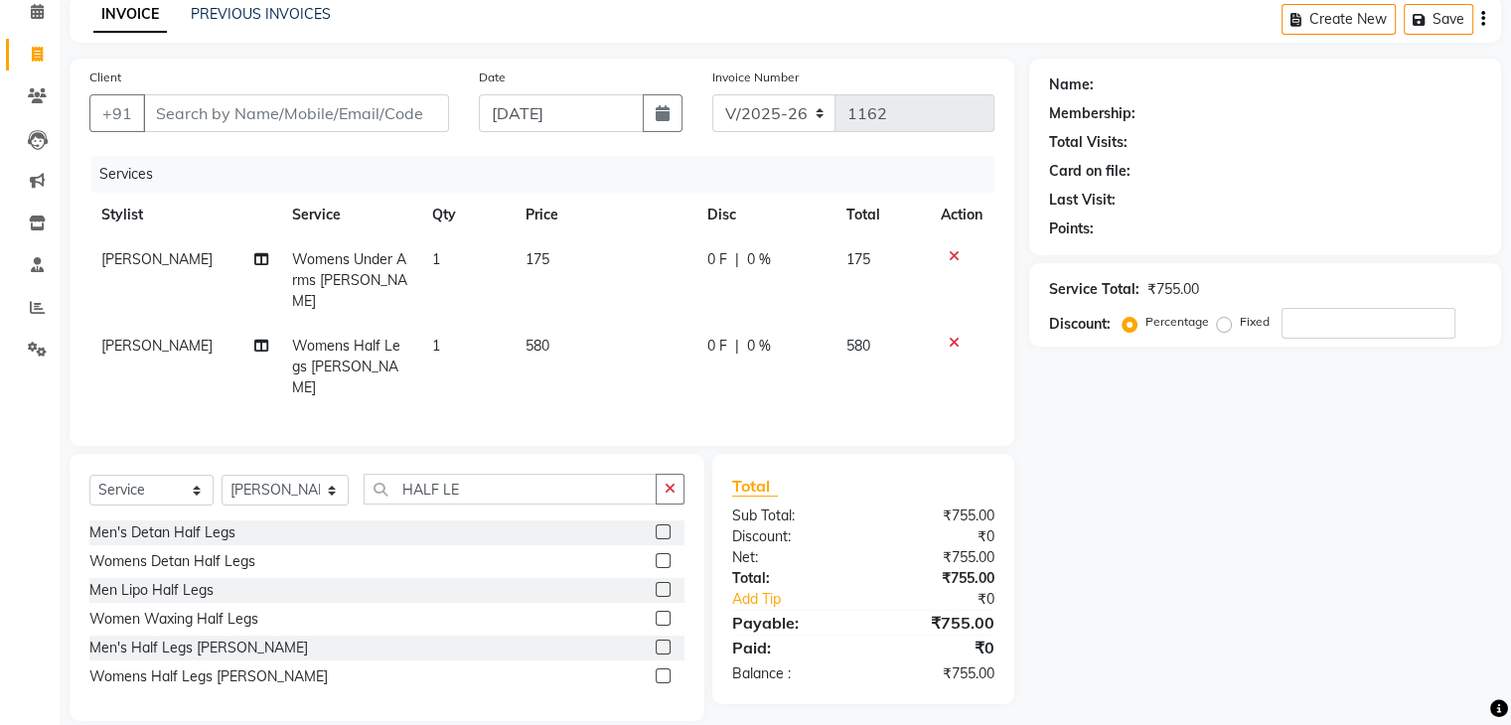
click at [949, 336] on icon at bounding box center [953, 343] width 11 height 14
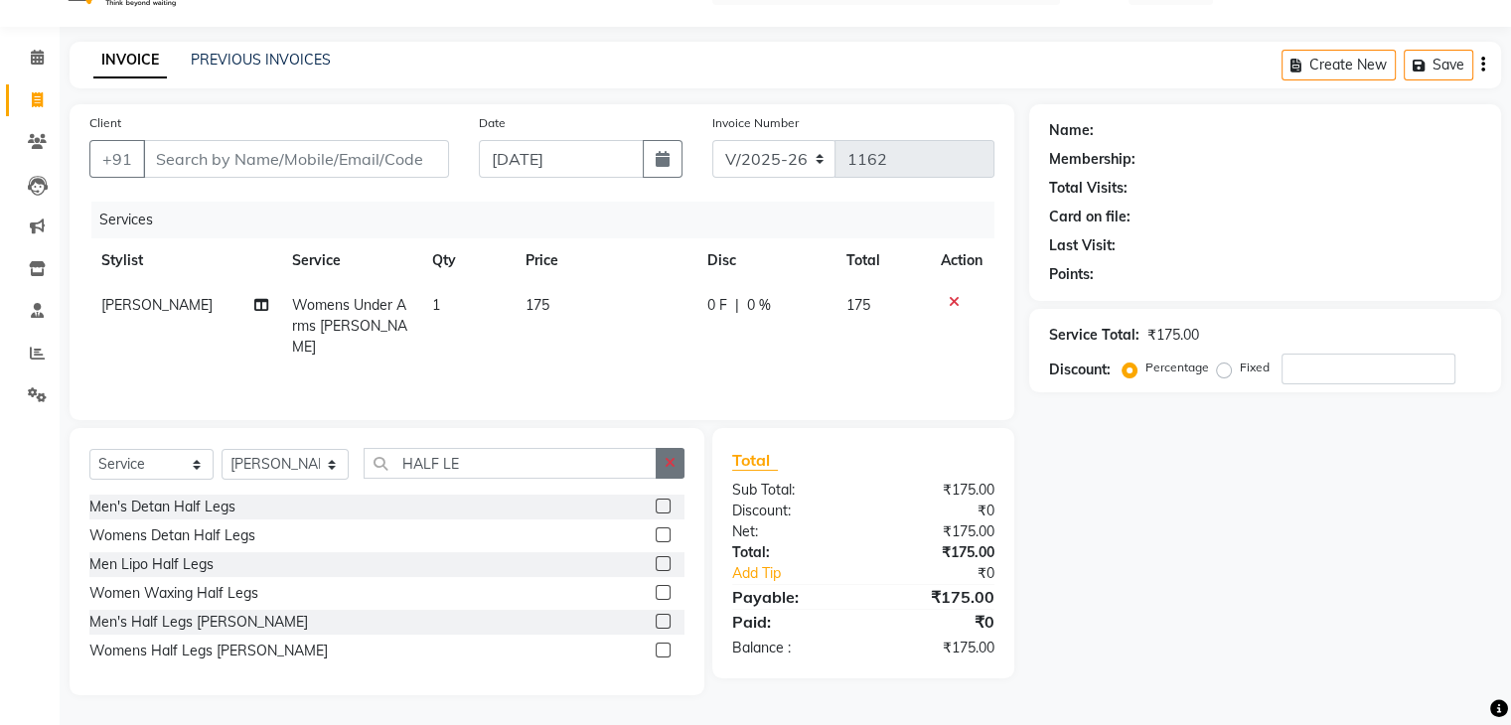
click at [663, 461] on button "button" at bounding box center [669, 463] width 29 height 31
type input "FULL LEG"
click at [663, 650] on label at bounding box center [662, 650] width 15 height 15
click at [663, 650] on input "checkbox" at bounding box center [661, 651] width 13 height 13
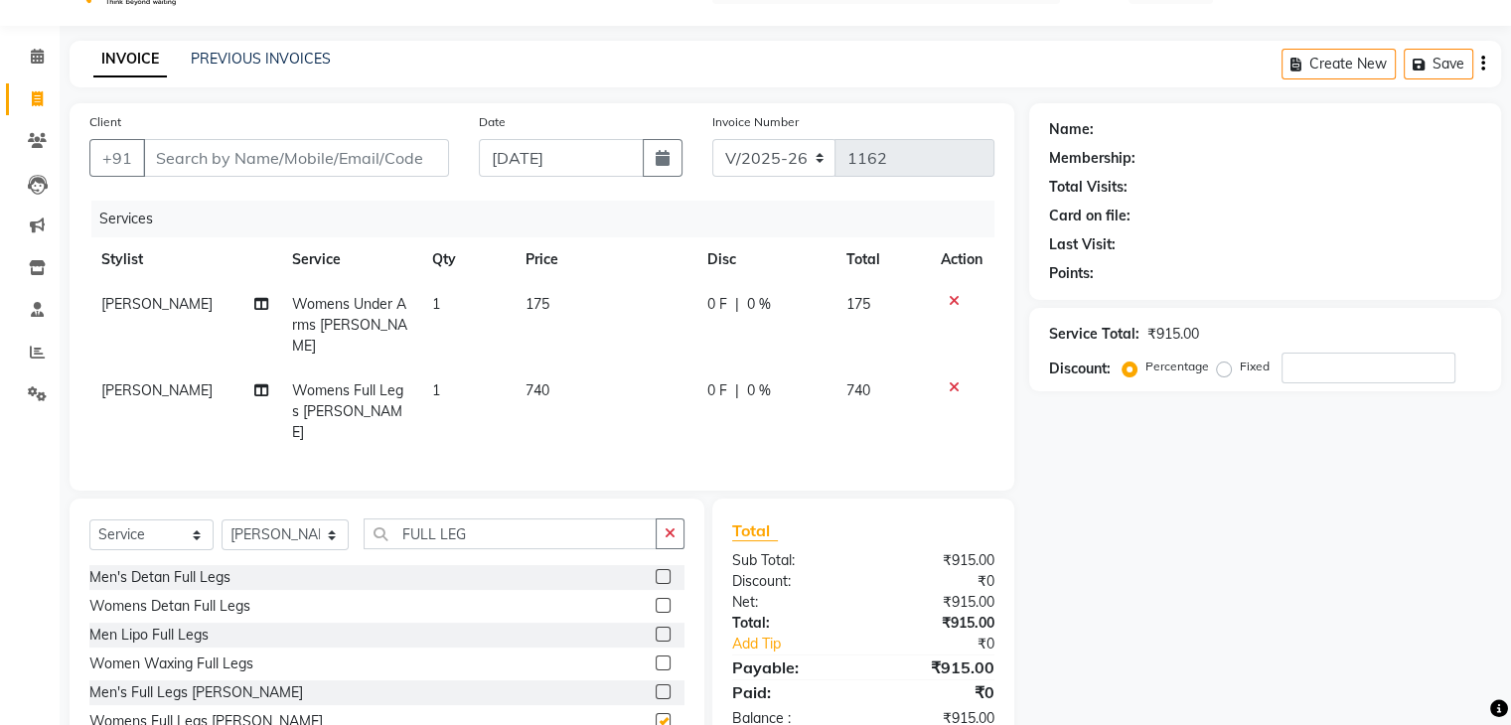
checkbox input "false"
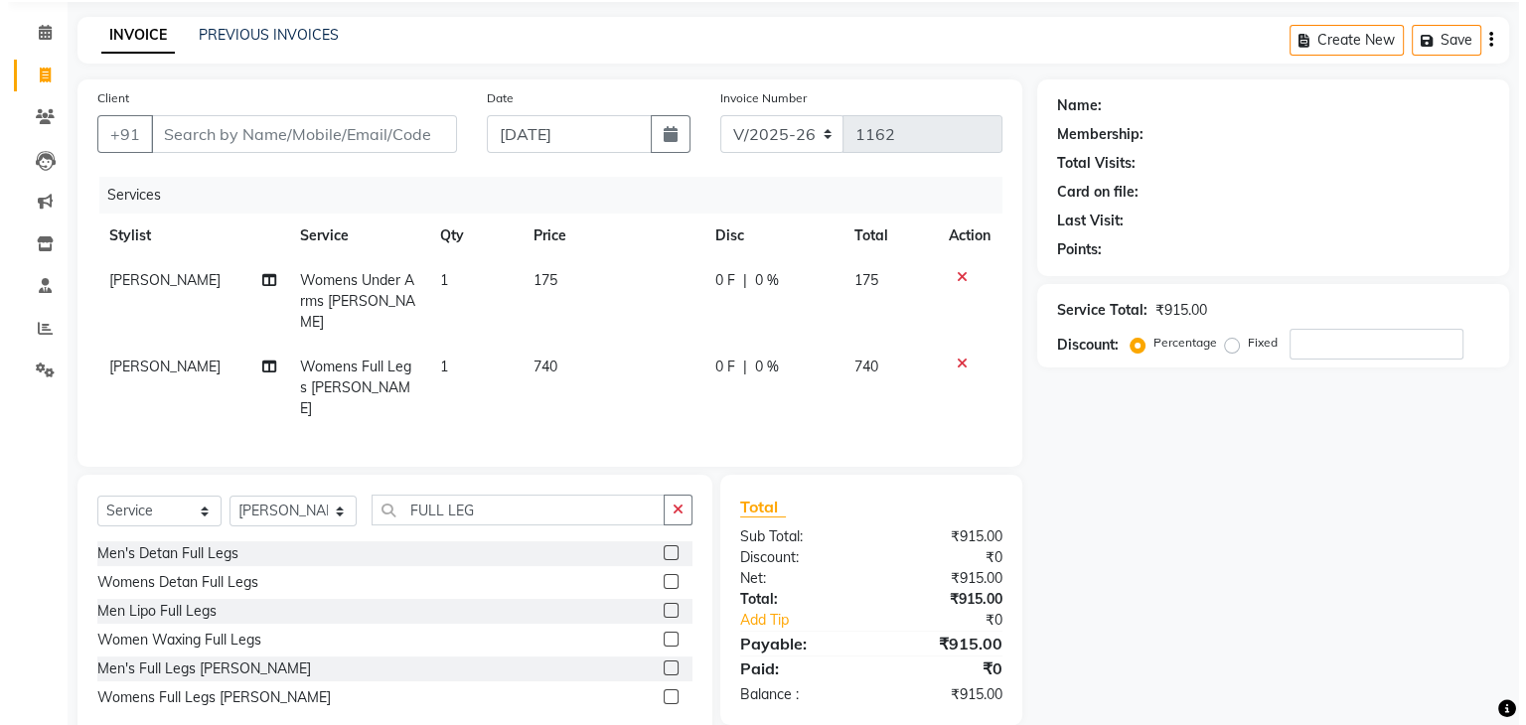
scroll to position [90, 0]
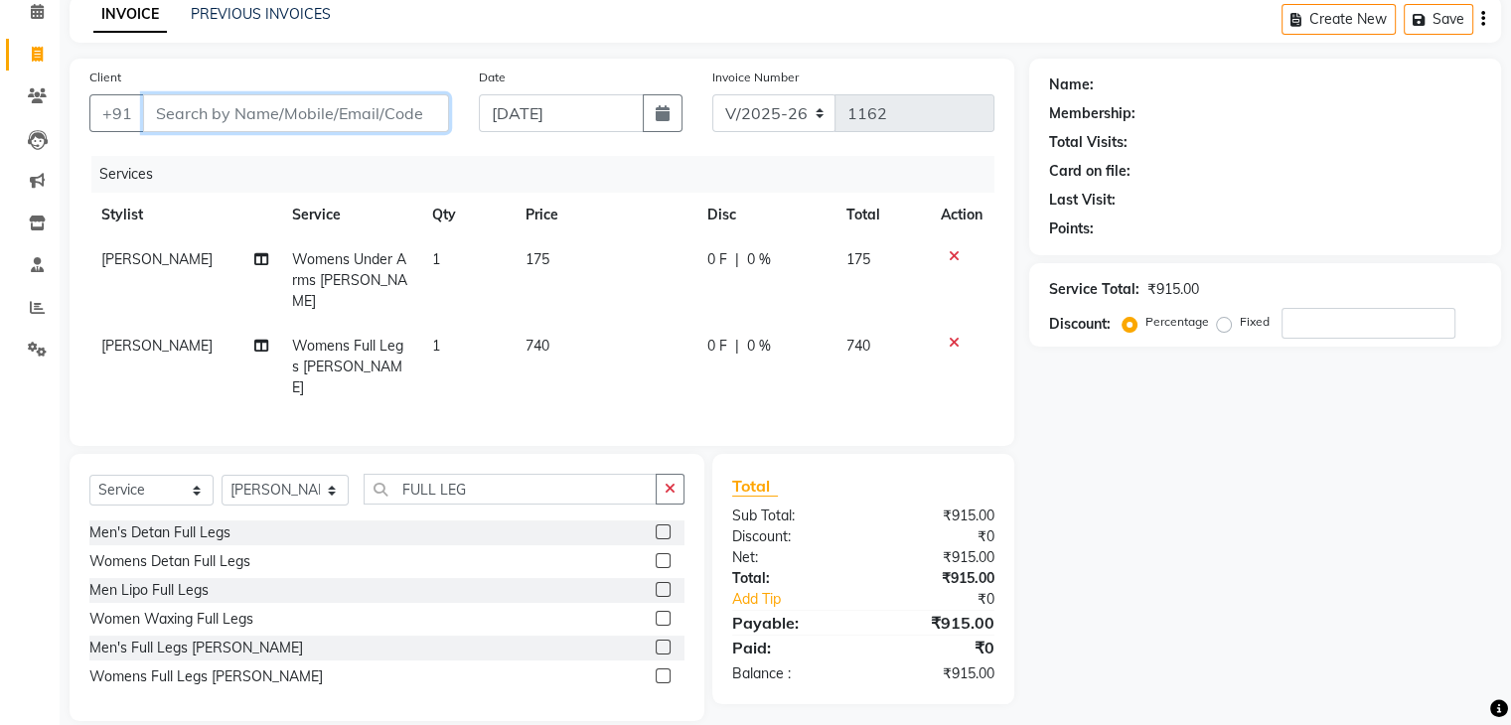
click at [296, 113] on input "Client" at bounding box center [296, 113] width 306 height 38
type input "7"
type input "0"
type input "7873307777"
click at [382, 120] on span "Add Client" at bounding box center [398, 113] width 78 height 20
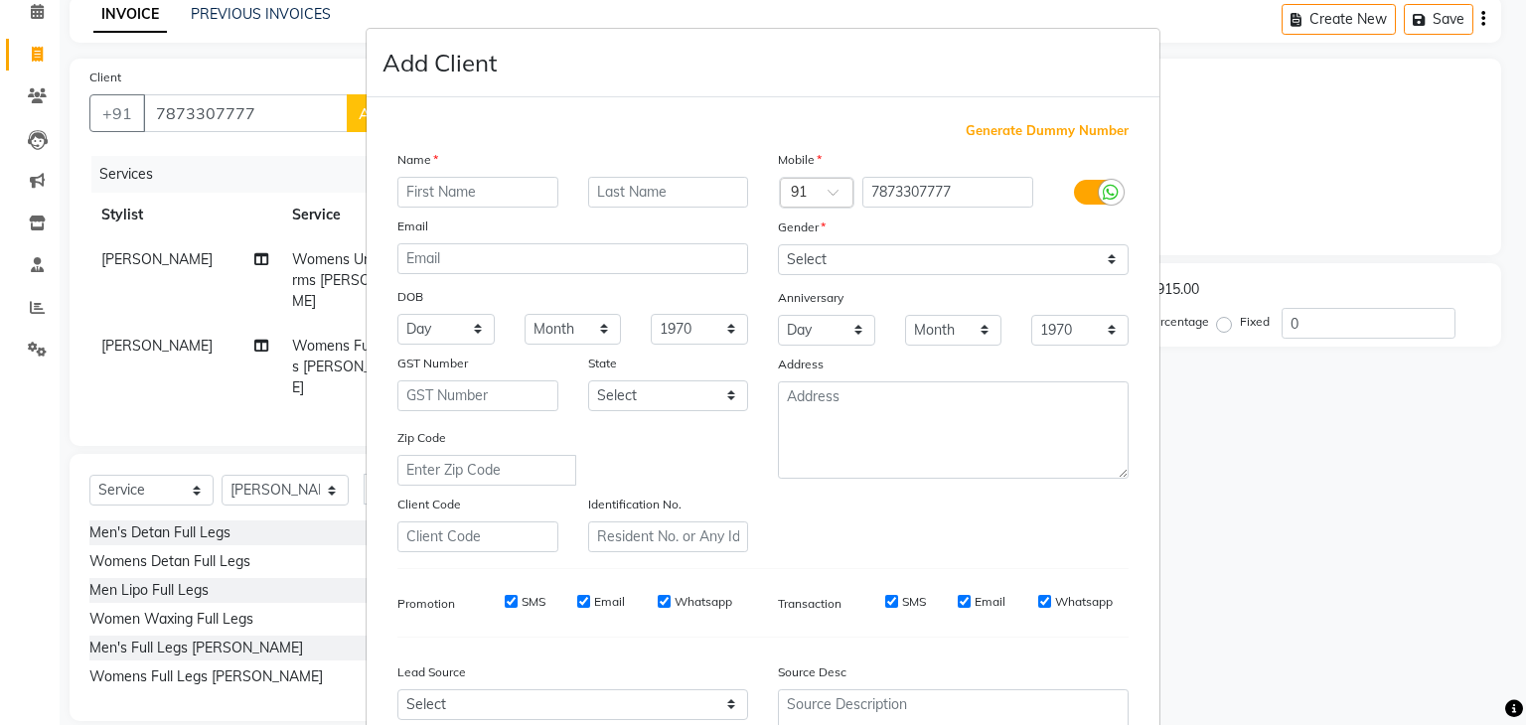
click at [448, 196] on input "text" at bounding box center [477, 192] width 161 height 31
type input "DIPTI"
type input "PRADHAN"
click at [889, 260] on select "Select Male Female Other Prefer Not To Say" at bounding box center [953, 259] width 351 height 31
select select "female"
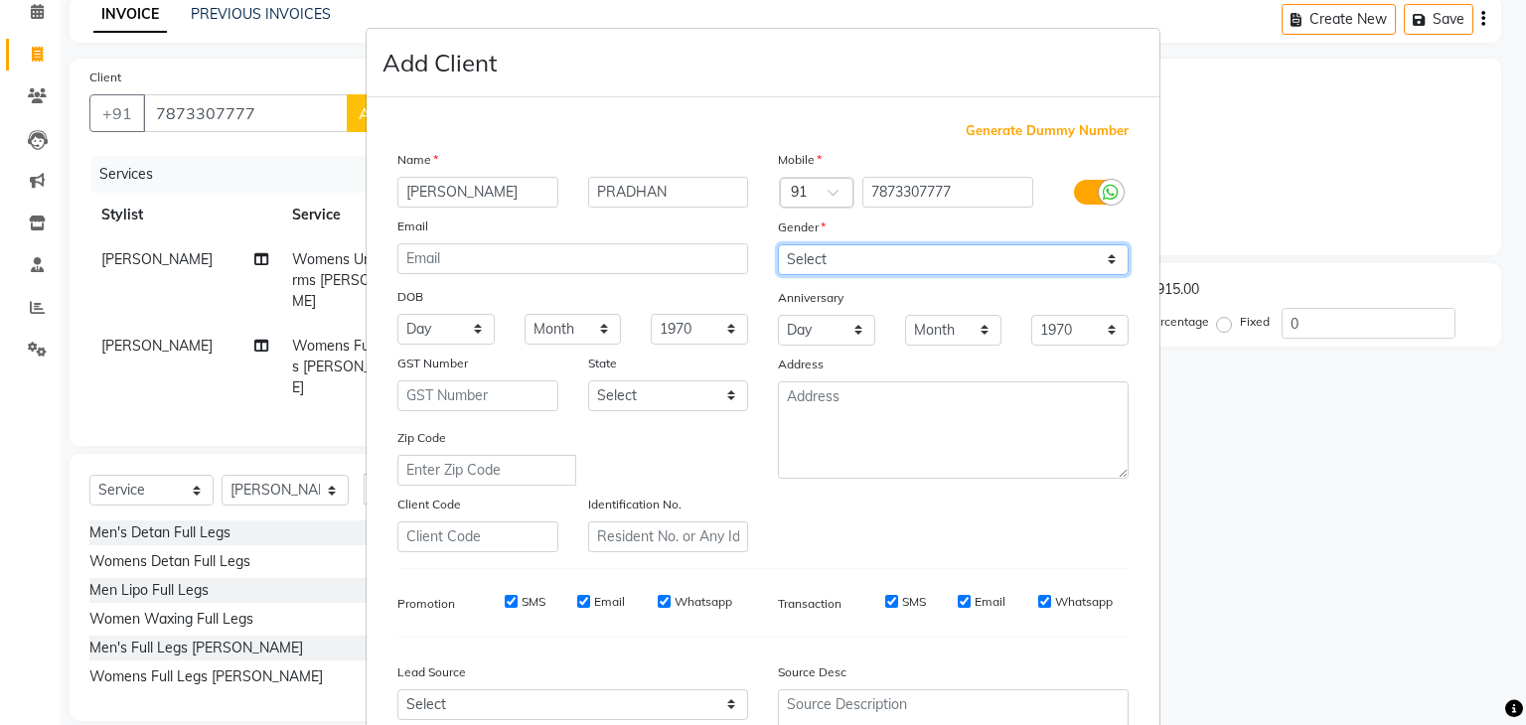
click at [778, 245] on select "Select Male Female Other Prefer Not To Say" at bounding box center [953, 259] width 351 height 31
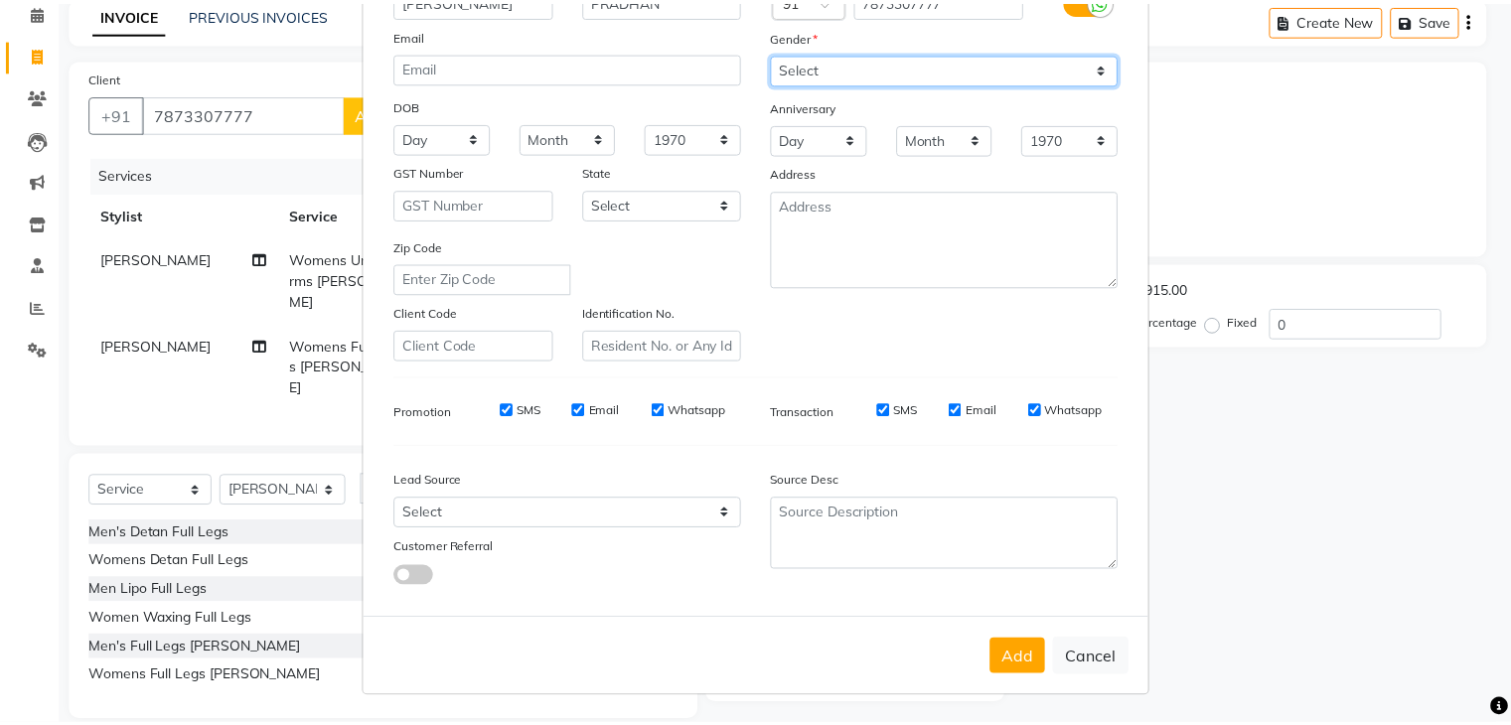
scroll to position [202, 0]
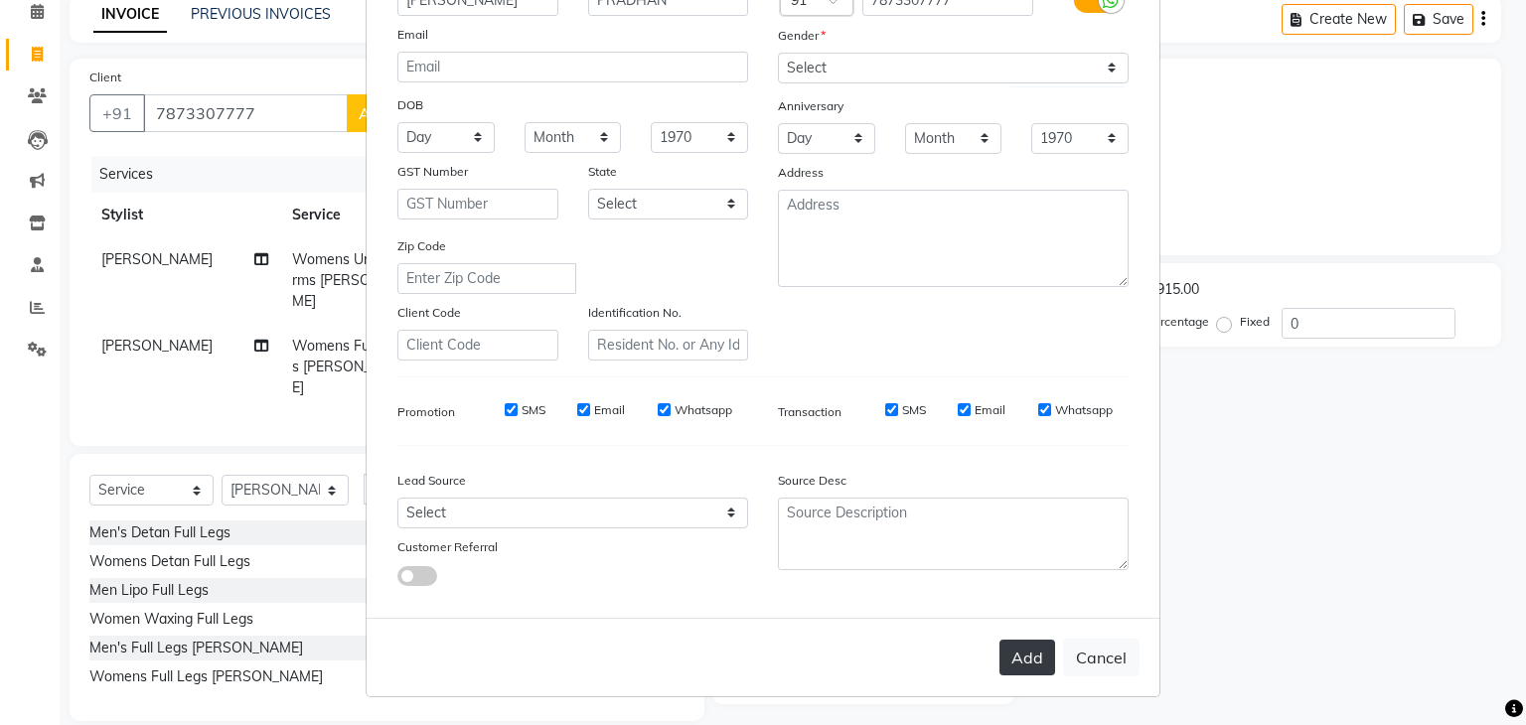
click at [1024, 663] on button "Add" at bounding box center [1027, 658] width 56 height 36
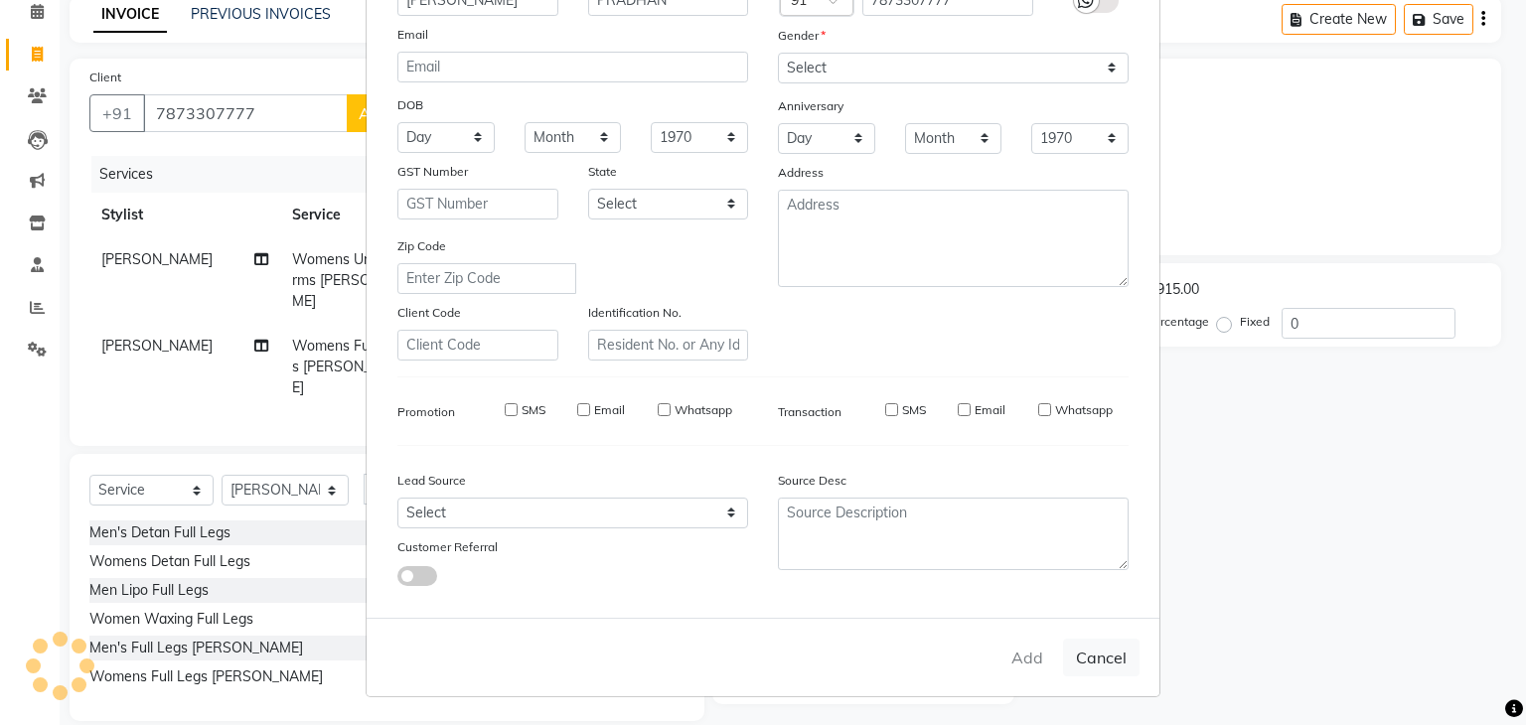
select select
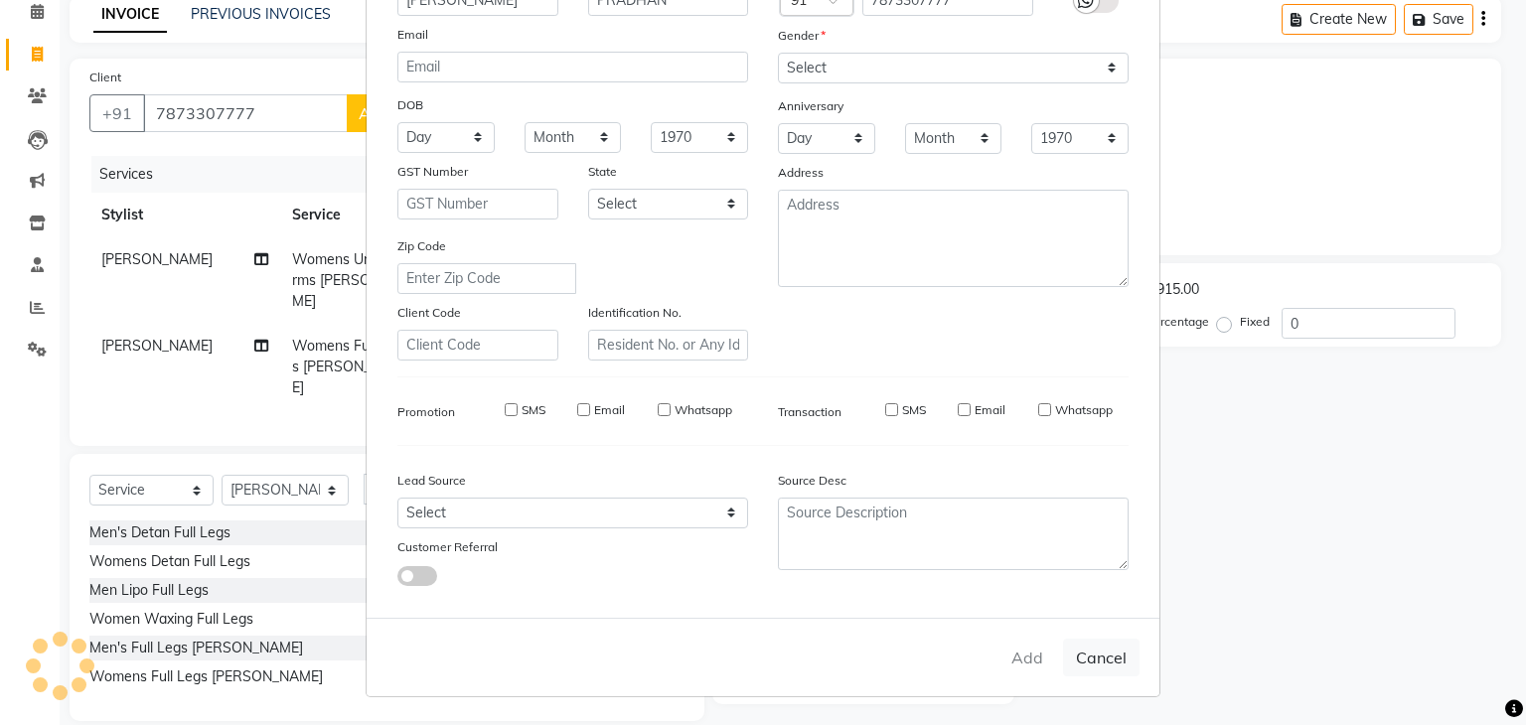
select select
checkbox input "false"
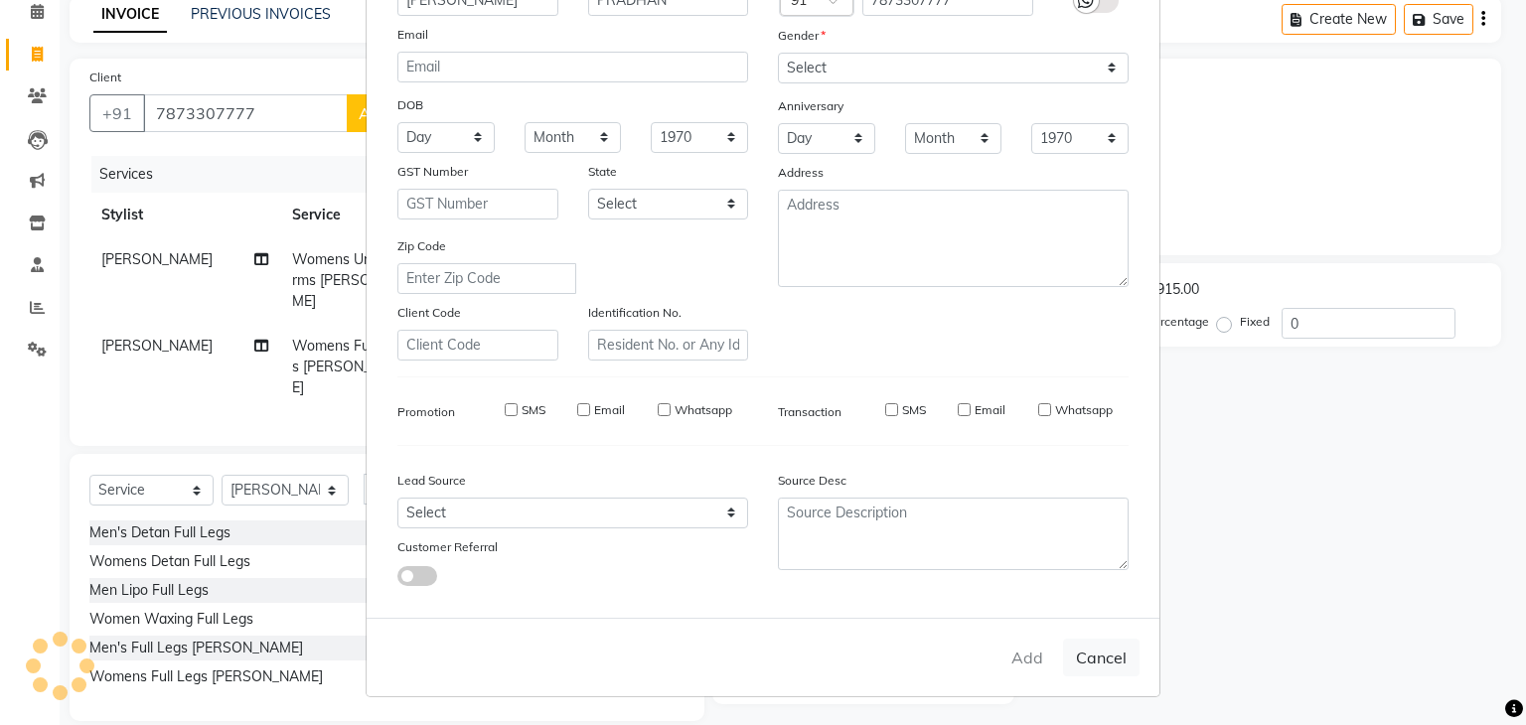
checkbox input "false"
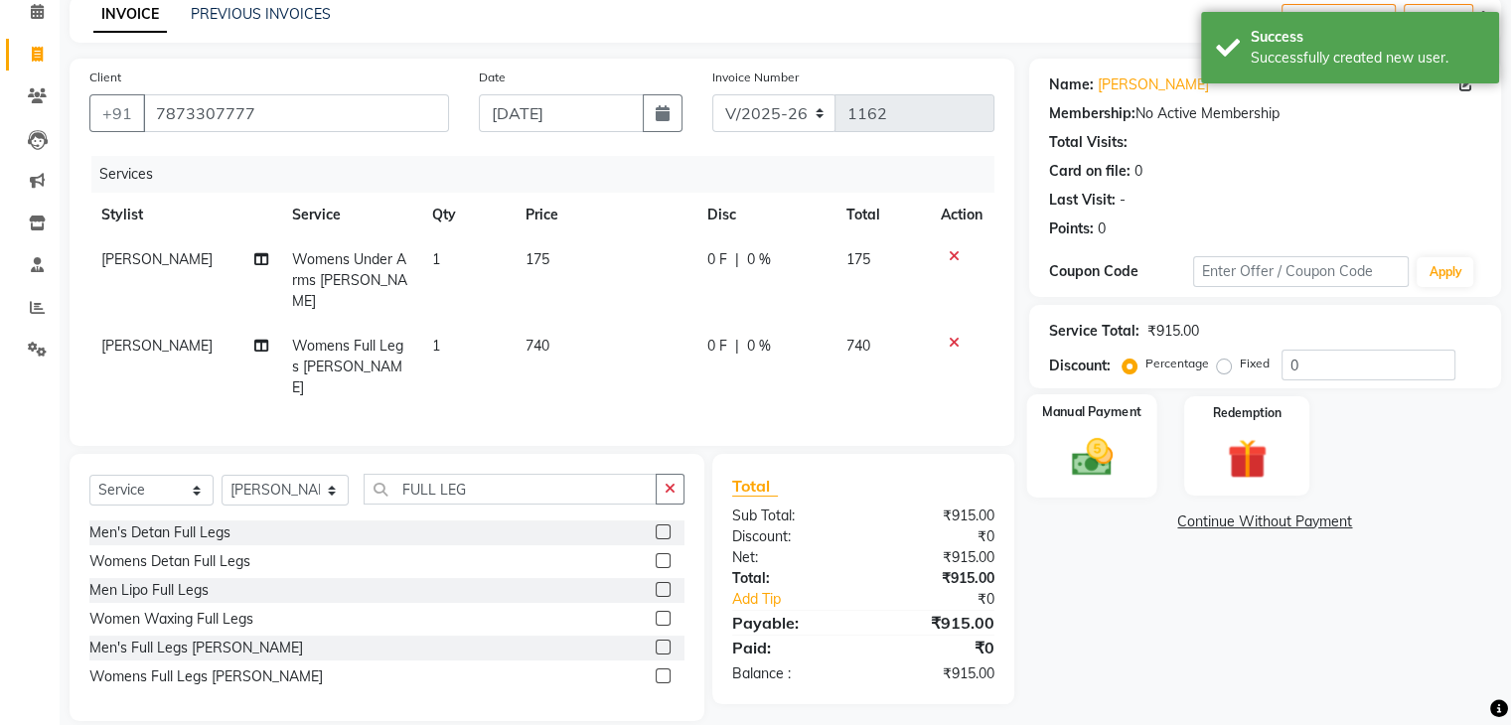
click at [1095, 440] on img at bounding box center [1091, 458] width 67 height 48
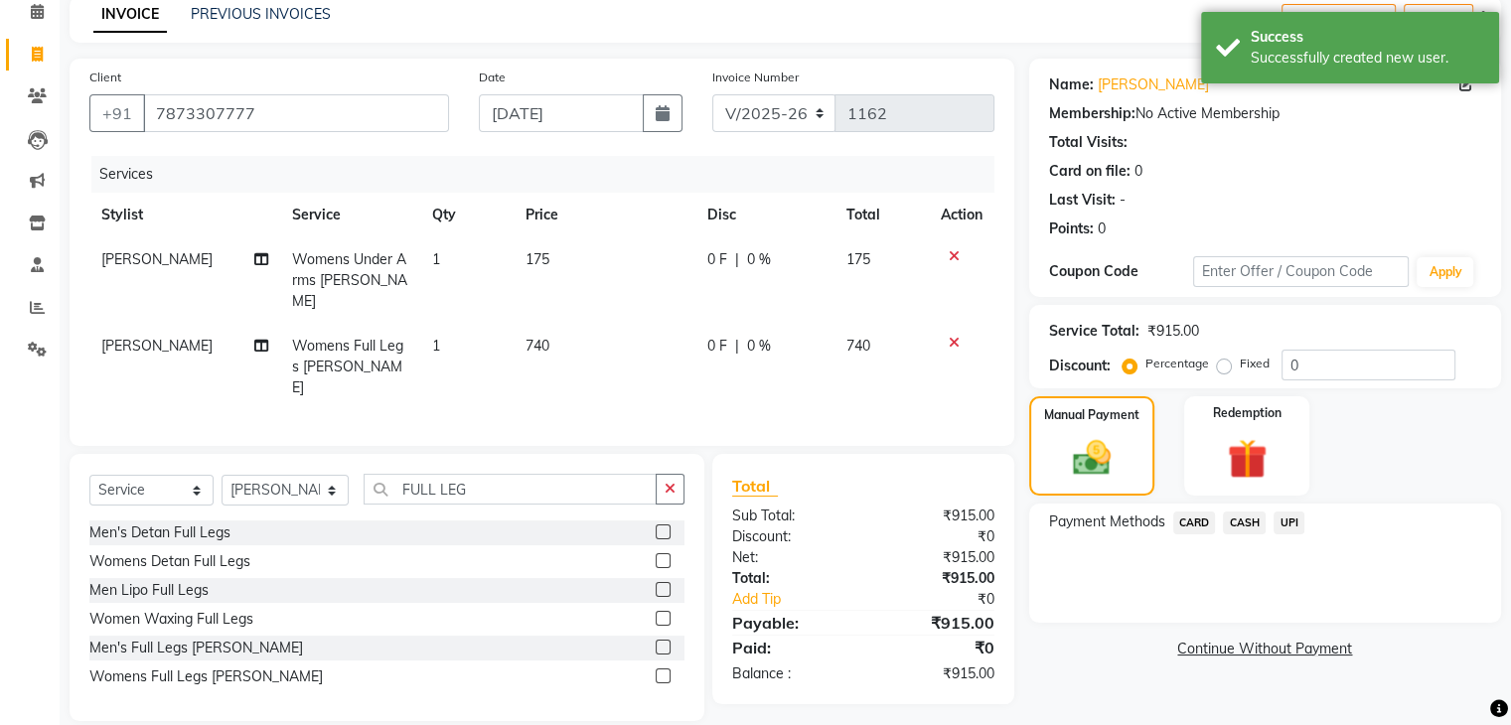
click at [1283, 521] on span "UPI" at bounding box center [1288, 522] width 31 height 23
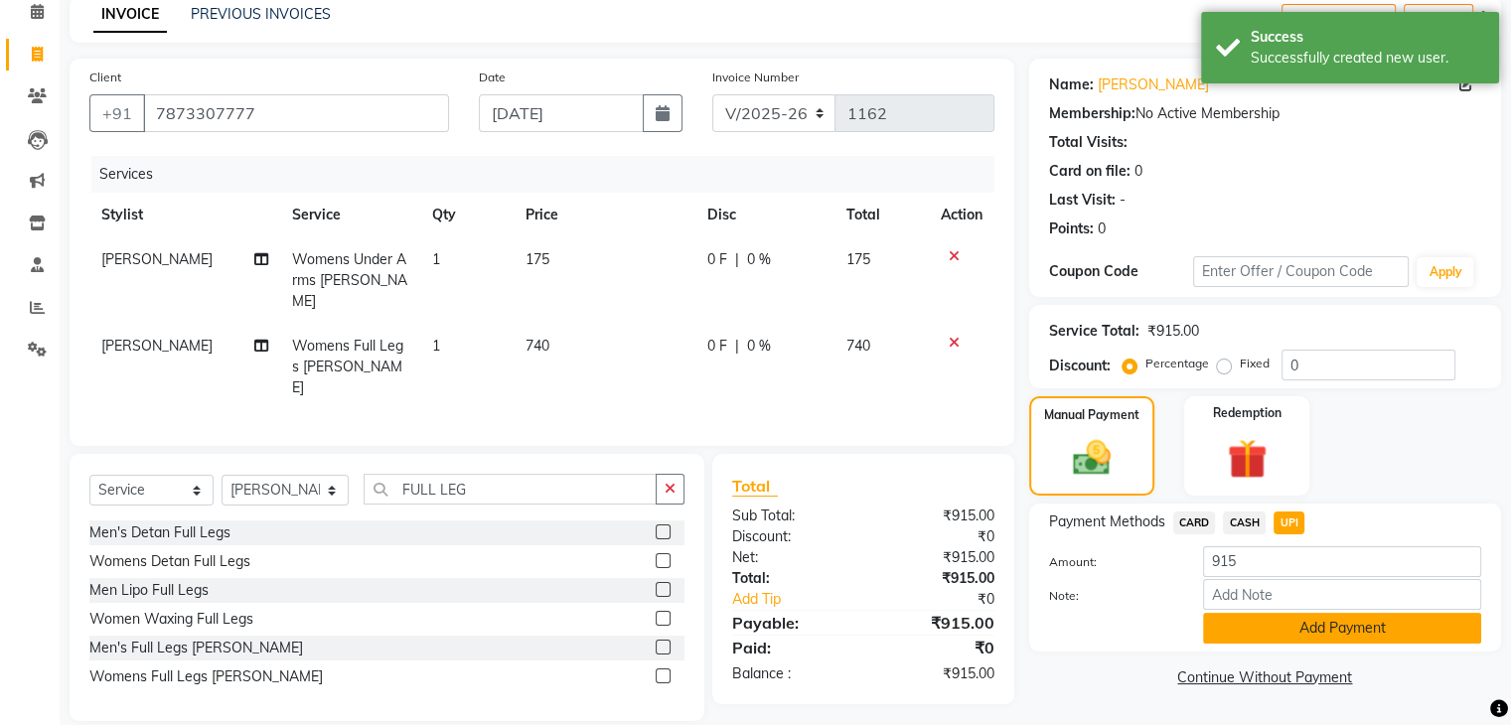
click at [1363, 632] on button "Add Payment" at bounding box center [1342, 628] width 278 height 31
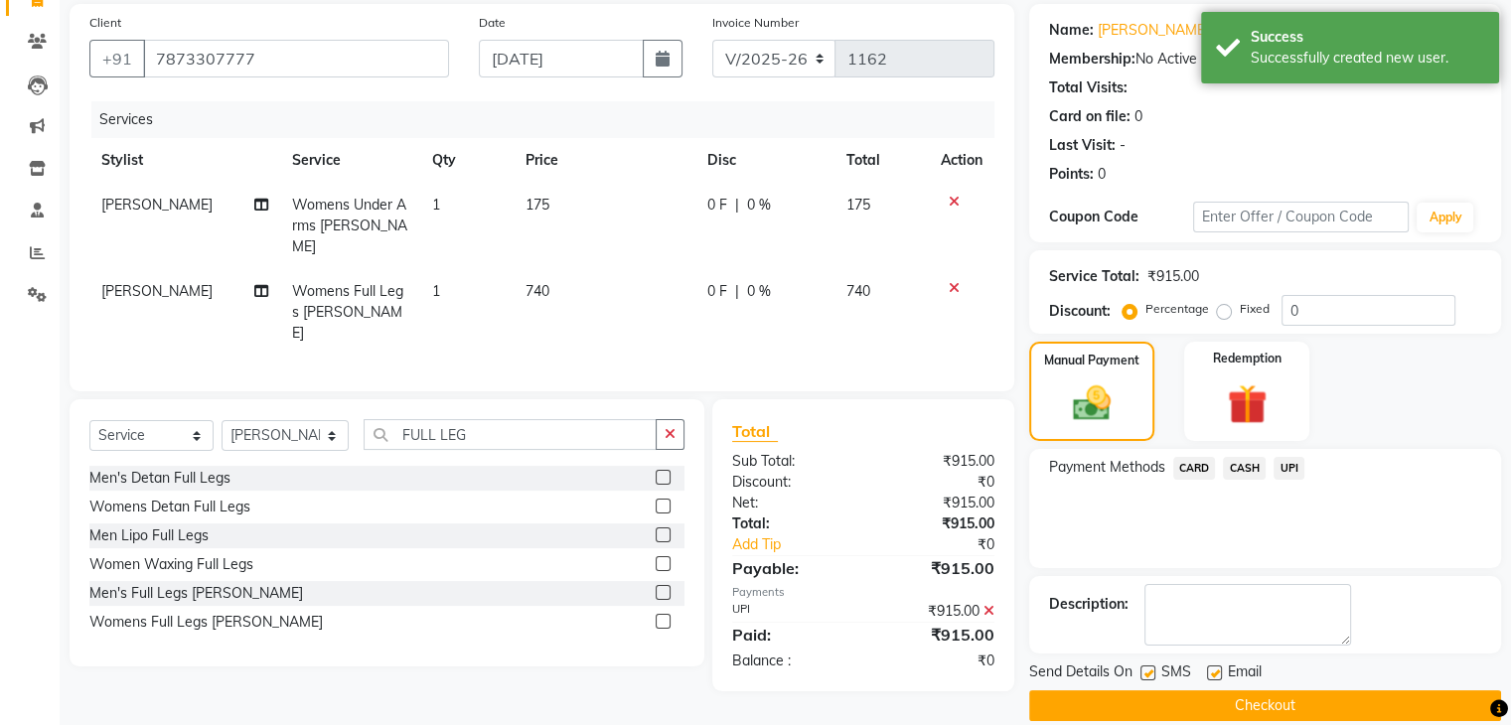
scroll to position [170, 0]
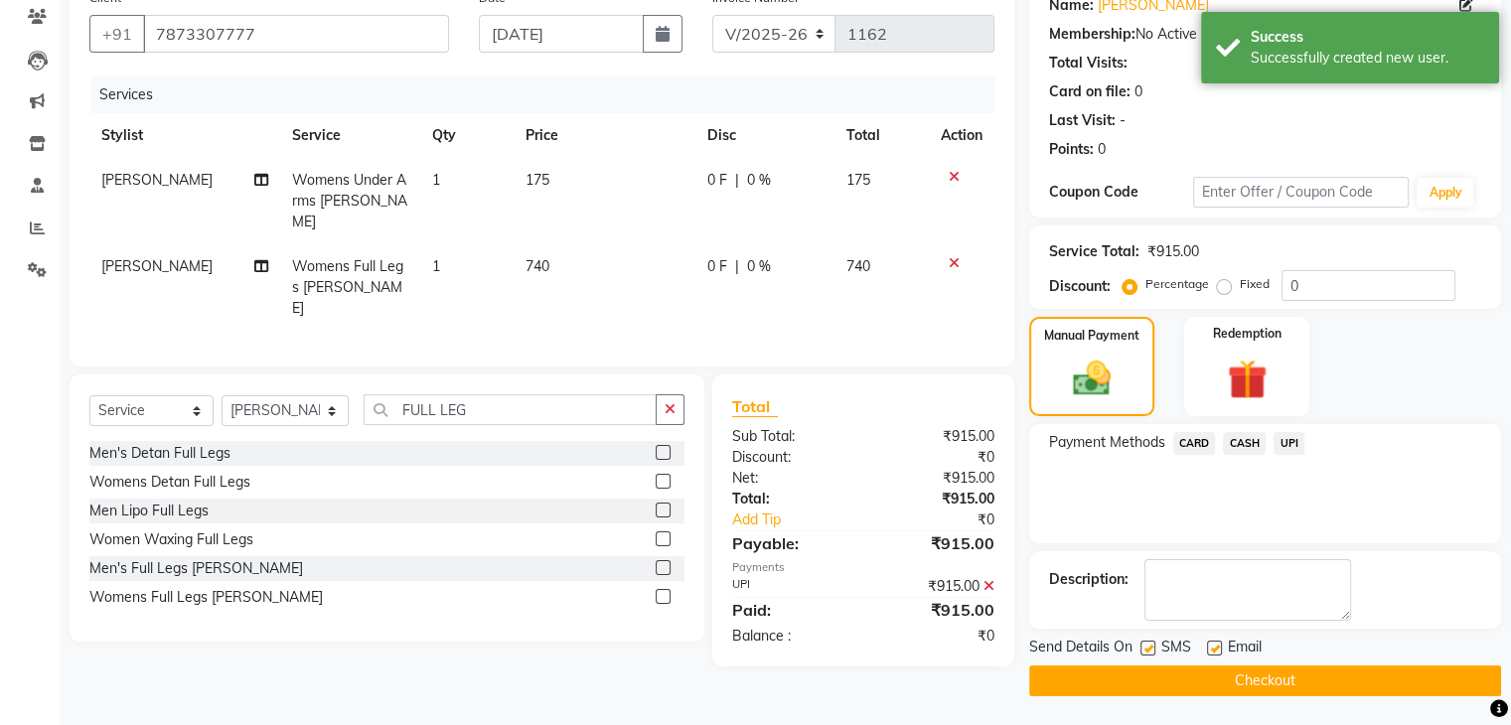
click at [1355, 674] on button "Checkout" at bounding box center [1265, 680] width 472 height 31
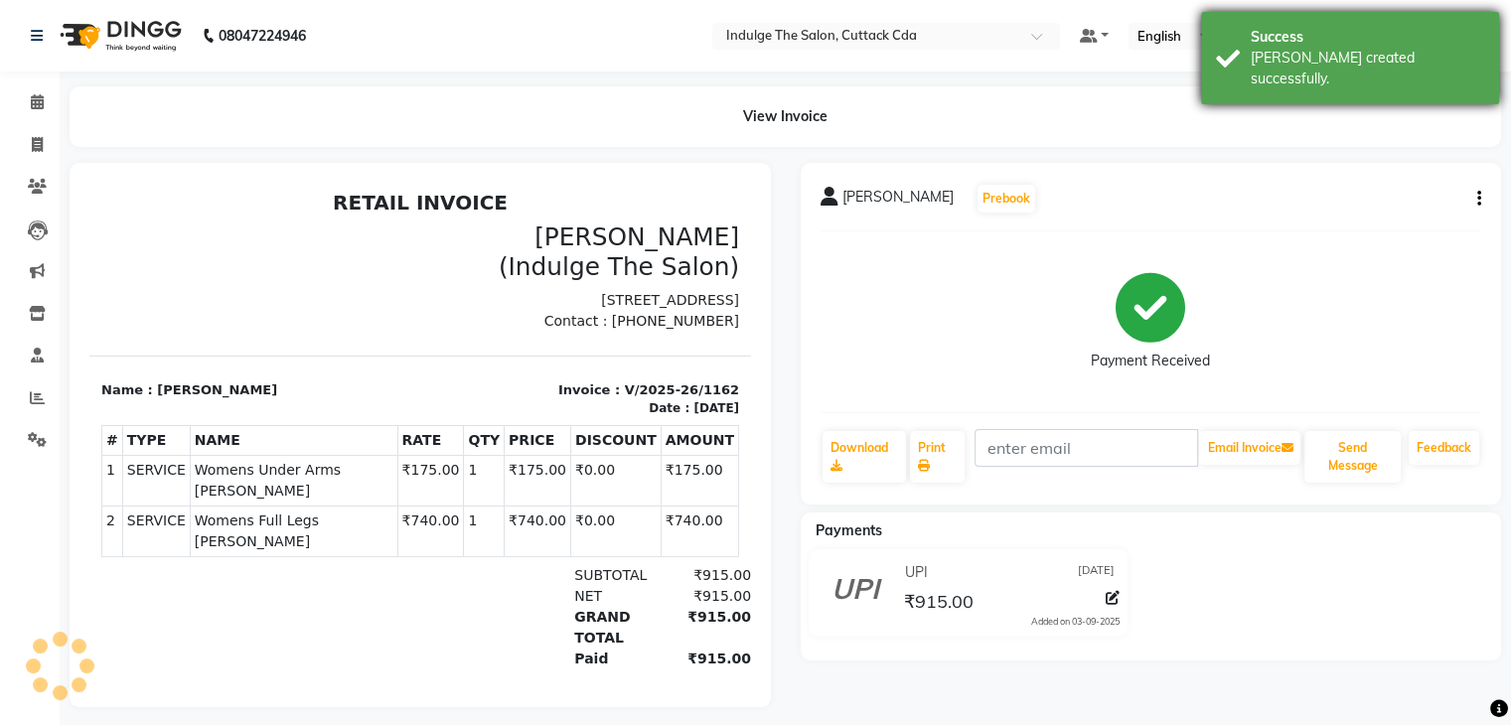
click at [1315, 25] on div "Success Bill created successfully." at bounding box center [1350, 58] width 298 height 92
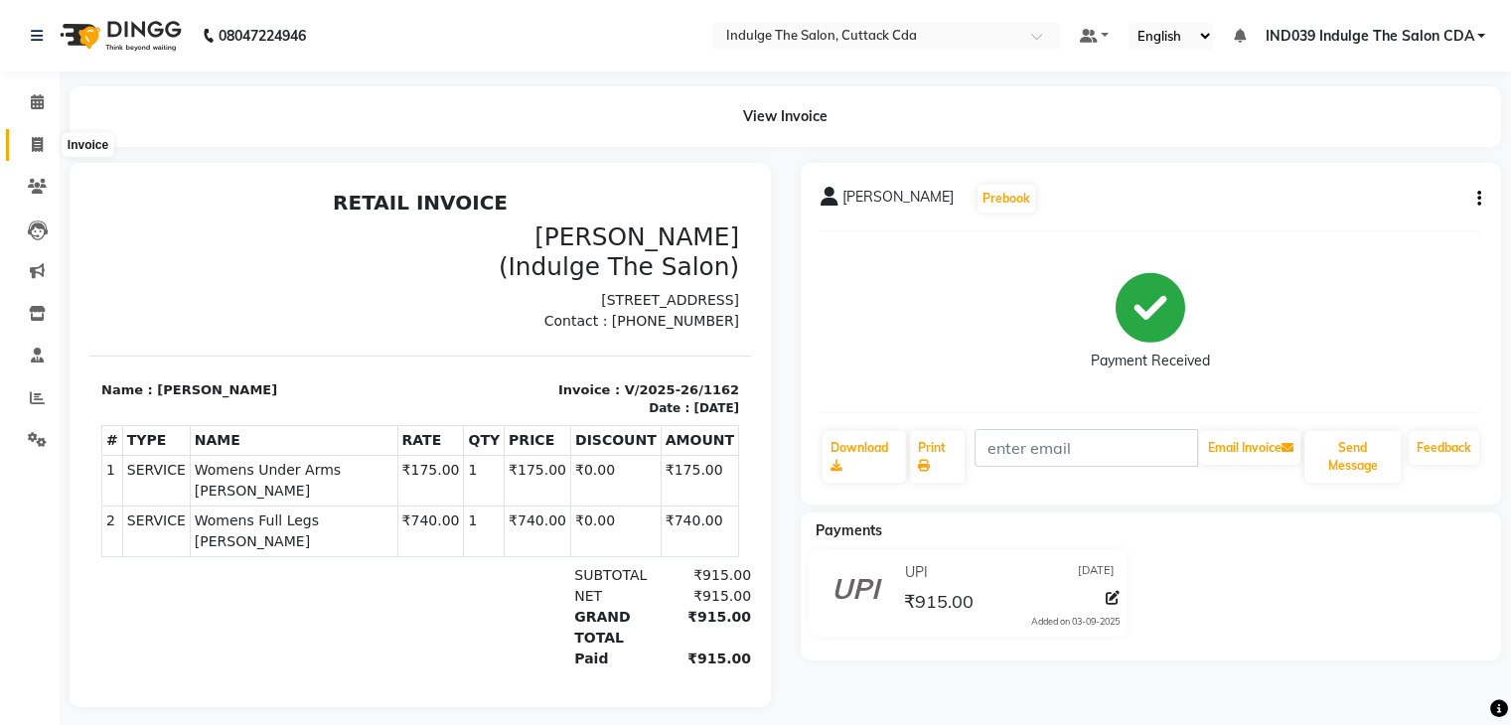
click at [37, 139] on icon at bounding box center [37, 144] width 11 height 15
select select "service"
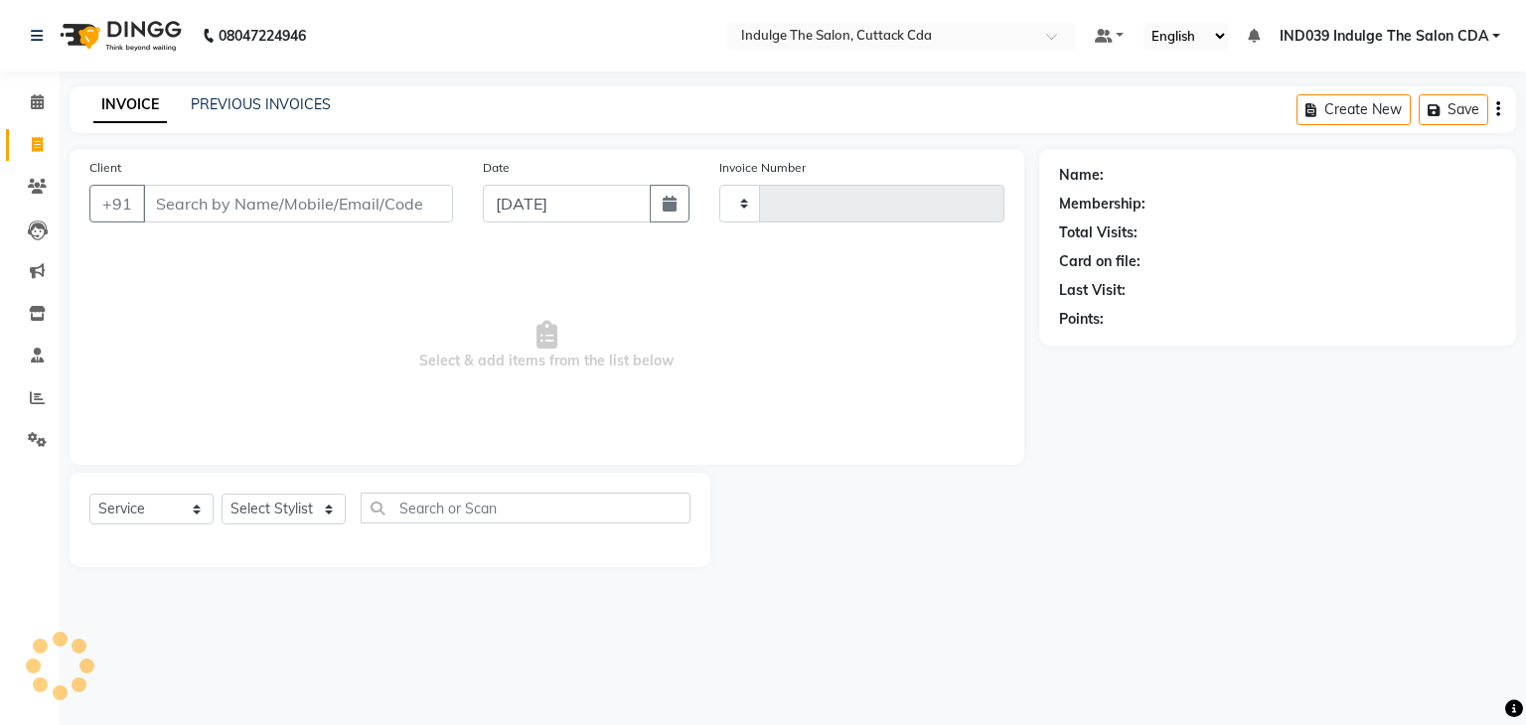
type input "1163"
select select "7297"
click at [213, 103] on link "PREVIOUS INVOICES" at bounding box center [261, 104] width 140 height 18
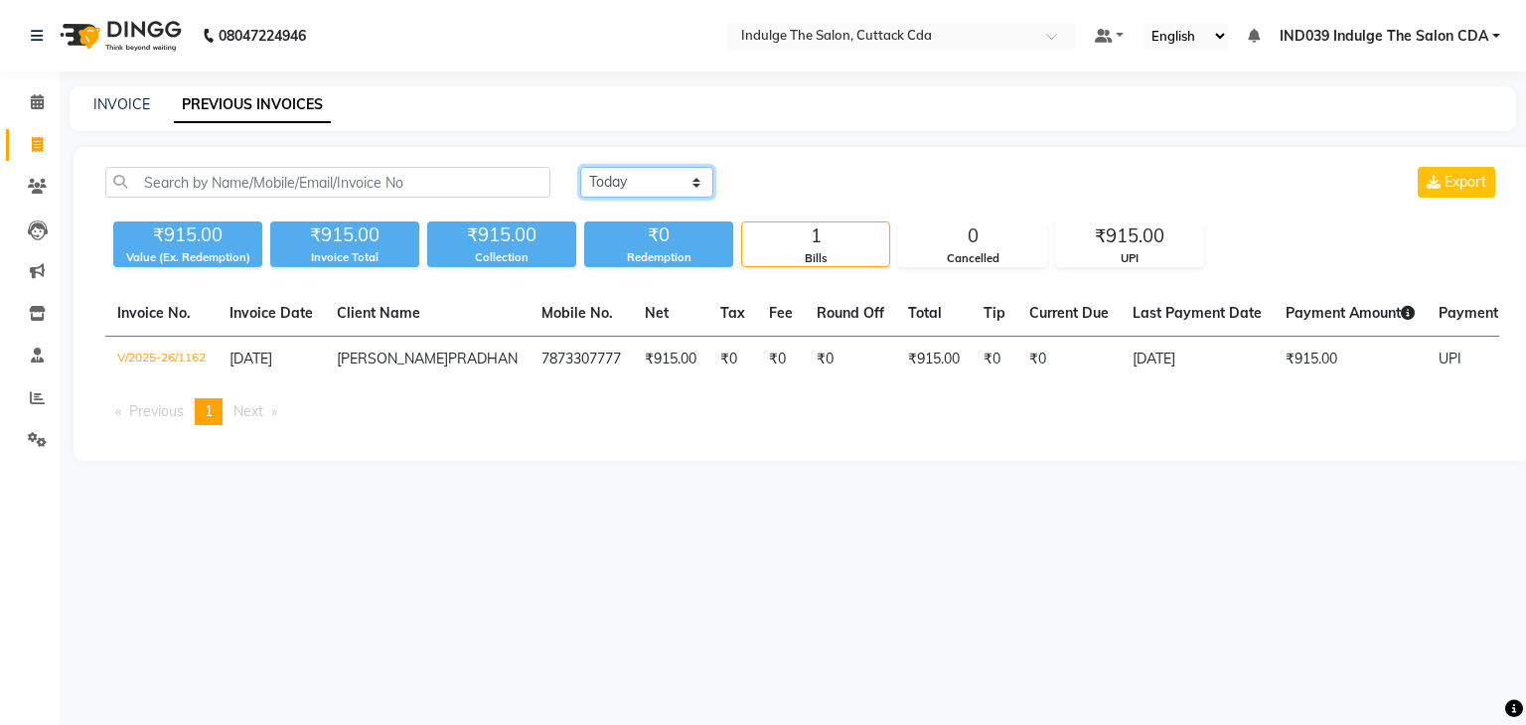
click at [620, 175] on select "Today Yesterday Custom Range" at bounding box center [646, 182] width 133 height 31
select select "range"
click at [580, 167] on select "Today Yesterday Custom Range" at bounding box center [646, 182] width 133 height 31
click at [806, 181] on input "03-09-2025" at bounding box center [808, 183] width 139 height 28
select select "9"
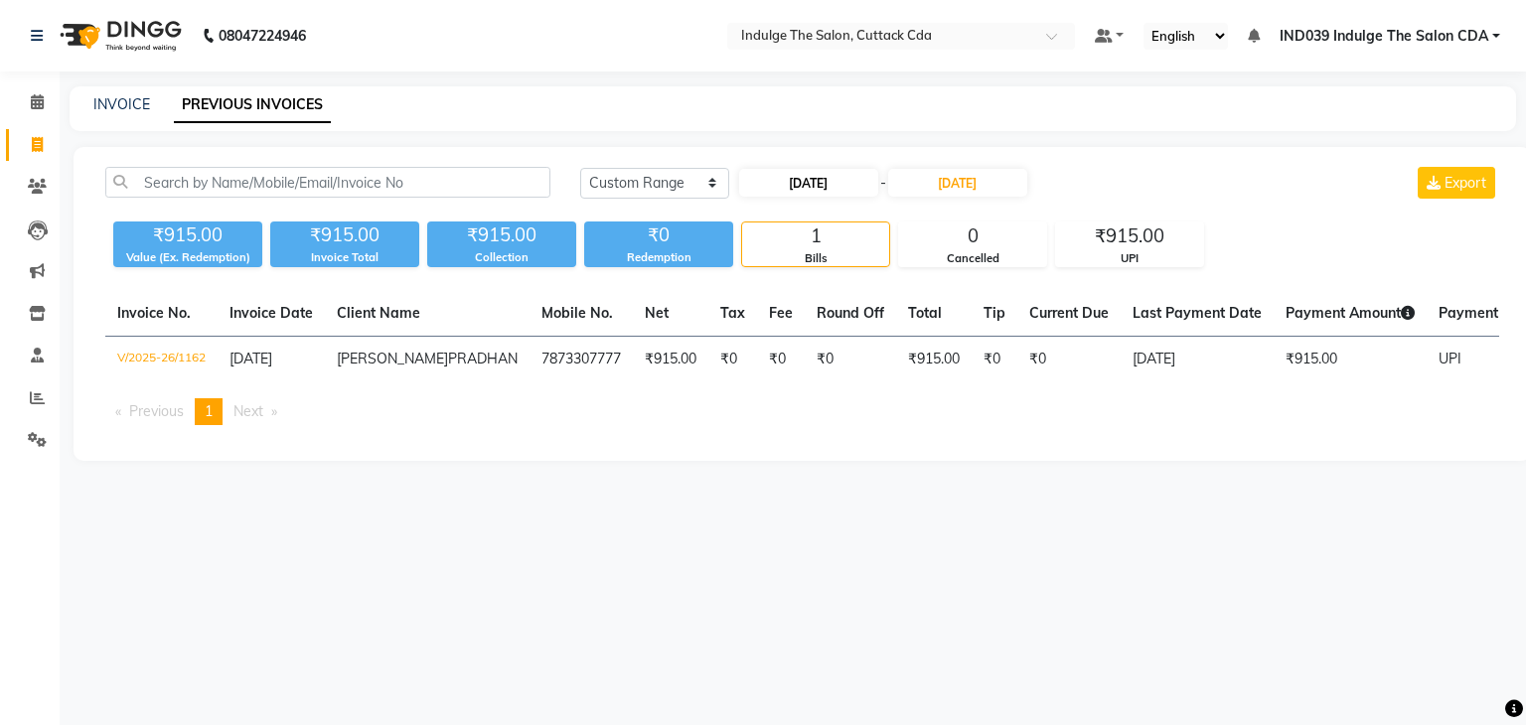
select select "2025"
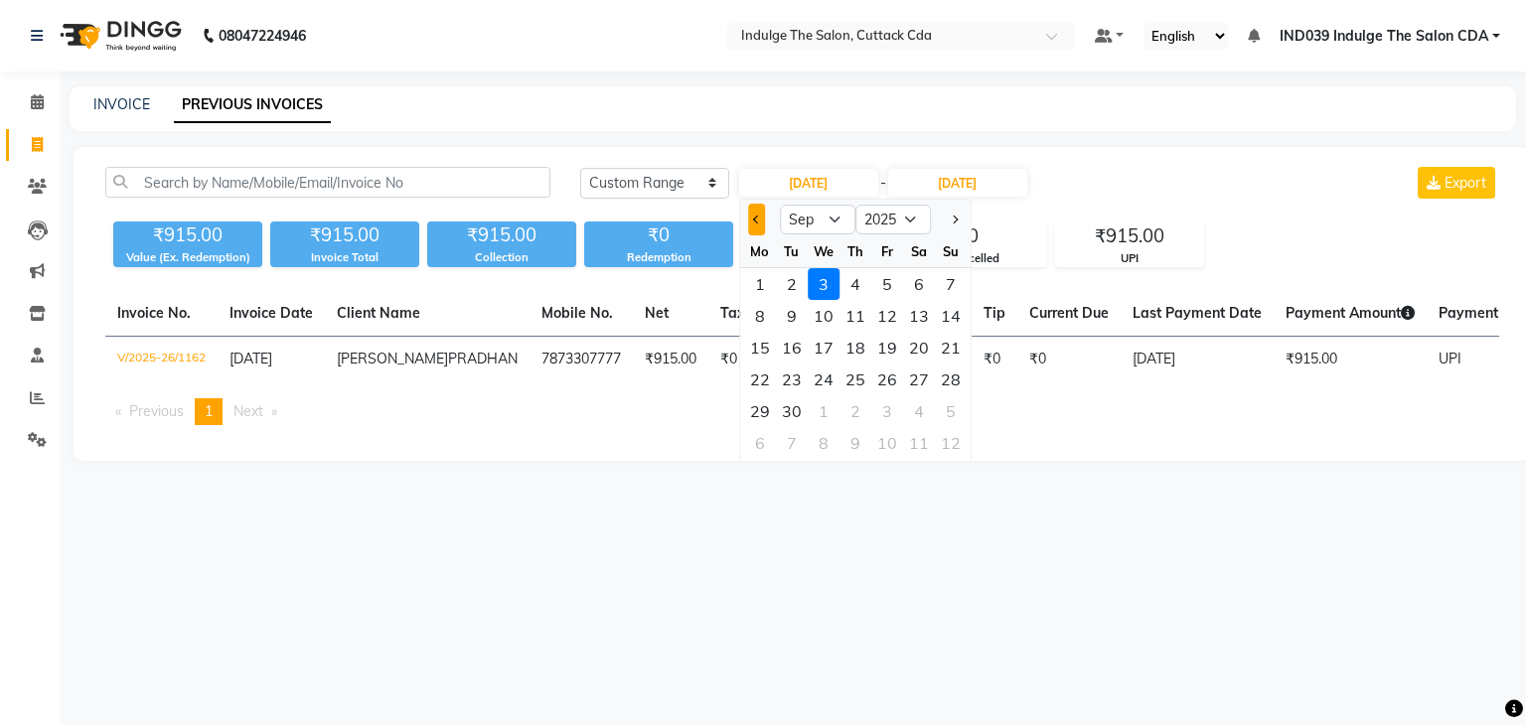
click at [753, 218] on span "Previous month" at bounding box center [757, 220] width 8 height 8
select select "8"
click at [888, 283] on div "1" at bounding box center [887, 284] width 32 height 32
type input "01-08-2025"
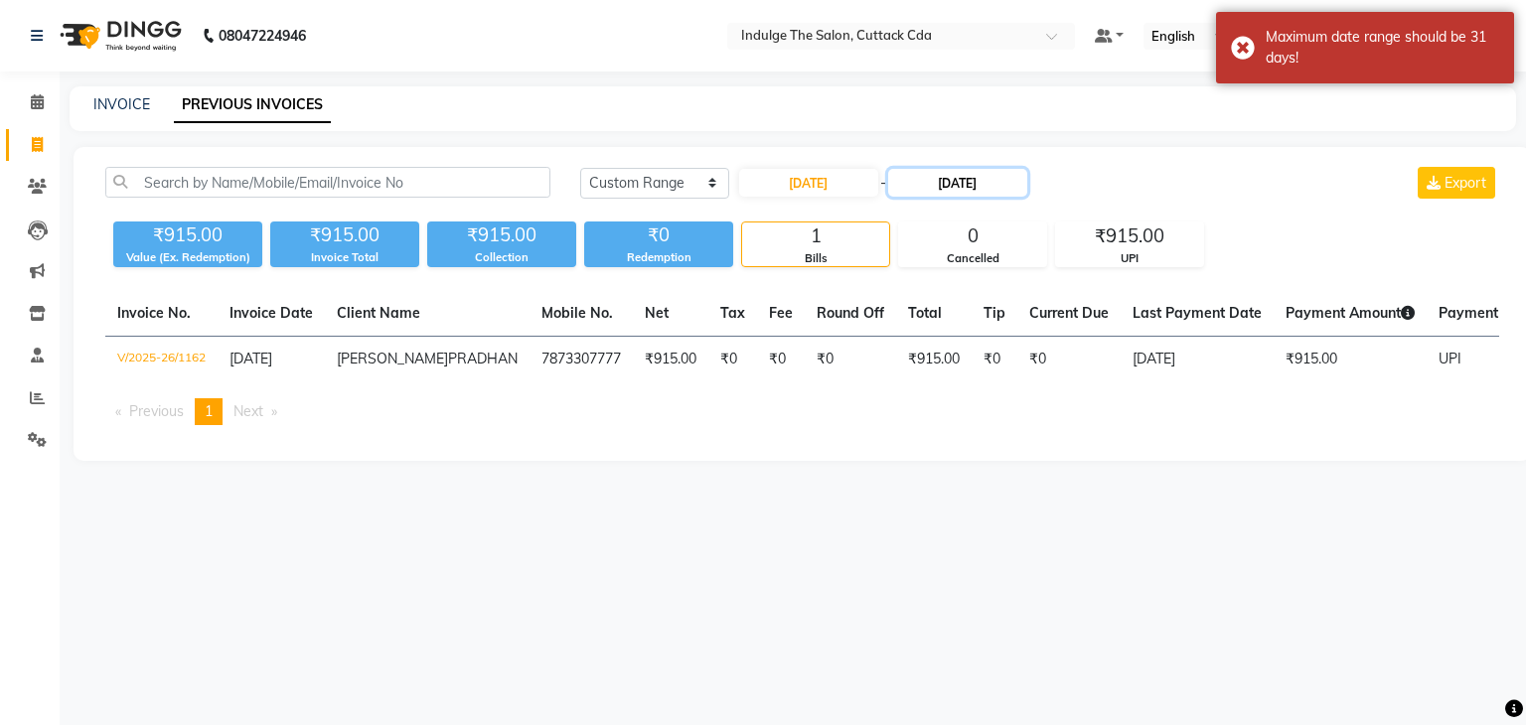
click at [959, 182] on input "03-09-2025" at bounding box center [957, 183] width 139 height 28
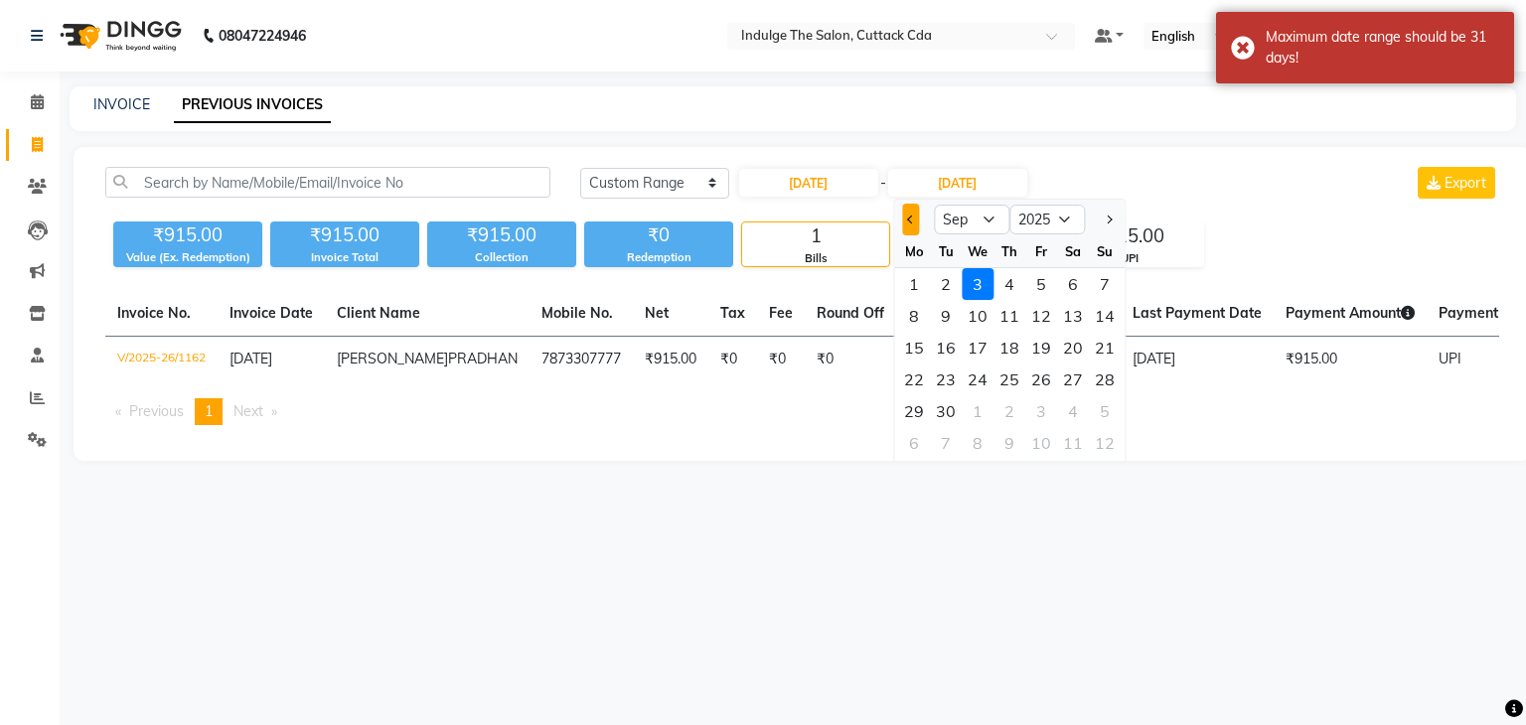
click at [910, 222] on span "Previous month" at bounding box center [911, 220] width 8 height 8
select select "8"
click at [1104, 408] on div "31" at bounding box center [1105, 411] width 32 height 32
type input "31-08-2025"
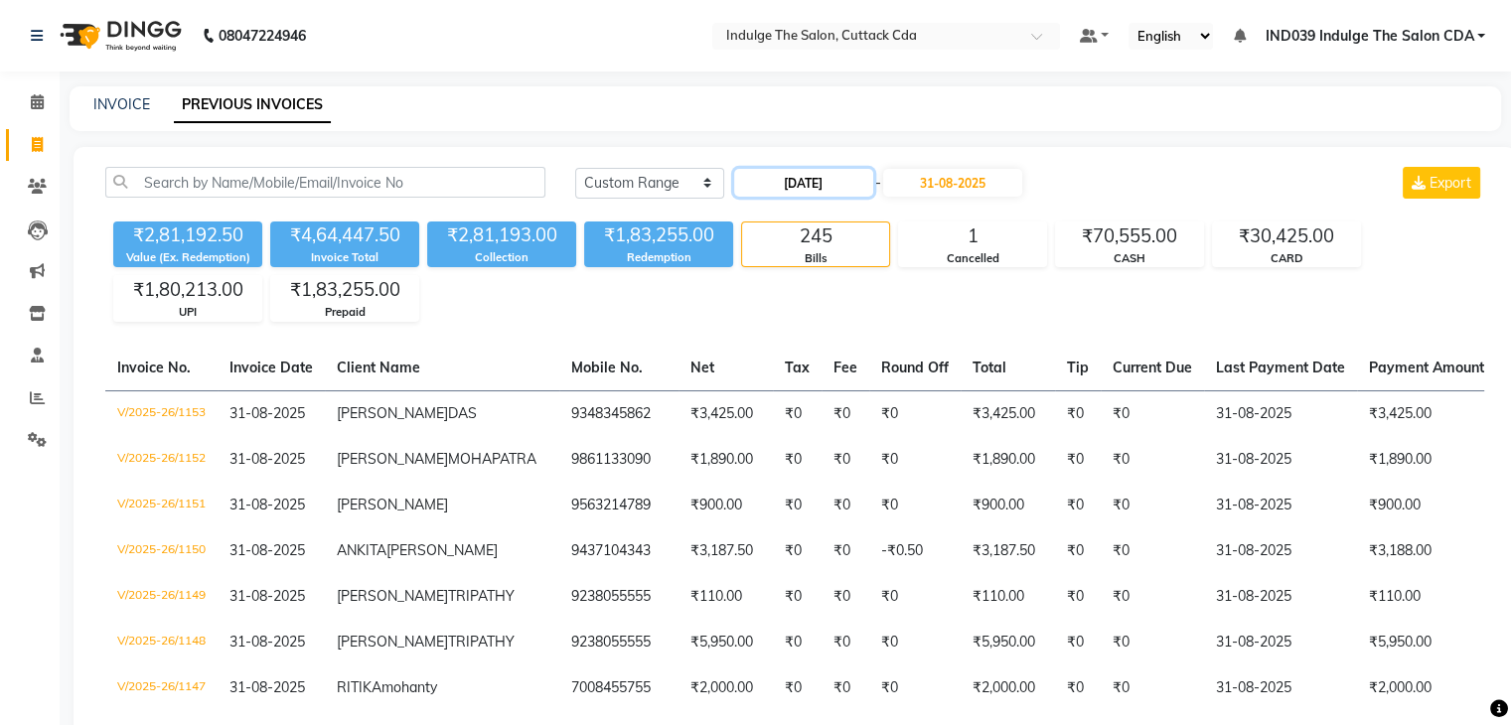
click at [795, 180] on input "01-08-2025" at bounding box center [803, 183] width 139 height 28
select select "8"
select select "2025"
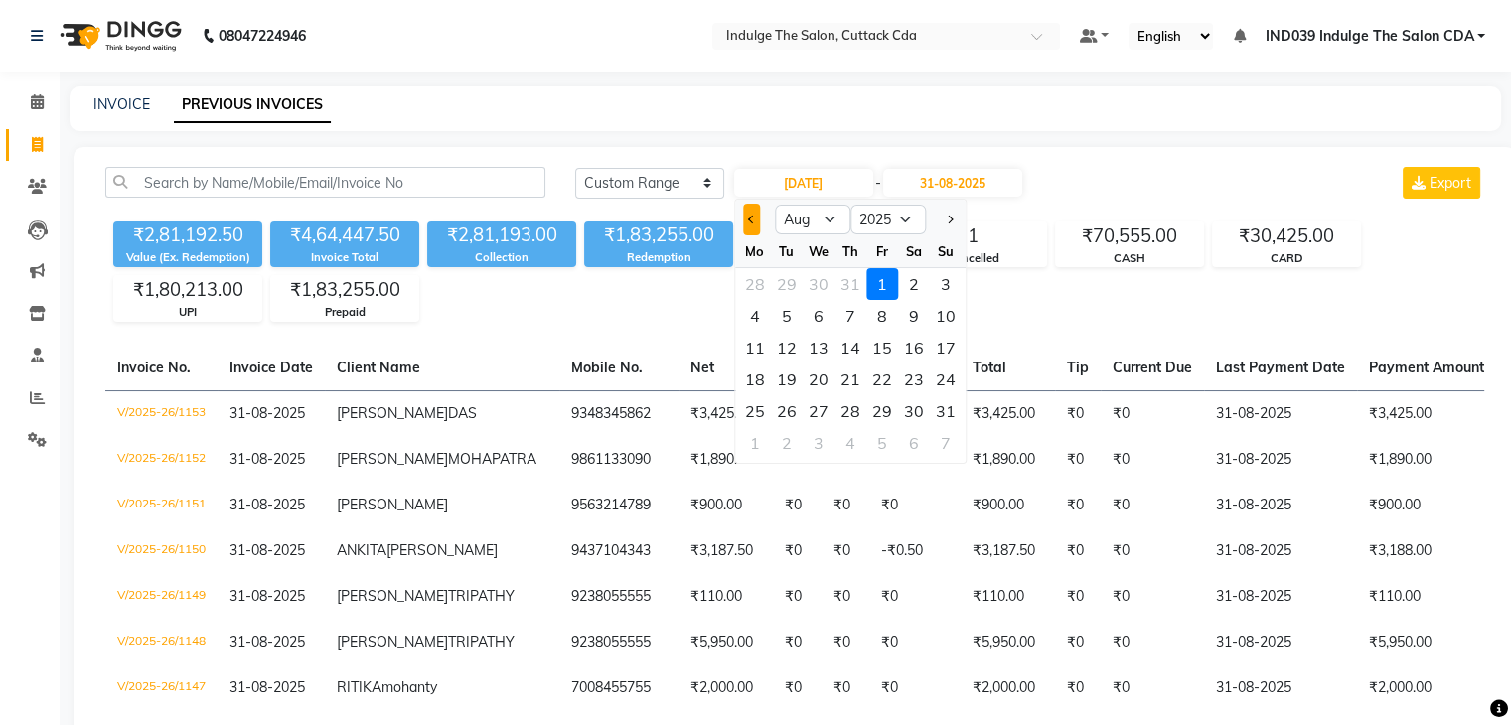
click at [750, 216] on span "Previous month" at bounding box center [752, 220] width 8 height 8
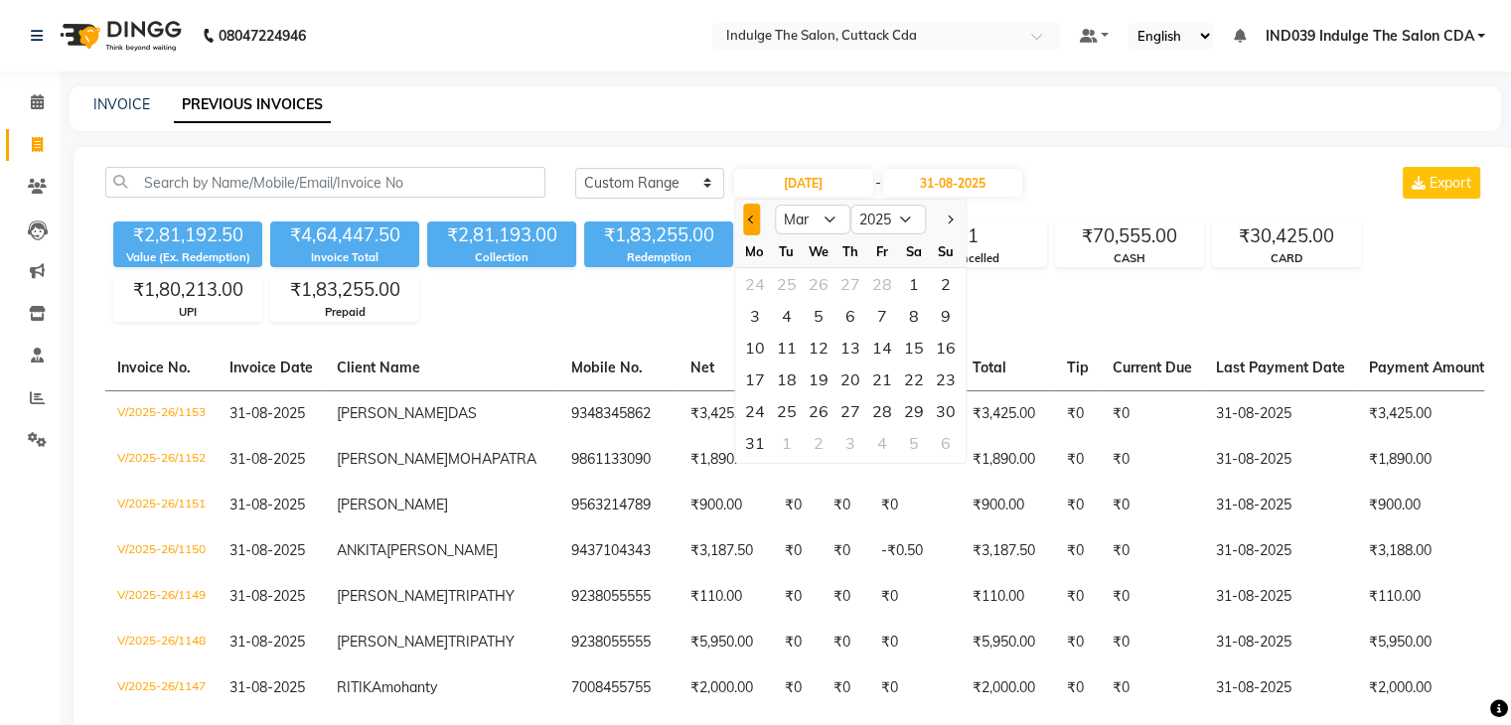
click at [750, 216] on span "Previous month" at bounding box center [752, 220] width 8 height 8
select select "12"
select select "2024"
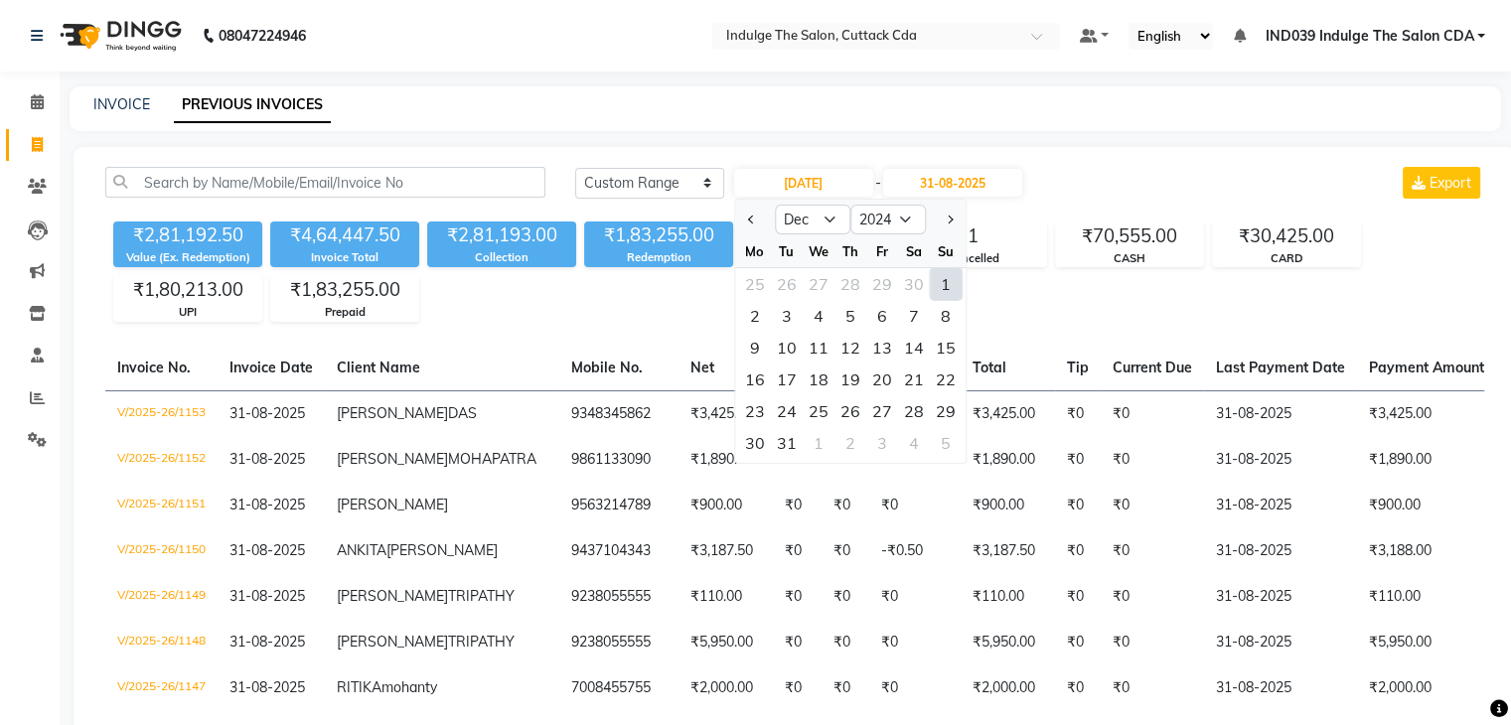
click at [942, 285] on div "1" at bounding box center [946, 284] width 32 height 32
type input "01-12-2024"
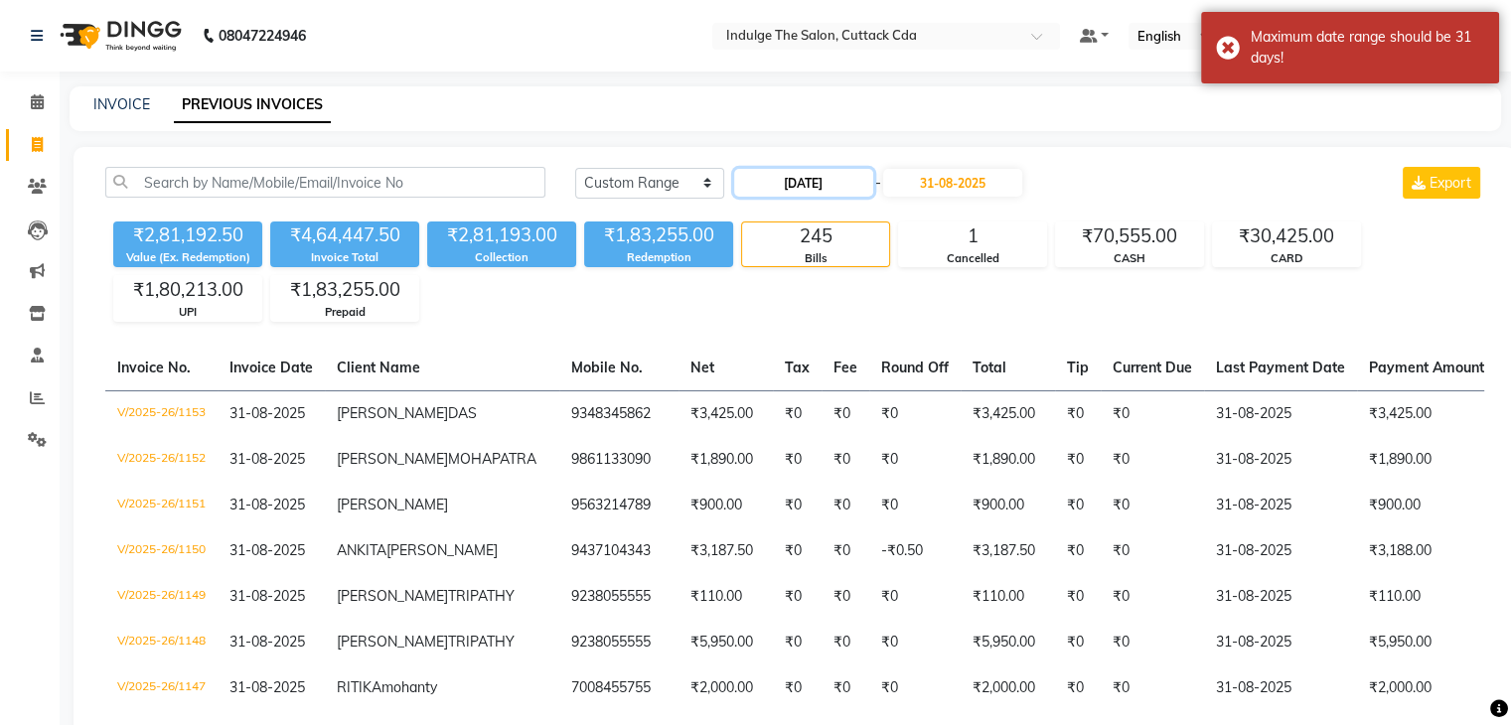
click at [812, 184] on input "01-12-2024" at bounding box center [803, 183] width 139 height 28
select select "12"
select select "2024"
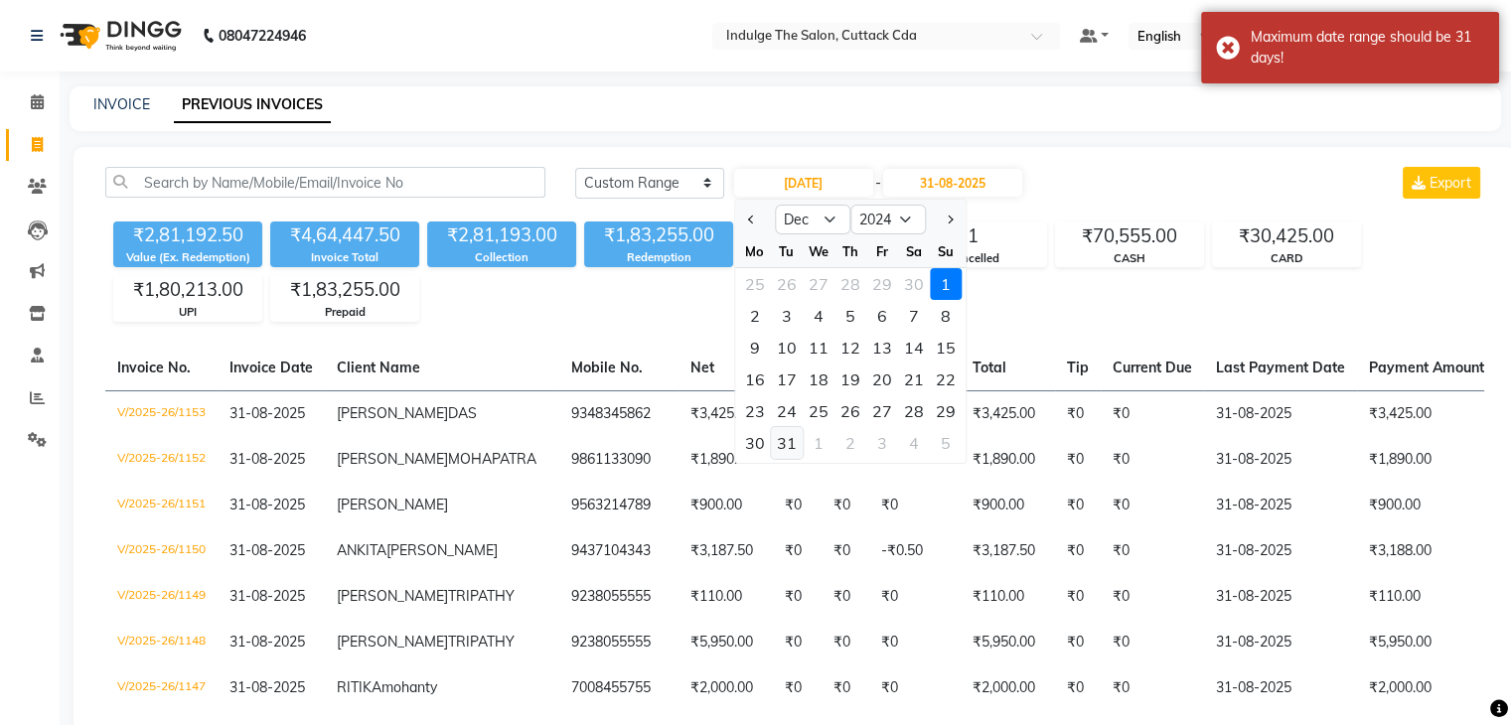
click at [784, 438] on div "31" at bounding box center [787, 443] width 32 height 32
type input "31-12-2024"
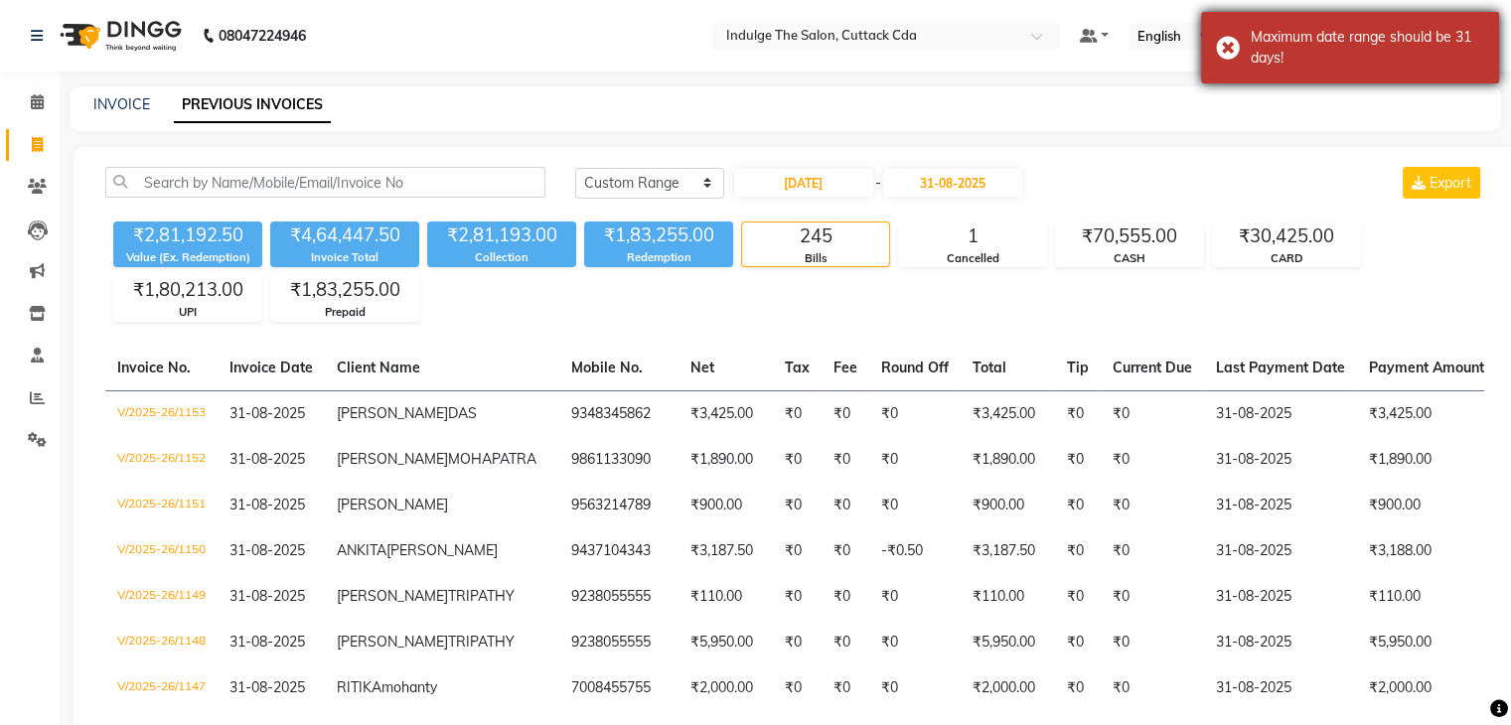
click at [1301, 61] on div "Maximum date range should be 31 days!" at bounding box center [1366, 48] width 233 height 42
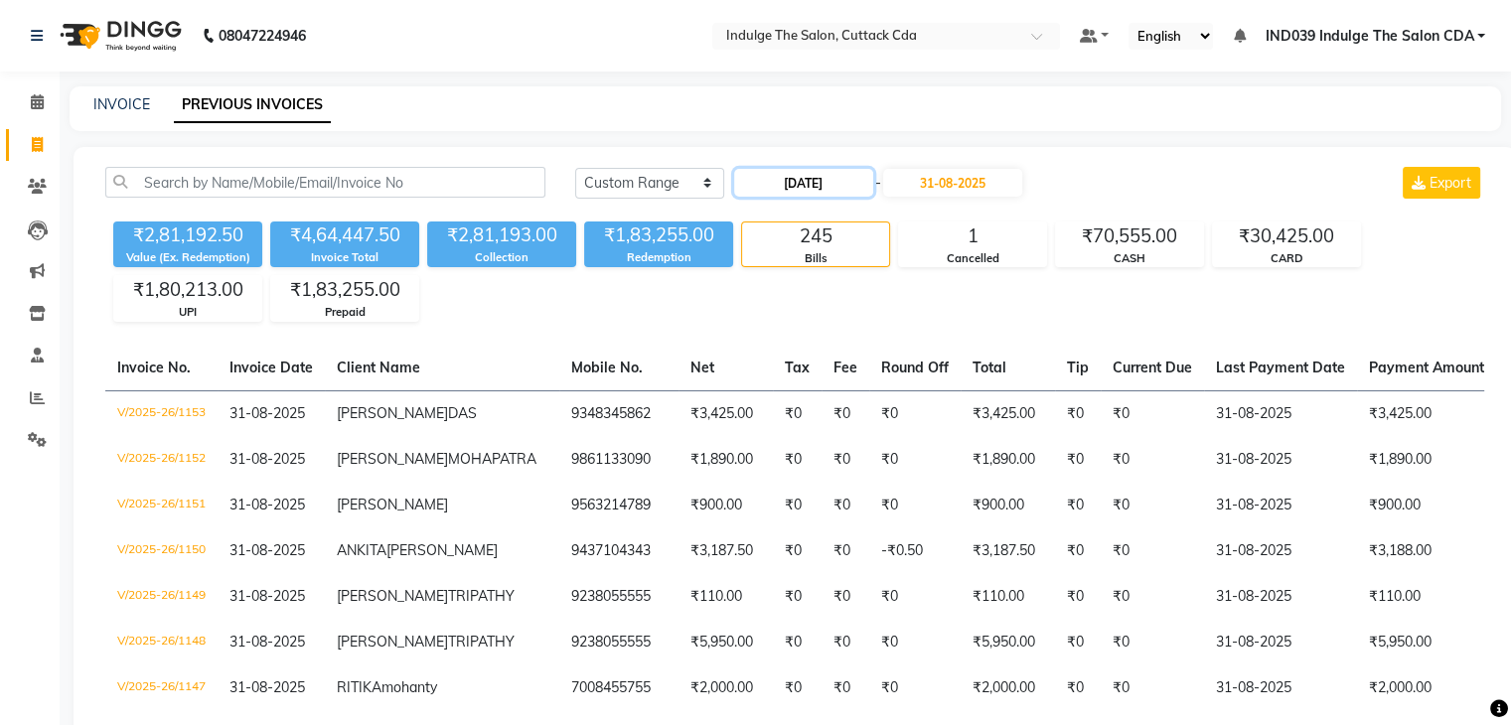
click at [793, 184] on input "31-12-2024" at bounding box center [803, 183] width 139 height 28
select select "12"
select select "2024"
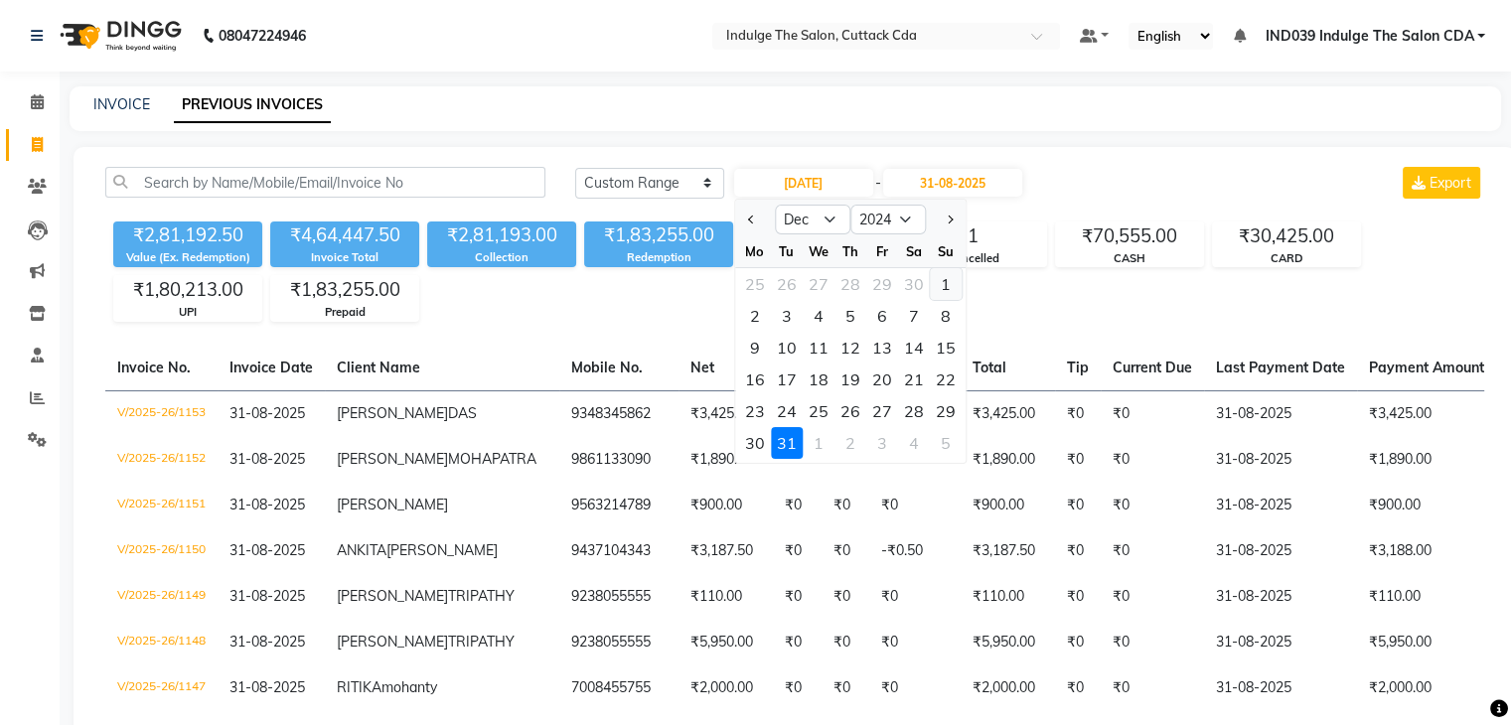
click at [939, 281] on div "1" at bounding box center [946, 284] width 32 height 32
type input "01-12-2024"
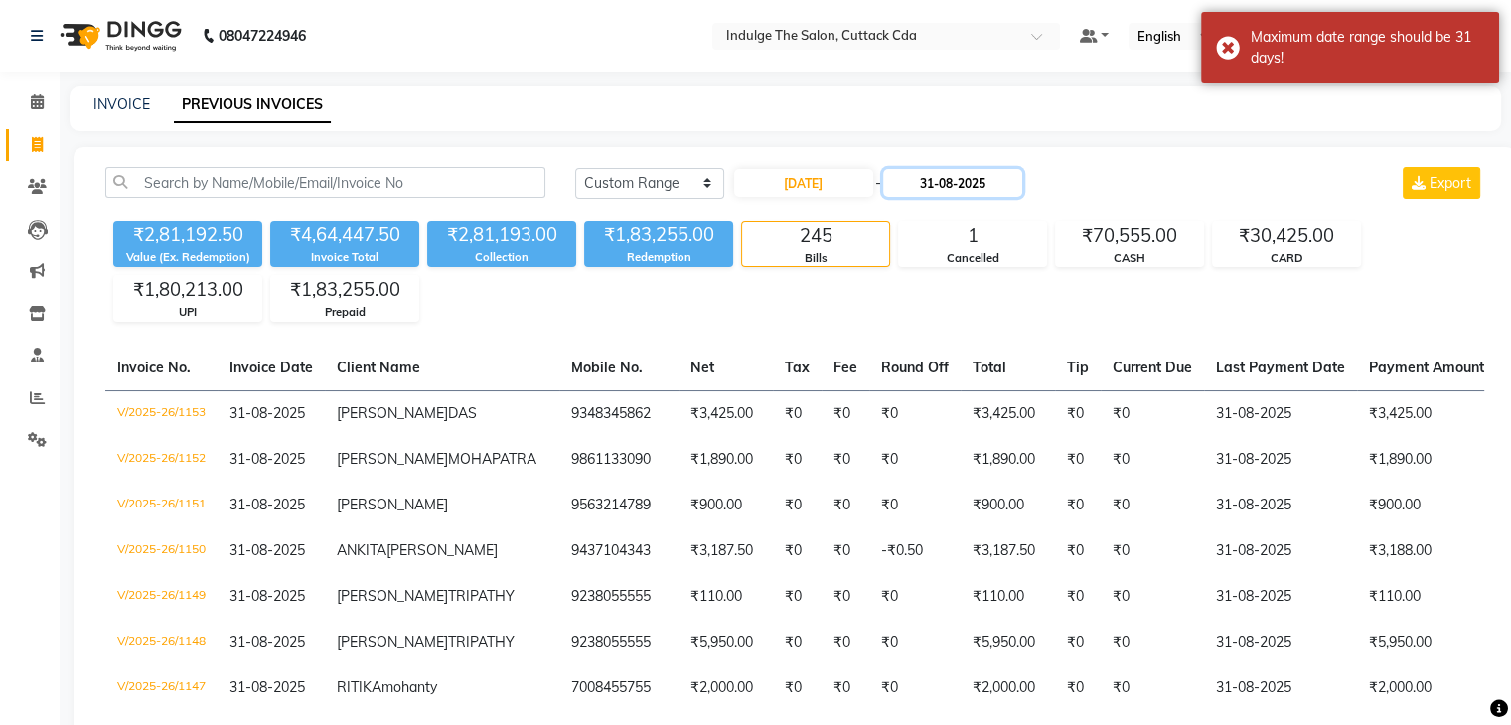
click at [944, 184] on input "31-08-2025" at bounding box center [952, 183] width 139 height 28
select select "8"
select select "2025"
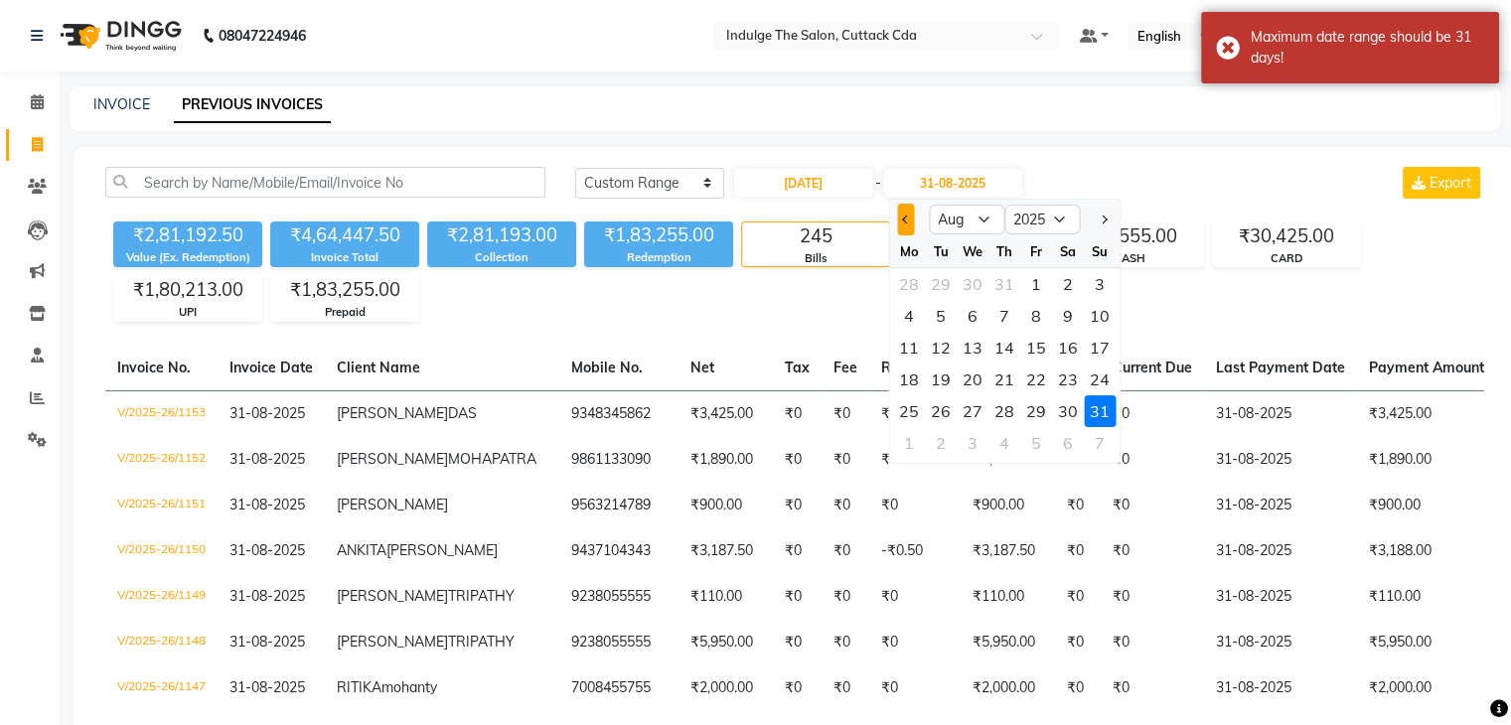
click at [899, 219] on button "Previous month" at bounding box center [905, 220] width 17 height 32
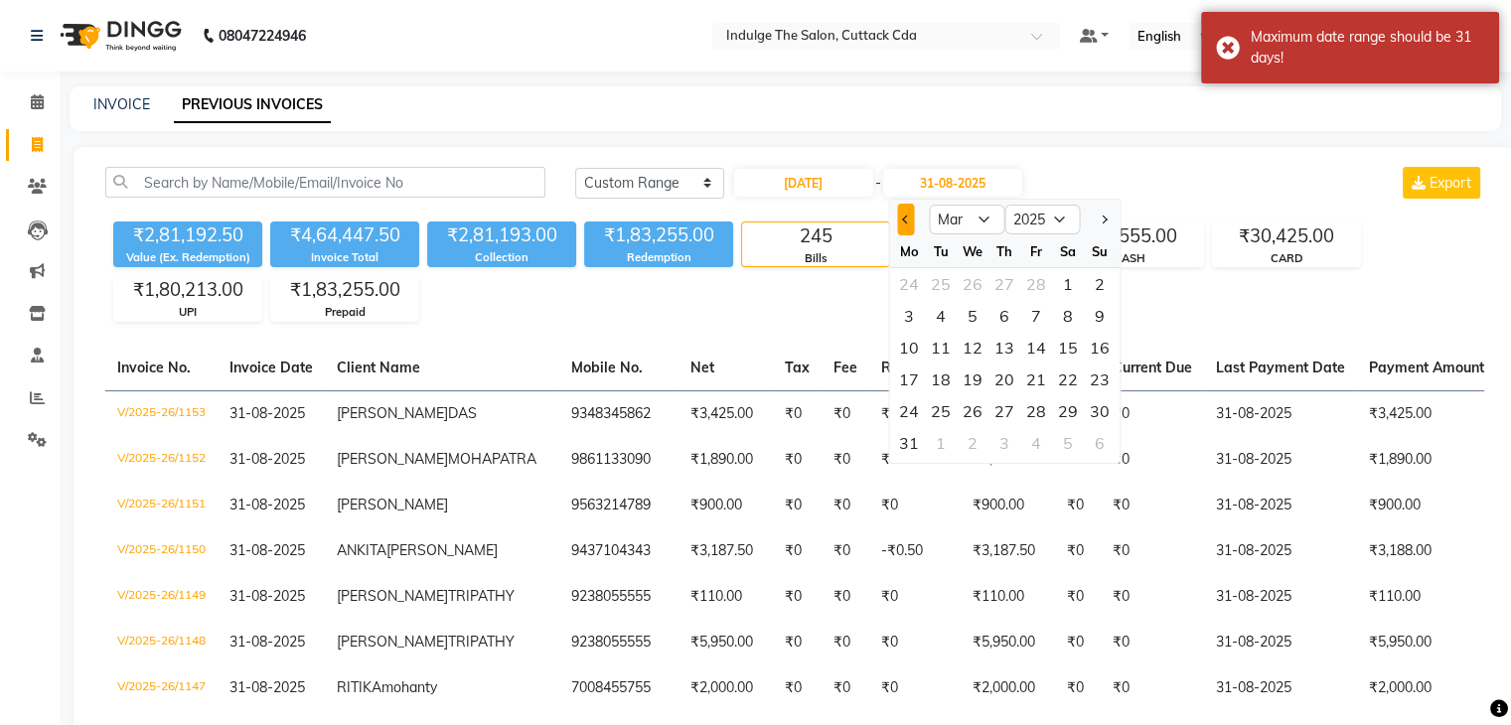
click at [899, 219] on button "Previous month" at bounding box center [905, 220] width 17 height 32
select select "12"
select select "2024"
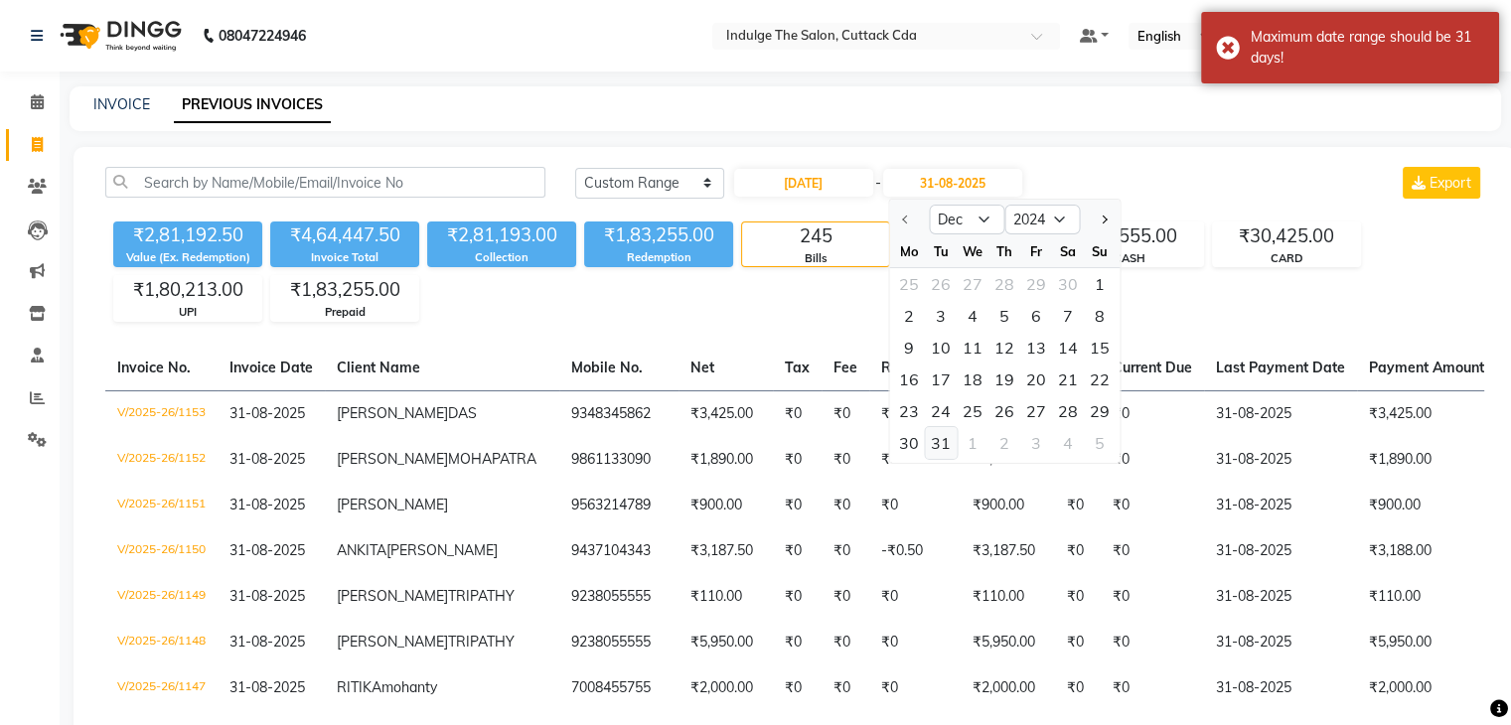
click at [946, 437] on div "31" at bounding box center [941, 443] width 32 height 32
type input "31-12-2024"
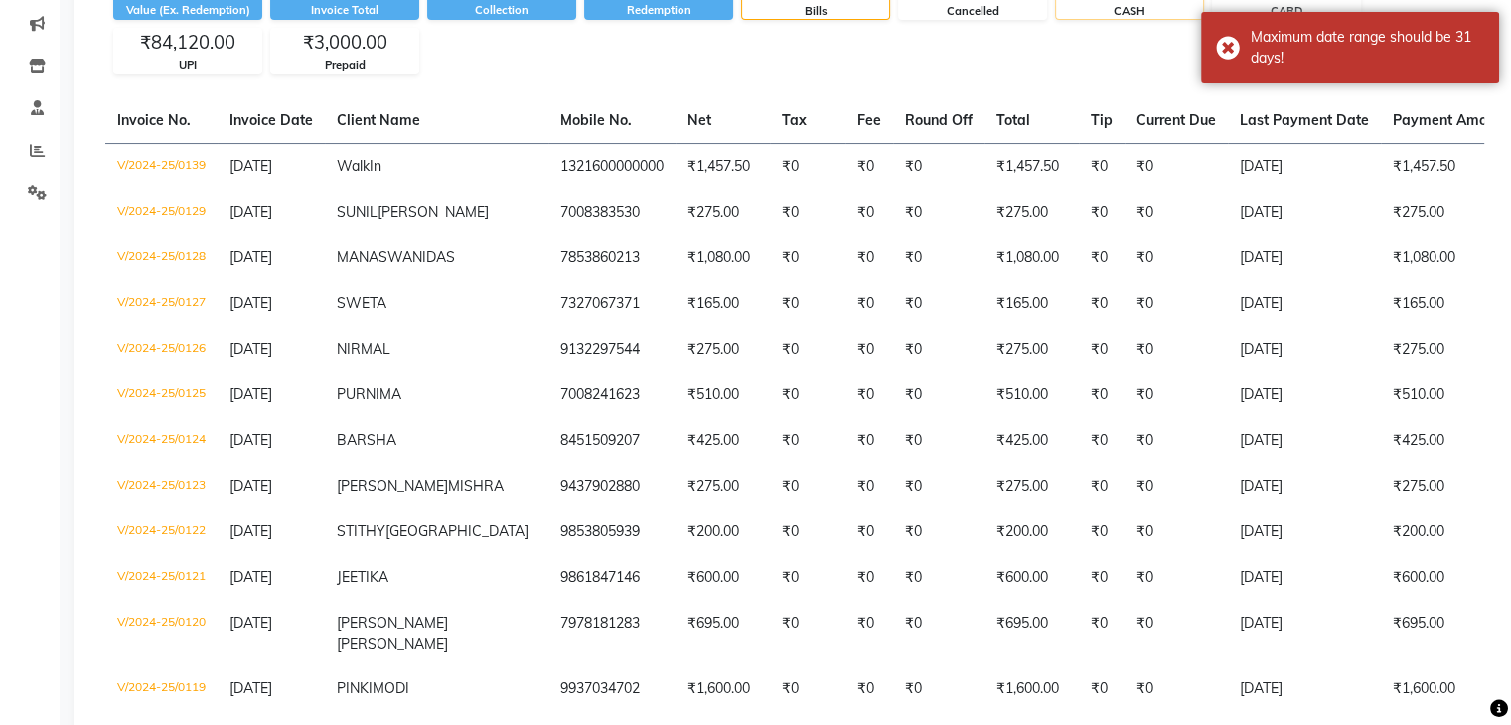
scroll to position [298, 0]
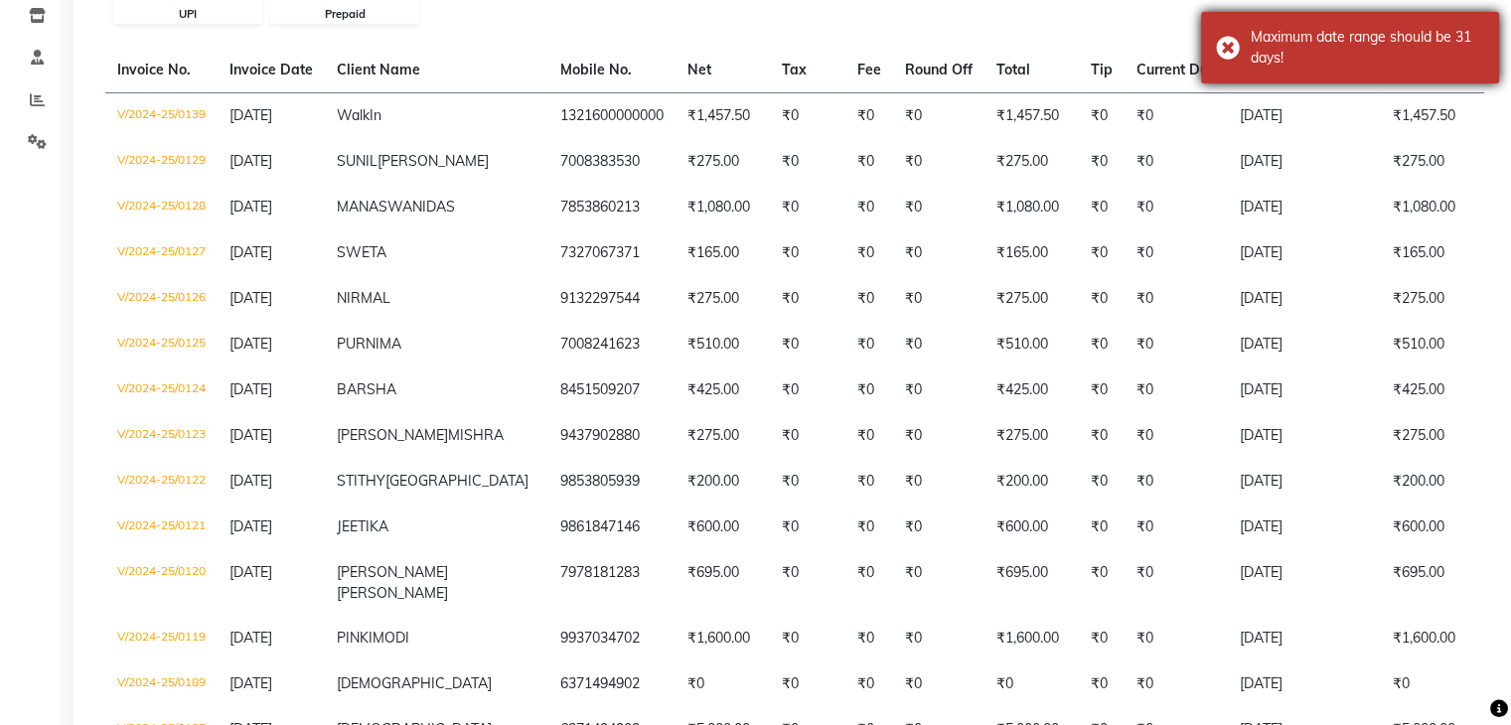
click at [1355, 63] on div "Maximum date range should be 31 days!" at bounding box center [1366, 48] width 233 height 42
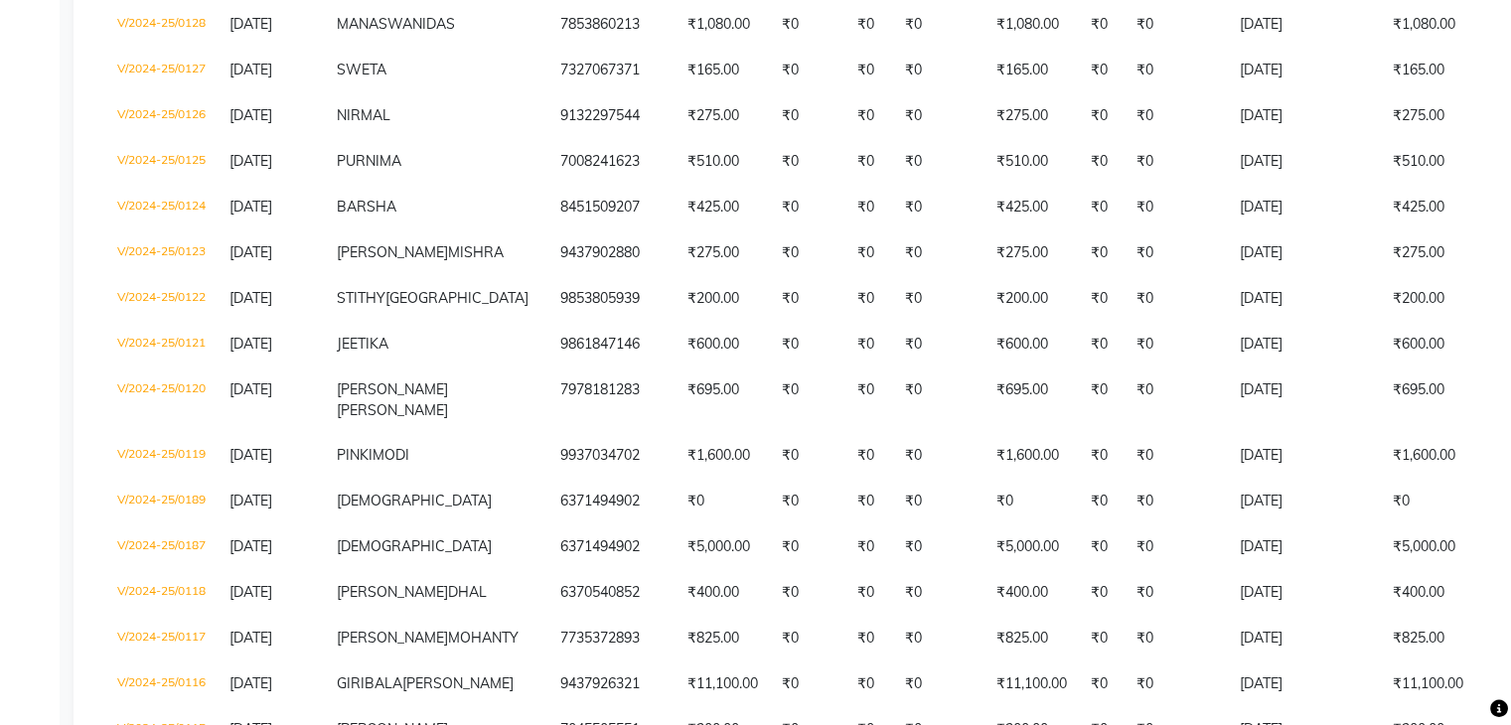
scroll to position [0, 0]
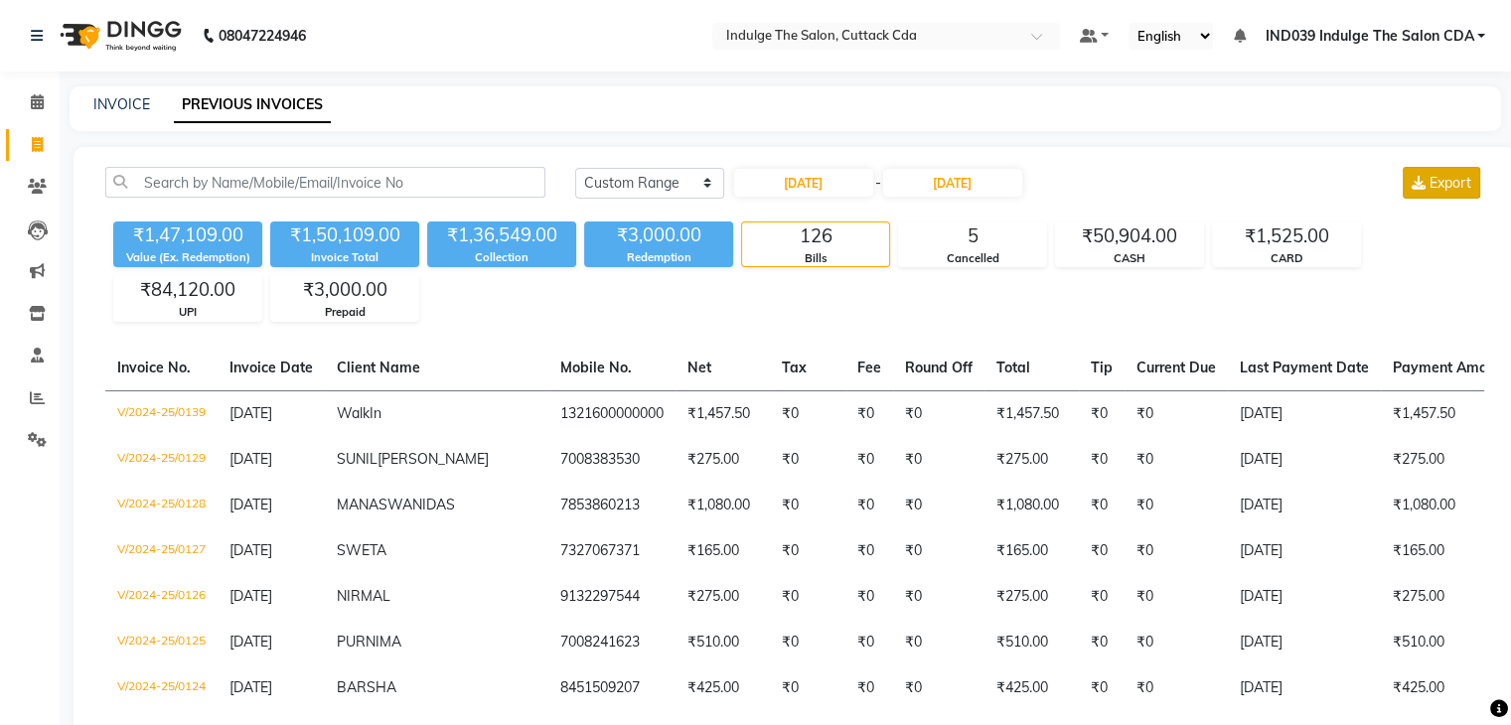
click at [1434, 182] on span "Export" at bounding box center [1450, 183] width 42 height 18
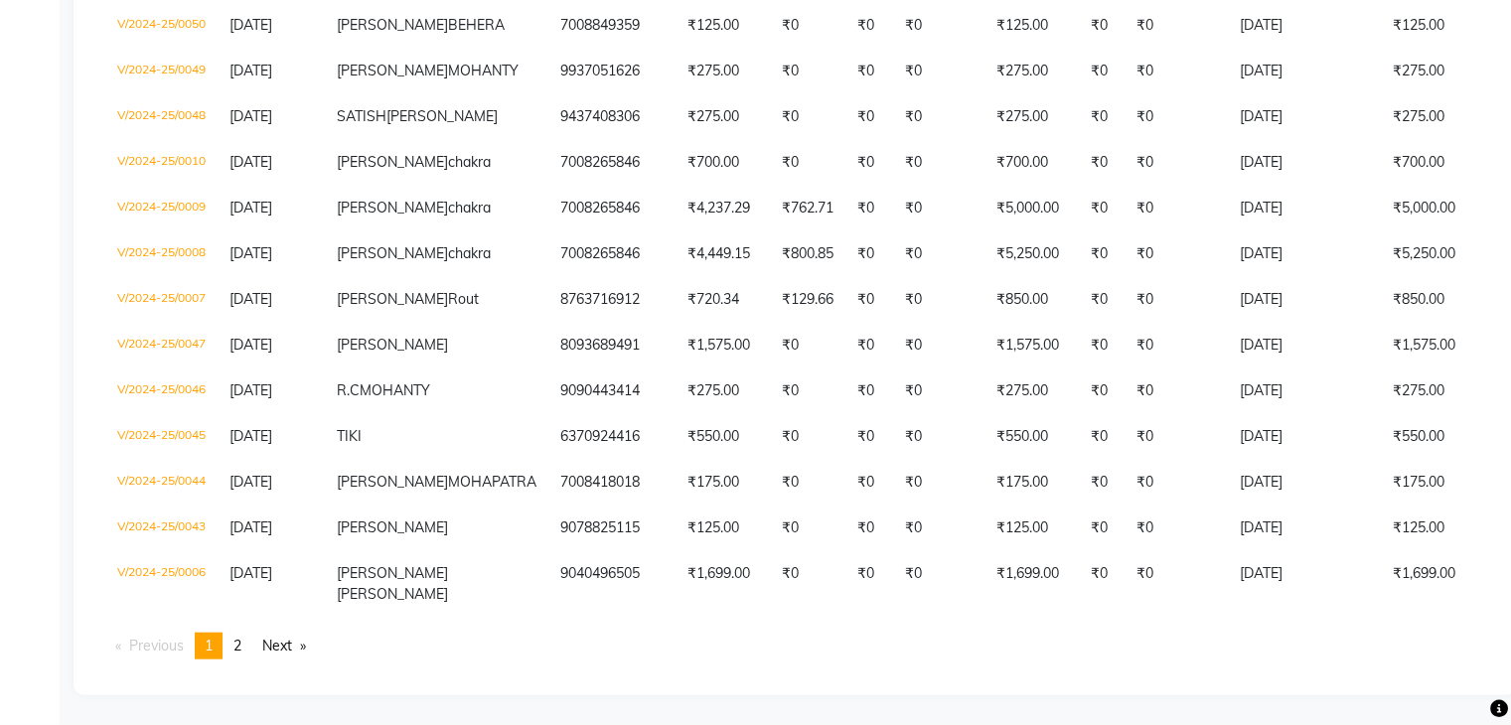
scroll to position [5347, 0]
click at [236, 644] on link "page 2" at bounding box center [237, 646] width 28 height 27
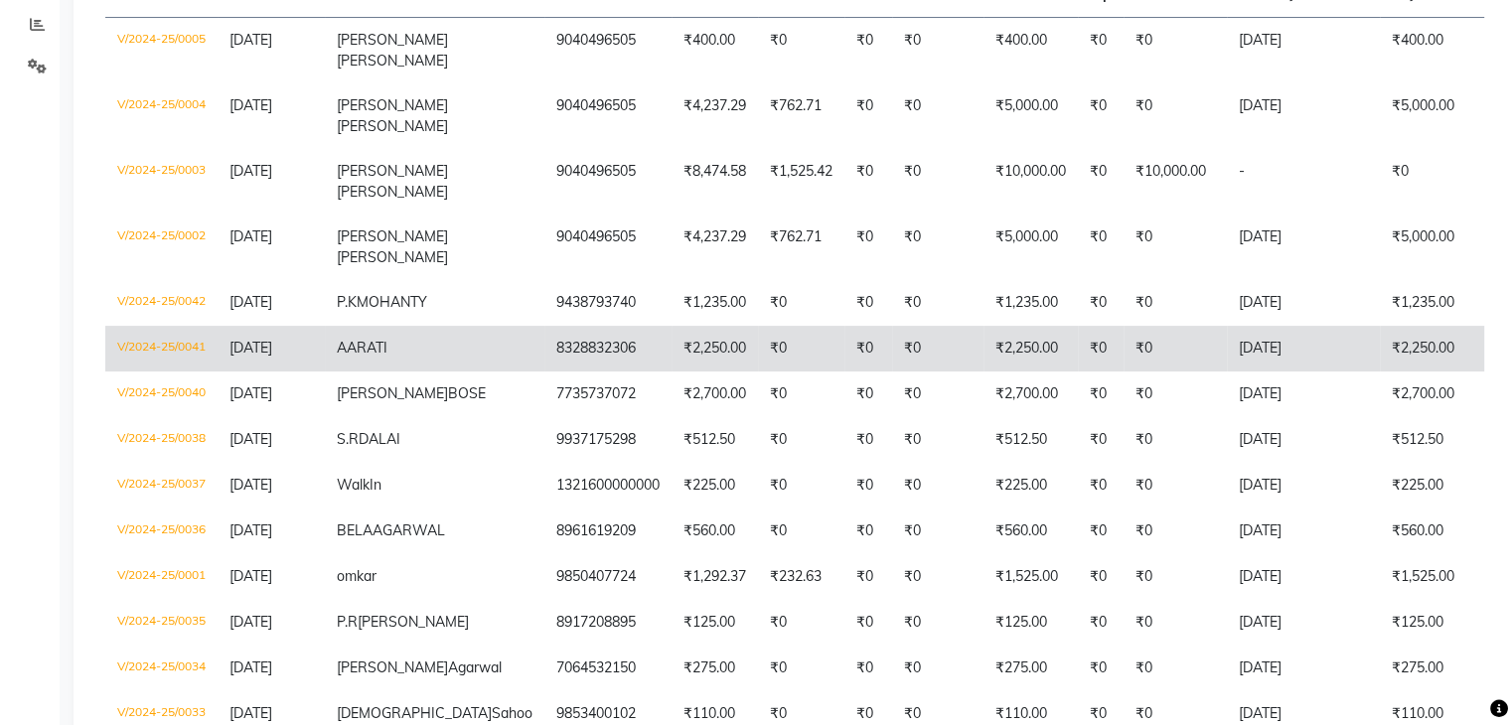
scroll to position [274, 0]
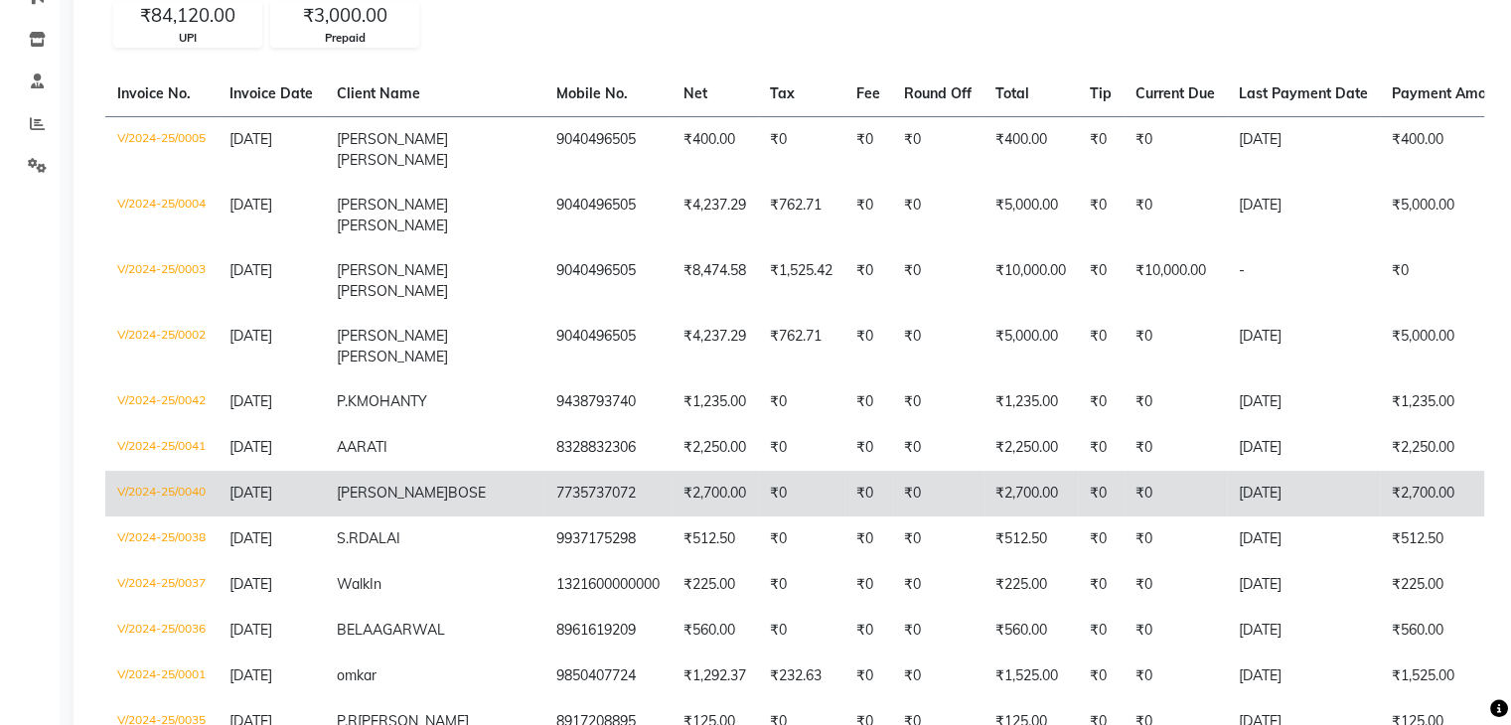
click at [163, 506] on td "V/2024-25/0040" at bounding box center [161, 494] width 112 height 46
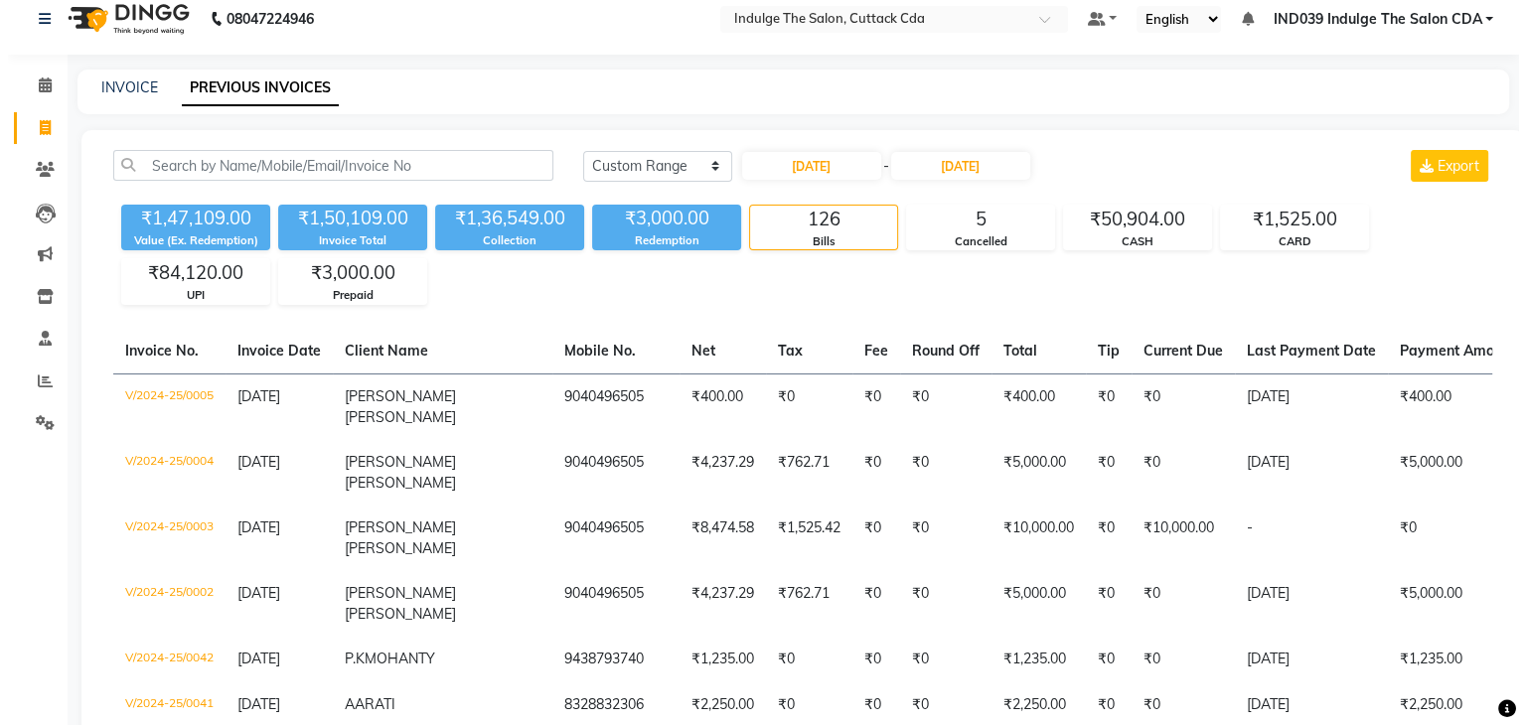
scroll to position [0, 0]
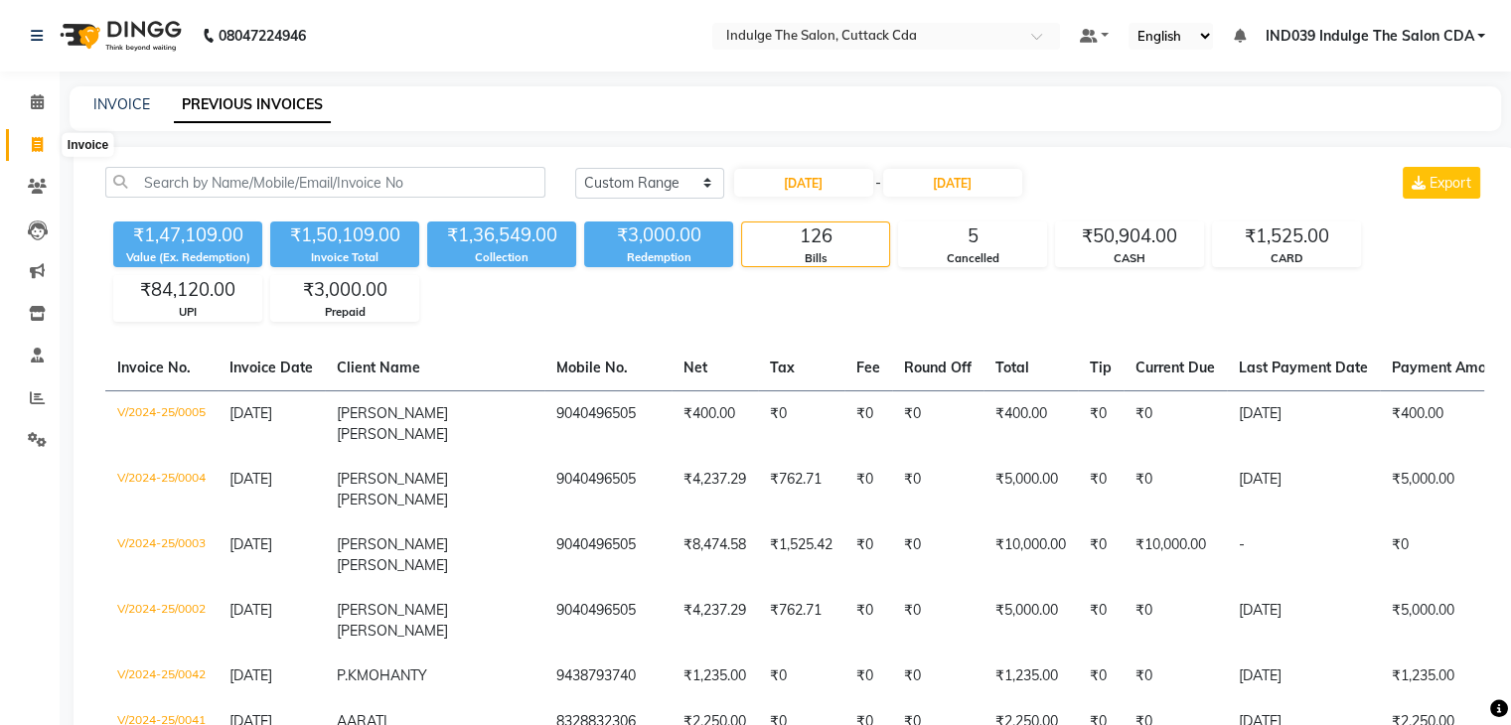
click at [33, 140] on icon at bounding box center [37, 144] width 11 height 15
select select "service"
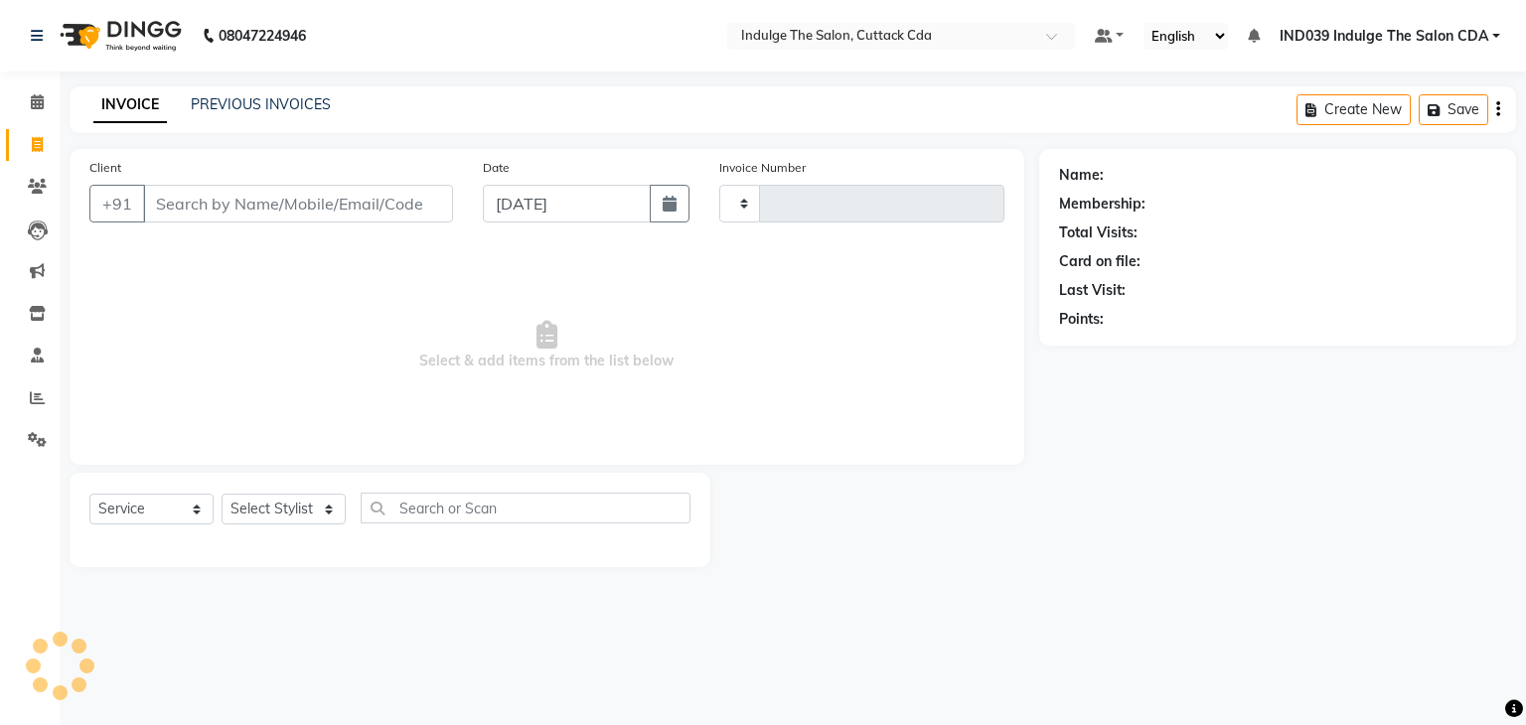
type input "1163"
select select "7297"
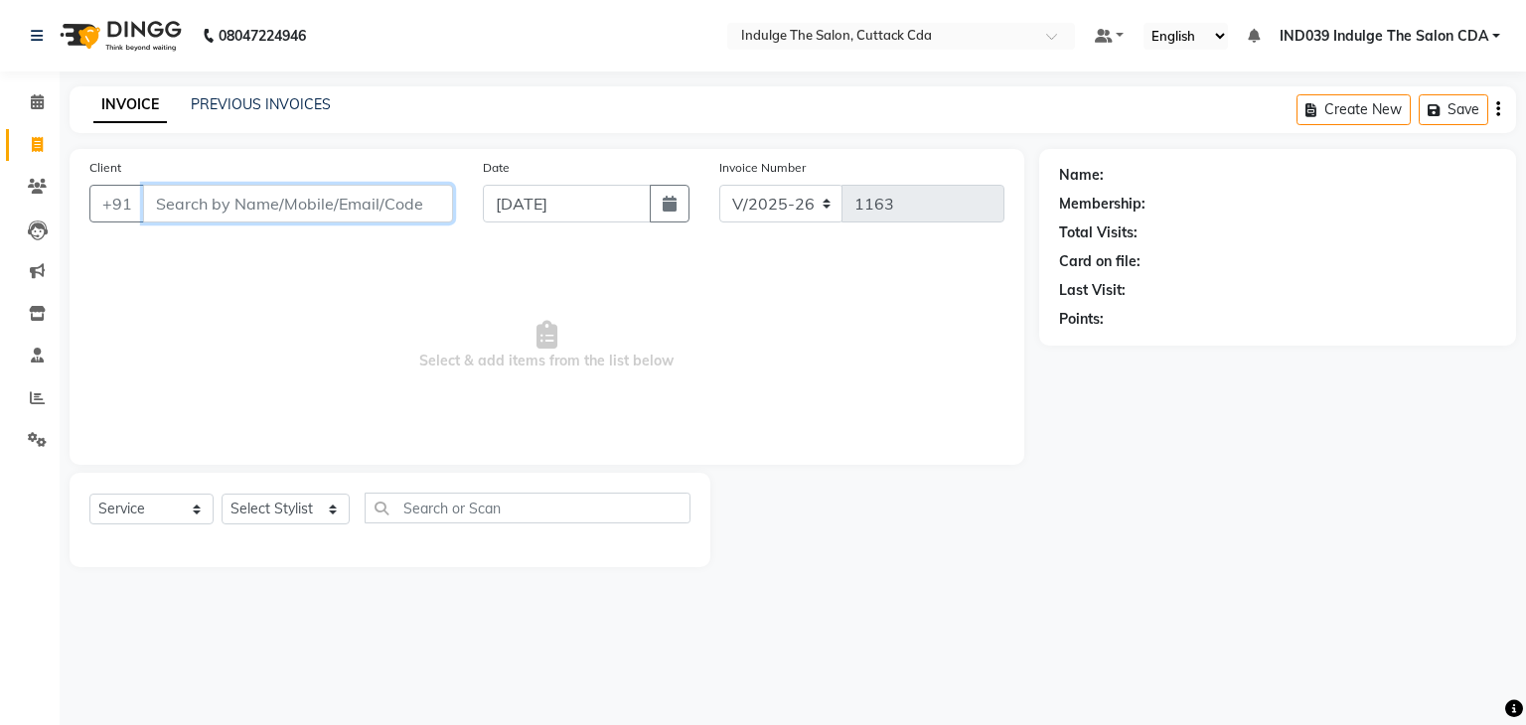
click at [247, 200] on input "Client" at bounding box center [298, 204] width 310 height 38
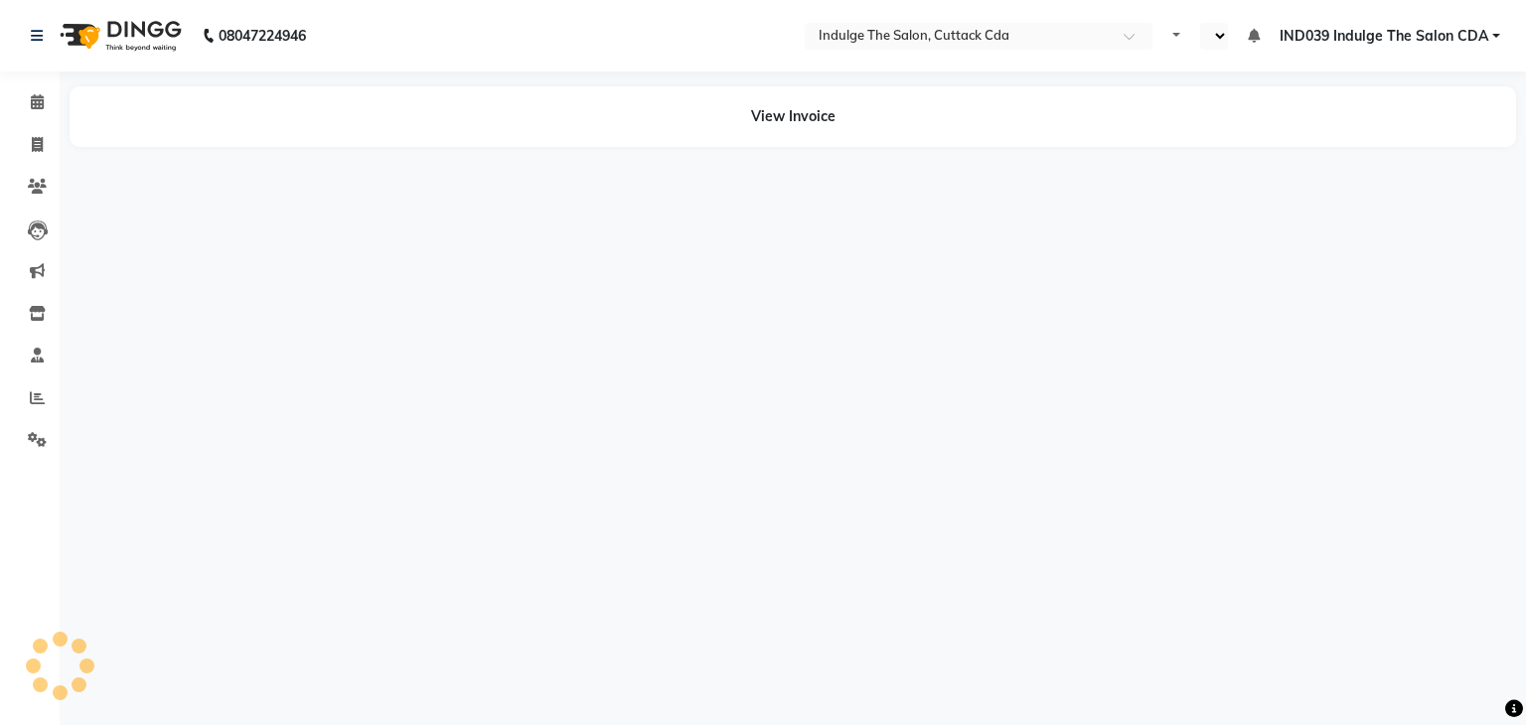
select select "en"
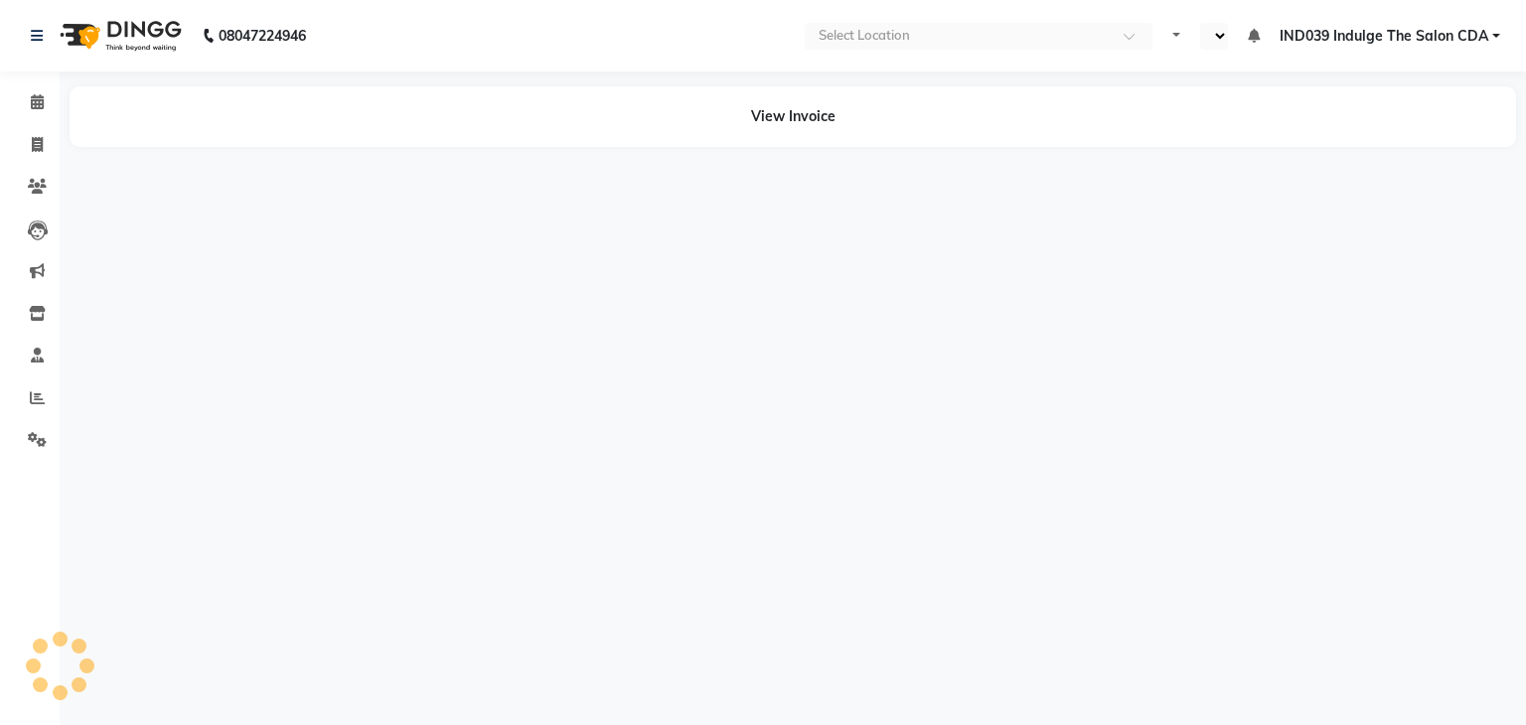
select select "en"
